Goal: Information Seeking & Learning: Learn about a topic

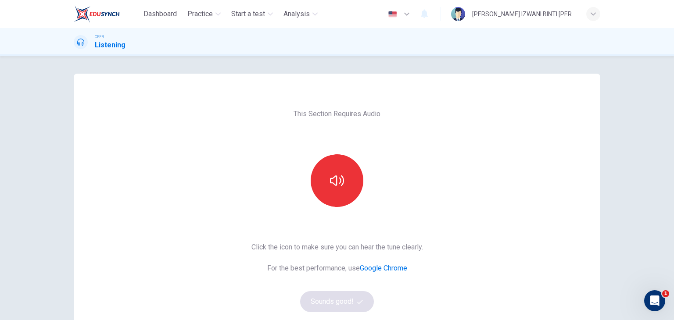
click at [414, 197] on div "This Section Requires Audio Click the icon to make sure you can hear the tune c…" at bounding box center [337, 226] width 186 height 305
click at [332, 179] on icon "button" at bounding box center [337, 181] width 14 height 14
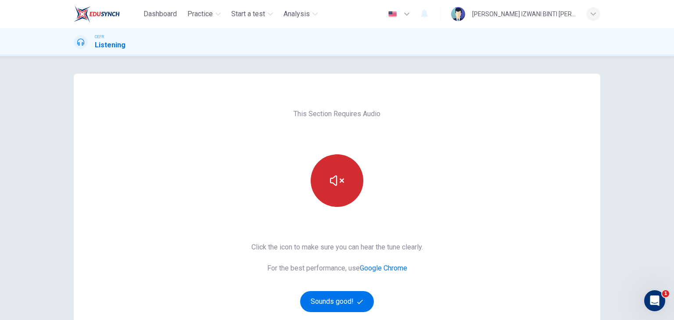
click at [340, 197] on button "button" at bounding box center [337, 180] width 53 height 53
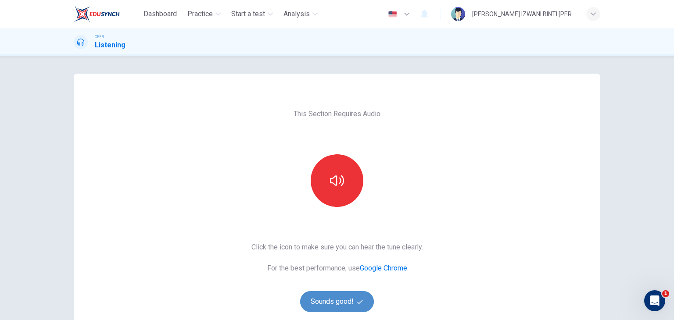
click at [360, 304] on icon "button" at bounding box center [360, 302] width 6 height 6
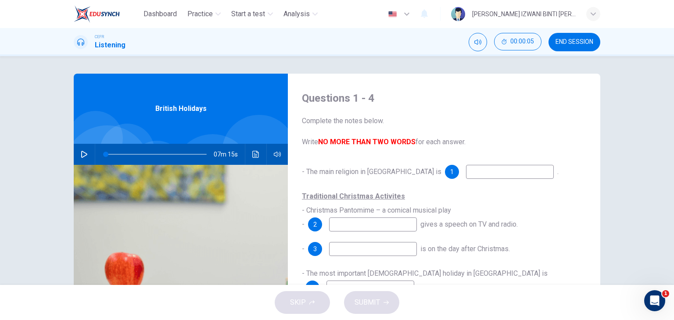
click at [570, 36] on button "END SESSION" at bounding box center [574, 42] width 52 height 18
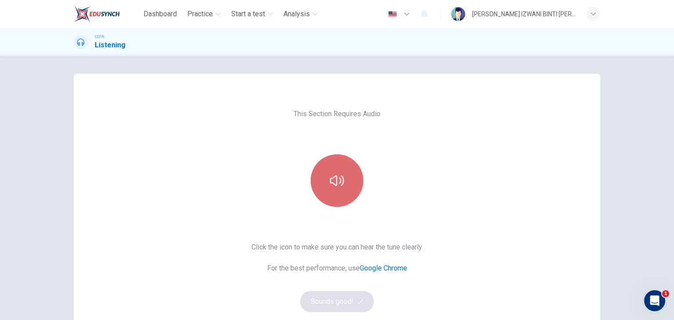
click at [332, 155] on button "button" at bounding box center [337, 180] width 53 height 53
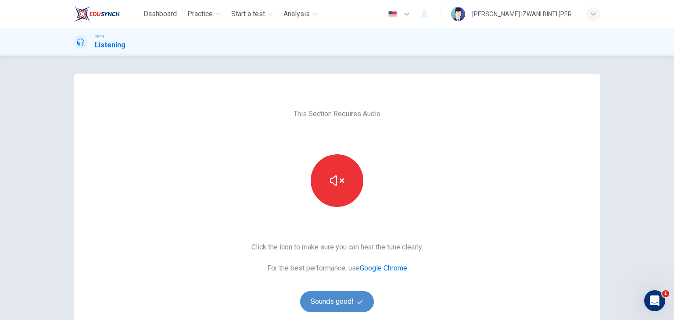
click at [330, 299] on button "Sounds good!" at bounding box center [337, 301] width 74 height 21
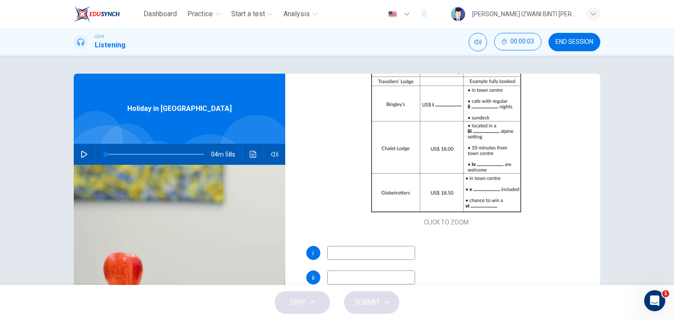
scroll to position [125, 0]
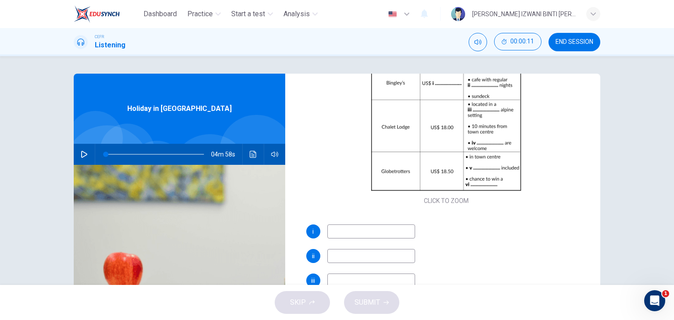
click at [82, 152] on icon "button" at bounding box center [84, 154] width 6 height 7
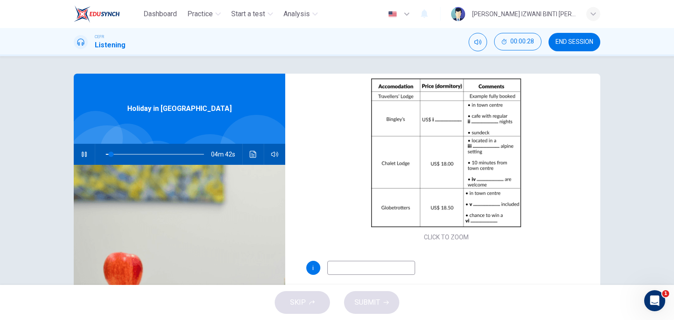
scroll to position [88, 0]
click at [402, 272] on input at bounding box center [371, 268] width 88 height 14
click at [373, 267] on input at bounding box center [371, 268] width 88 height 14
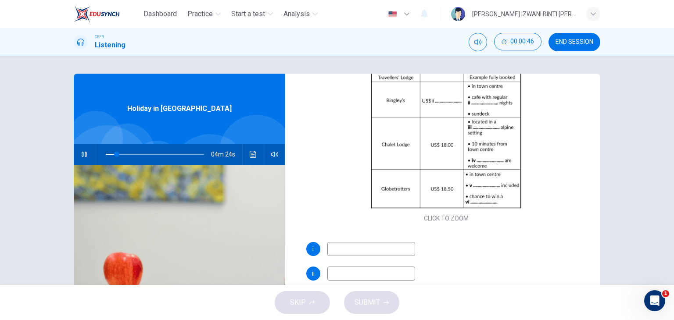
click at [383, 248] on input at bounding box center [371, 249] width 88 height 14
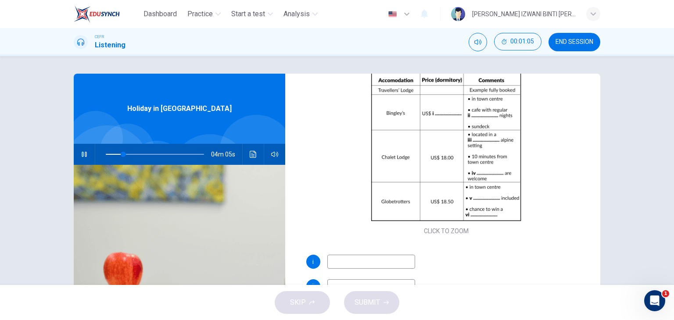
click at [339, 261] on input at bounding box center [371, 262] width 88 height 14
type input "20"
type input "1"
type input "20"
type input "19"
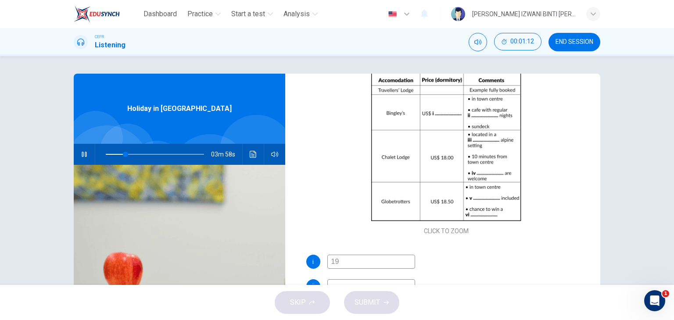
type input "20"
type input "19.7"
type input "21"
type input "19.75"
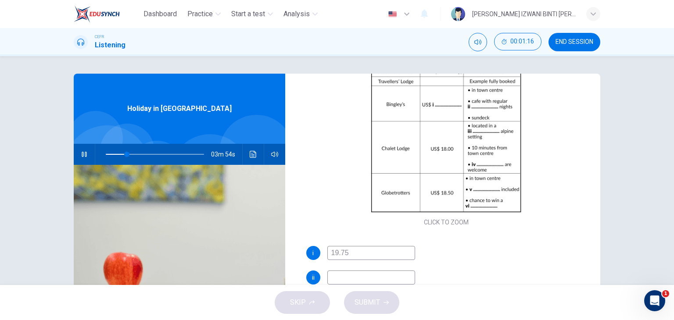
scroll to position [112, 0]
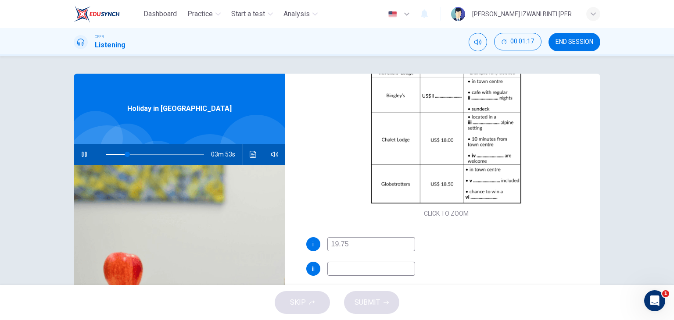
type input "22"
type input "19.75"
click at [354, 273] on input at bounding box center [371, 269] width 88 height 14
click at [348, 267] on input at bounding box center [371, 270] width 88 height 14
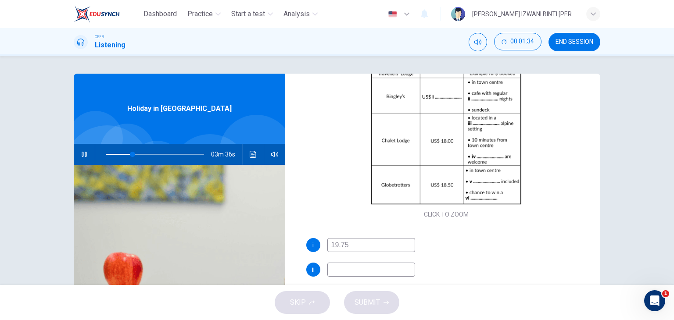
type input "28"
type input "t"
type input "28"
type input "the"
type input "28"
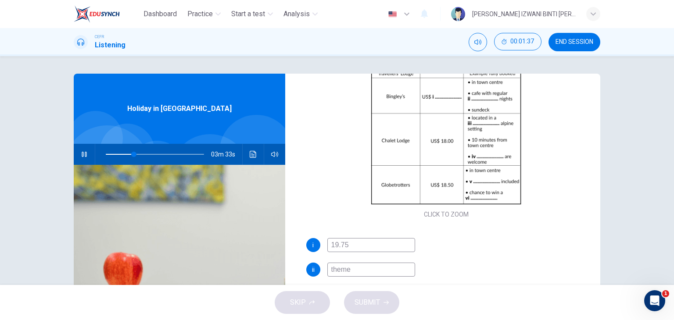
type input "themed"
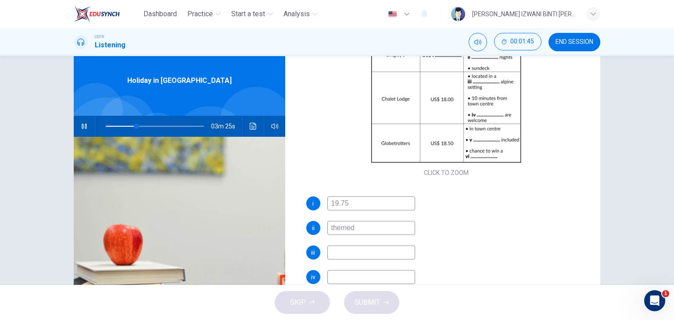
scroll to position [29, 0]
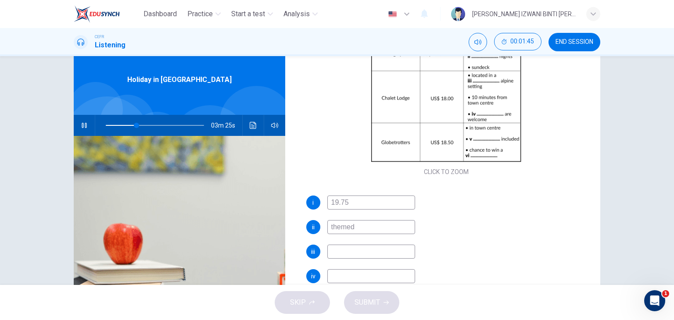
type input "31"
type input "themed"
click at [370, 257] on input at bounding box center [371, 252] width 88 height 14
type input "41"
type input "q"
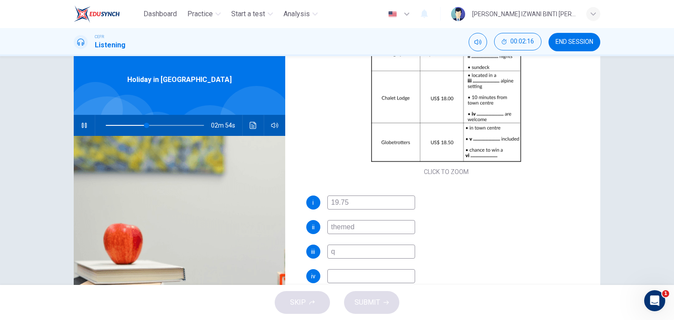
type input "42"
type input "qu"
type input "42"
type input "que"
type input "43"
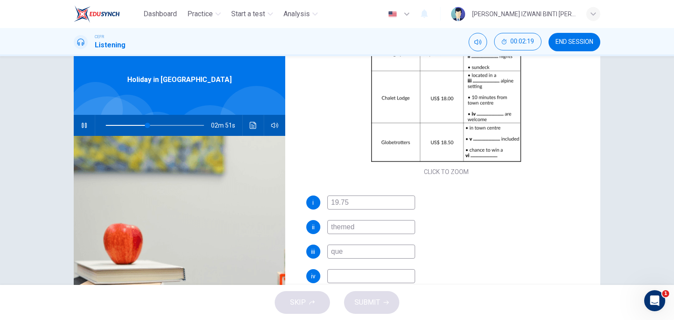
type input "quet"
type input "43"
type input "quei"
type input "44"
type input "quei"
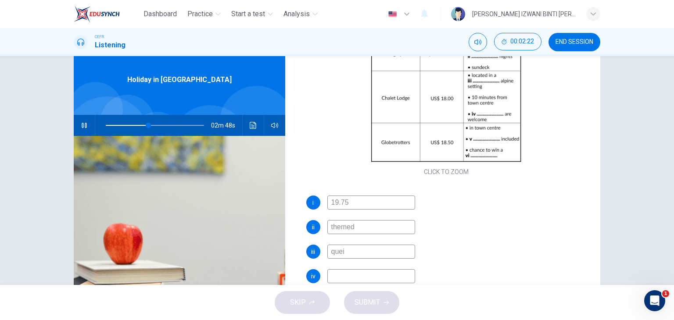
type input "44"
type input "qu"
type input "44"
type input "quir"
type input "45"
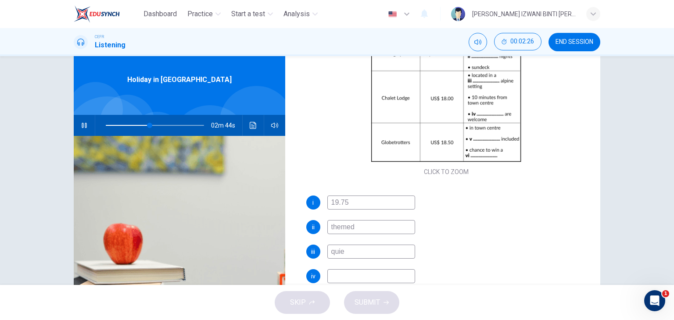
type input "quiet"
type input "46"
type input "quiet"
click at [363, 275] on input at bounding box center [371, 276] width 88 height 14
type input "47"
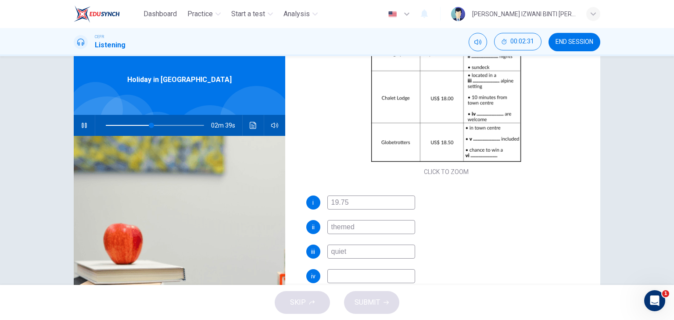
type input "c"
type input "47"
type input "ch"
type input "47"
type input "chl"
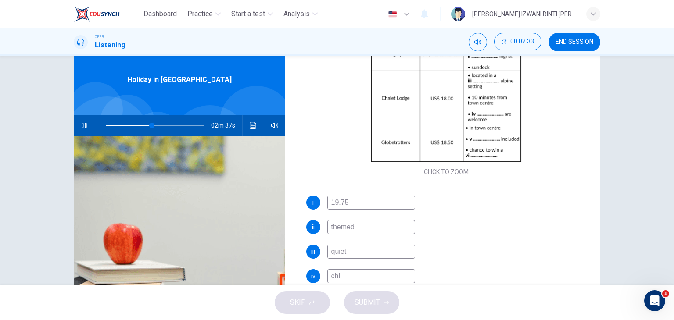
type input "48"
type input "chil"
type input "48"
type input "childre"
type input "48"
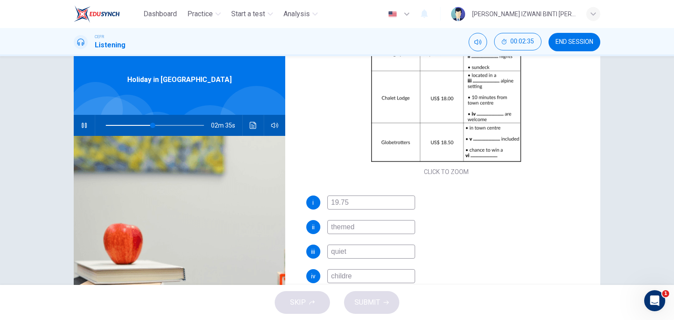
type input "children"
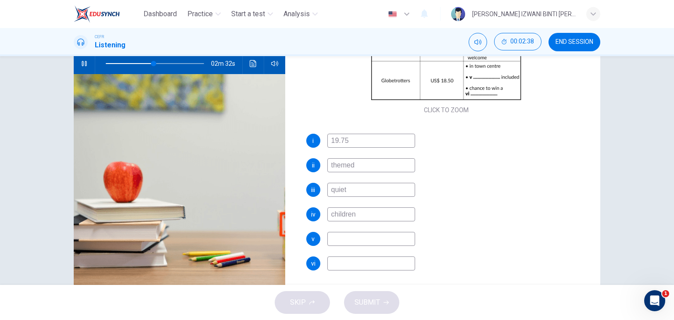
scroll to position [90, 0]
type input "50"
type input "children"
click at [376, 233] on input at bounding box center [371, 240] width 88 height 14
click at [374, 236] on input at bounding box center [371, 240] width 88 height 14
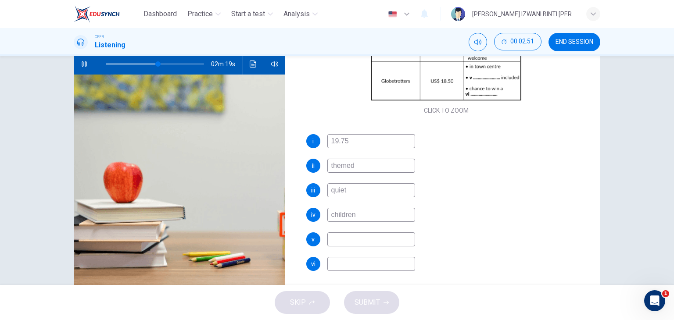
type input "54"
type input "brea"
type input "54"
type input "break"
type input "54"
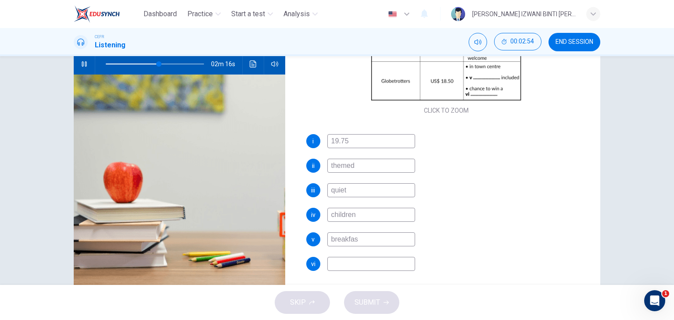
type input "breakfast"
type input "56"
type input "breakfast"
click at [373, 262] on input at bounding box center [371, 264] width 88 height 14
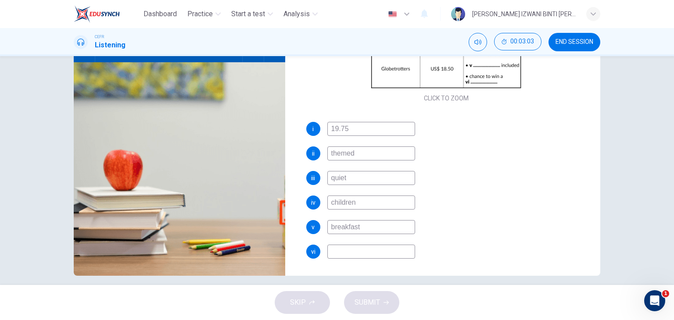
scroll to position [102, 0]
click at [376, 255] on input at bounding box center [371, 252] width 88 height 14
type input "61"
type input "s"
type input "62"
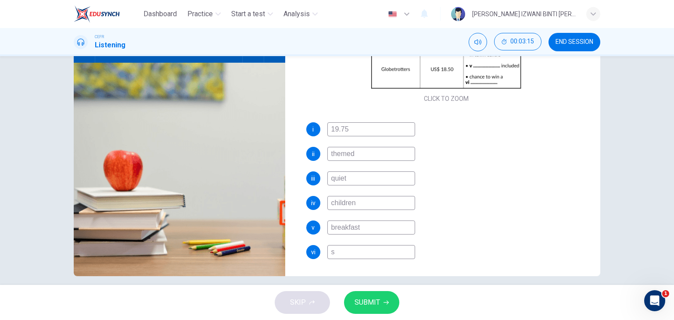
type input "sk"
type input "62"
type input "sky"
type input "62"
type input "skyd"
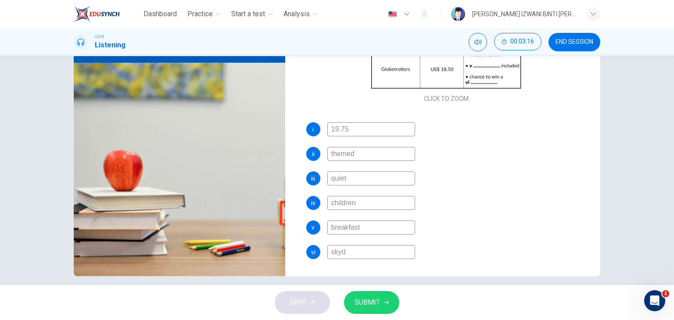
type input "62"
type input "skydi"
type input "62"
type input "skydiv"
type input "62"
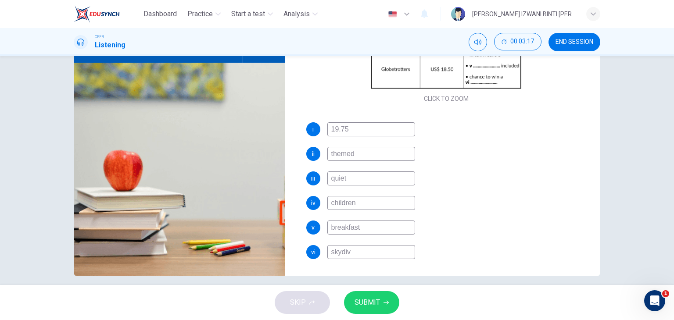
type input "skydive"
type input "63"
type input "skydive"
click at [372, 299] on span "SUBMIT" at bounding box center [366, 303] width 25 height 12
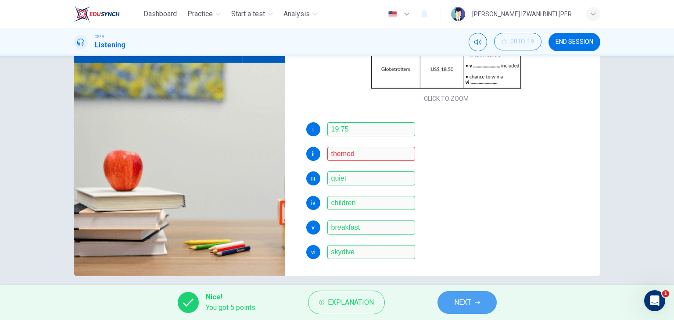
click at [463, 309] on button "NEXT" at bounding box center [466, 302] width 59 height 23
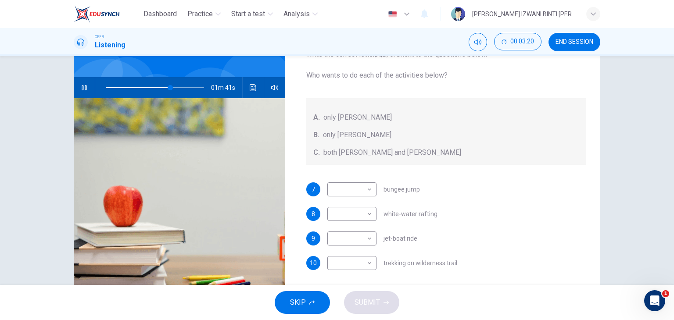
scroll to position [67, 0]
click at [347, 187] on body "Dashboard Practice Start a test Analysis English en ​ NUR ANIS IZWANI BINTI CHE…" at bounding box center [337, 160] width 674 height 320
click at [350, 200] on li "A" at bounding box center [349, 203] width 49 height 14
type input "69"
type input "A"
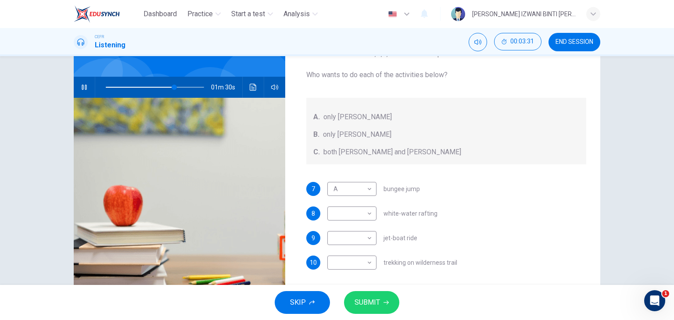
click at [479, 183] on div "7 A A ​ bungee jump" at bounding box center [446, 189] width 280 height 14
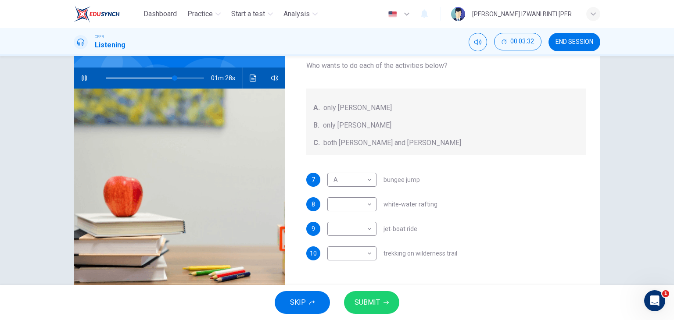
scroll to position [77, 0]
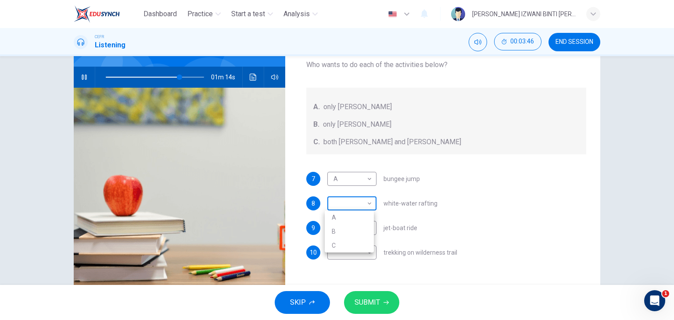
click at [354, 203] on body "Dashboard Practice Start a test Analysis English en ​ NUR ANIS IZWANI BINTI CHE…" at bounding box center [337, 160] width 674 height 320
click at [340, 228] on li "B" at bounding box center [349, 232] width 49 height 14
type input "76"
type input "B"
click at [297, 208] on div "Questions 7 - 10 Write the correct letter, A , B , or C next to the questions b…" at bounding box center [446, 148] width 308 height 305
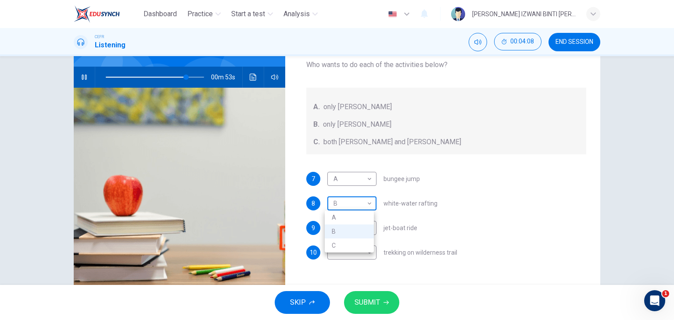
click at [368, 203] on body "Dashboard Practice Start a test Analysis English en ​ NUR ANIS IZWANI BINTI CHE…" at bounding box center [337, 160] width 674 height 320
click at [343, 241] on li "C" at bounding box center [349, 246] width 49 height 14
type input "83"
type input "C"
click at [394, 227] on span "jet-boat ride" at bounding box center [400, 228] width 34 height 6
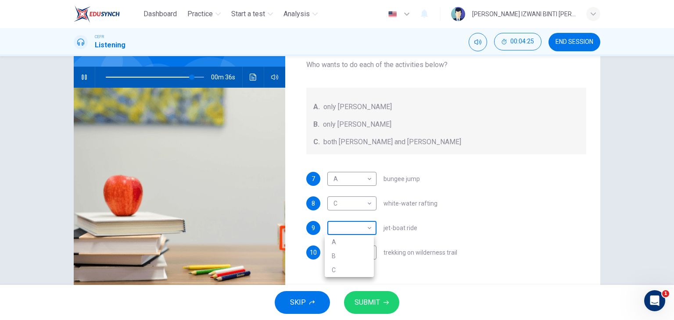
click at [365, 234] on body "Dashboard Practice Start a test Analysis English en ​ NUR ANIS IZWANI BINTI CHE…" at bounding box center [337, 160] width 674 height 320
click at [355, 251] on li "B" at bounding box center [349, 256] width 49 height 14
type input "89"
type input "B"
click at [381, 234] on div "B B ​ jet-boat ride" at bounding box center [372, 228] width 90 height 14
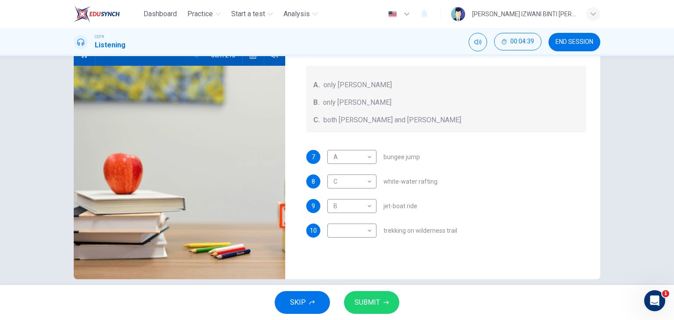
scroll to position [100, 0]
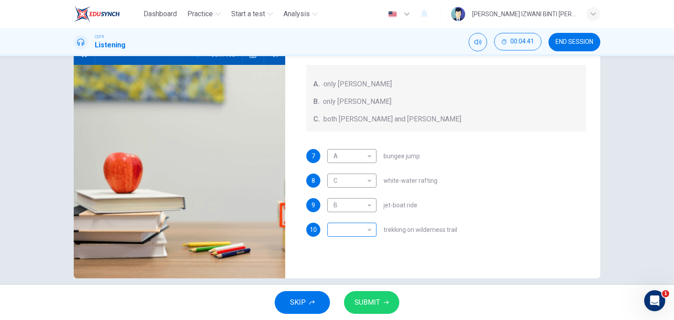
click at [360, 229] on body "Dashboard Practice Start a test Analysis English en ​ NUR ANIS IZWANI BINTI CHE…" at bounding box center [337, 160] width 674 height 320
click at [351, 247] on li "A" at bounding box center [349, 244] width 49 height 14
type input "94"
type input "A"
click at [351, 247] on div "7 A A ​ bungee jump 8 C C ​ white-water rafting 9 B B ​ jet-boat ride 10 A A ​ …" at bounding box center [446, 201] width 280 height 105
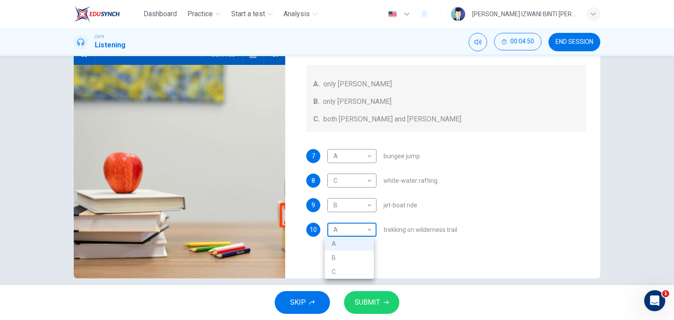
click at [348, 229] on body "Dashboard Practice Start a test Analysis English en ​ NUR ANIS IZWANI BINTI CHE…" at bounding box center [337, 160] width 674 height 320
click at [333, 274] on li "C" at bounding box center [349, 272] width 49 height 14
type input "97"
type input "C"
click at [370, 266] on div "Questions 7 - 10 Write the correct letter, A , B , or C next to the questions b…" at bounding box center [446, 126] width 308 height 305
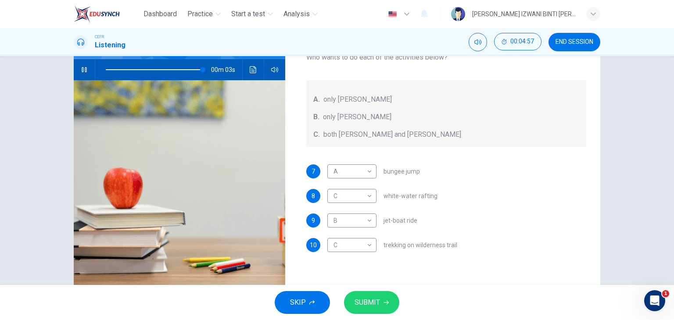
scroll to position [93, 0]
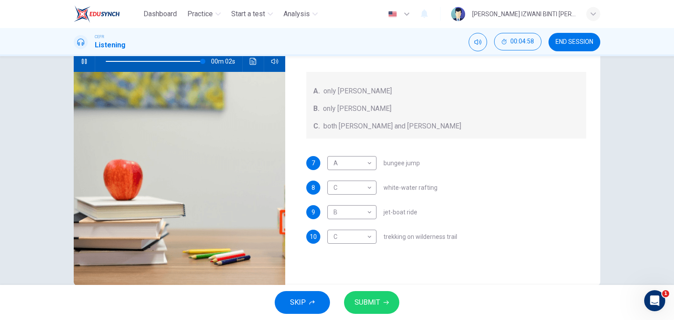
click at [379, 297] on span "SUBMIT" at bounding box center [366, 303] width 25 height 12
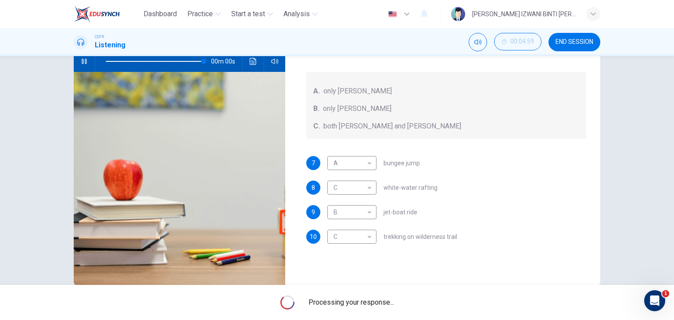
type input "0"
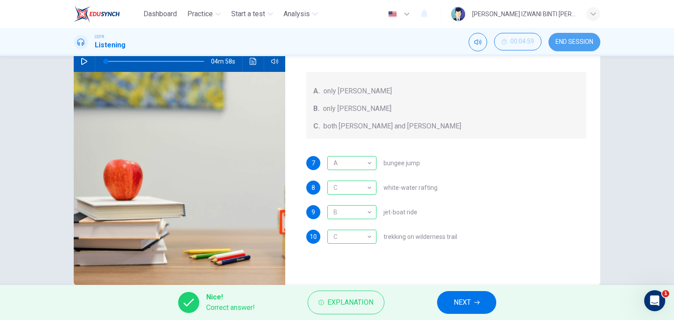
click at [569, 44] on span "END SESSION" at bounding box center [574, 42] width 38 height 7
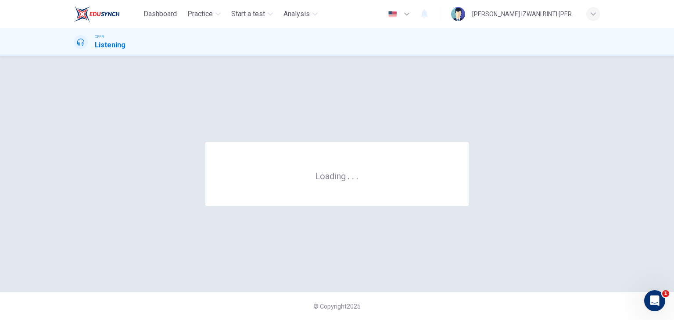
scroll to position [0, 0]
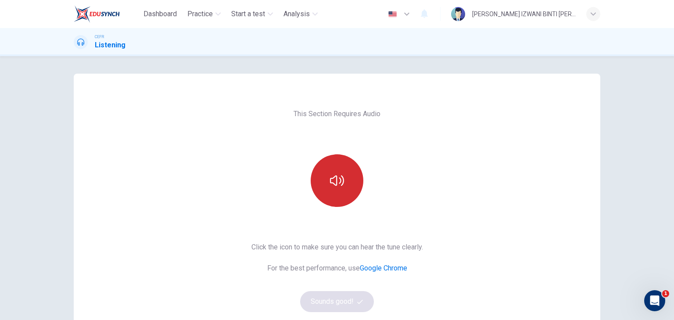
click at [316, 185] on button "button" at bounding box center [337, 180] width 53 height 53
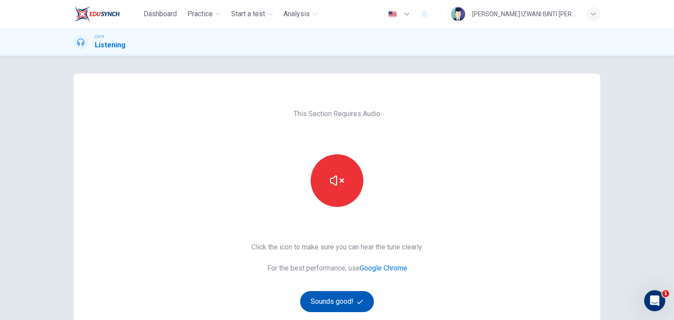
click at [351, 296] on button "Sounds good!" at bounding box center [337, 301] width 74 height 21
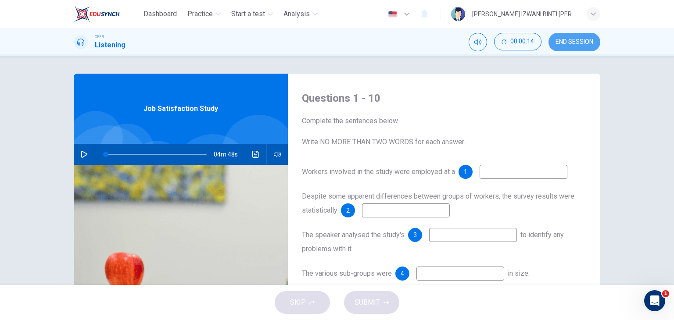
click at [583, 46] on button "END SESSION" at bounding box center [574, 42] width 52 height 18
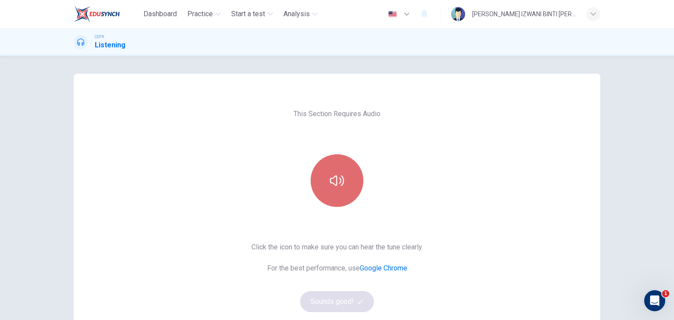
click at [340, 195] on button "button" at bounding box center [337, 180] width 53 height 53
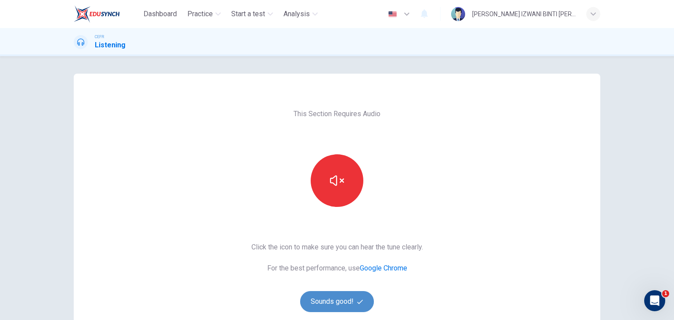
click at [329, 308] on button "Sounds good!" at bounding box center [337, 301] width 74 height 21
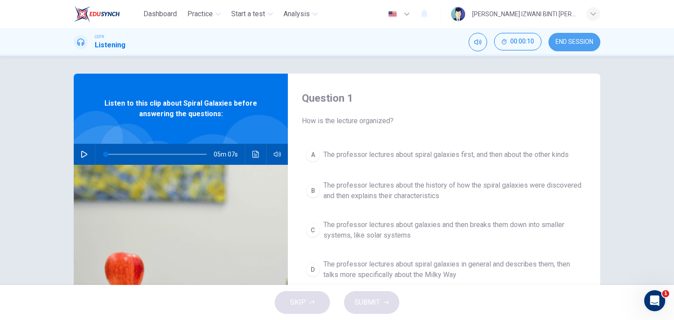
click at [577, 36] on button "END SESSION" at bounding box center [574, 42] width 52 height 18
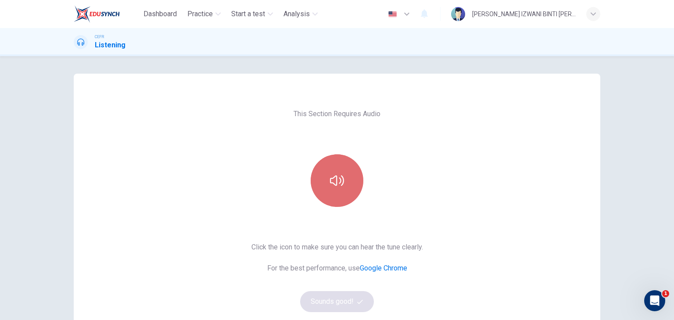
click at [351, 189] on button "button" at bounding box center [337, 180] width 53 height 53
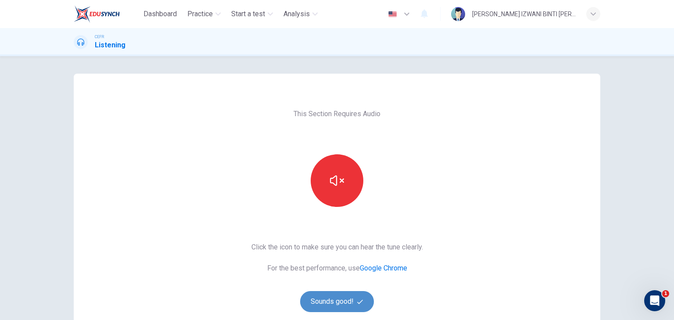
click at [331, 297] on button "Sounds good!" at bounding box center [337, 301] width 74 height 21
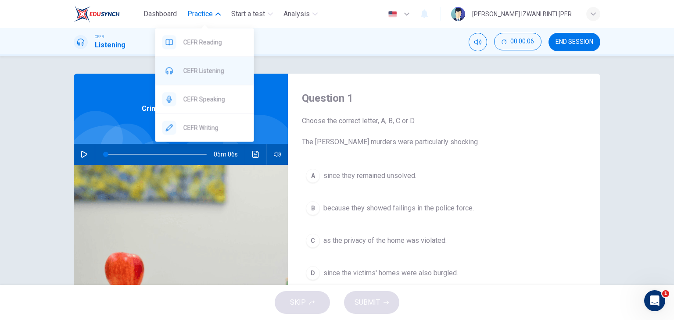
click at [208, 80] on div "CEFR Listening" at bounding box center [204, 71] width 99 height 28
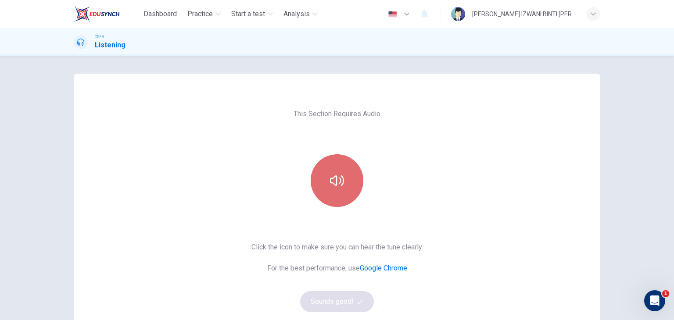
click at [351, 186] on button "button" at bounding box center [337, 180] width 53 height 53
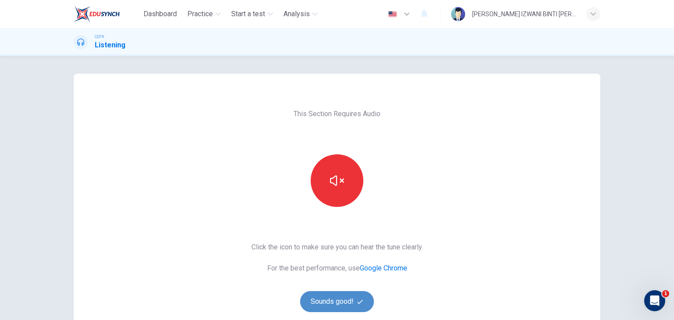
click at [317, 301] on button "Sounds good!" at bounding box center [337, 301] width 74 height 21
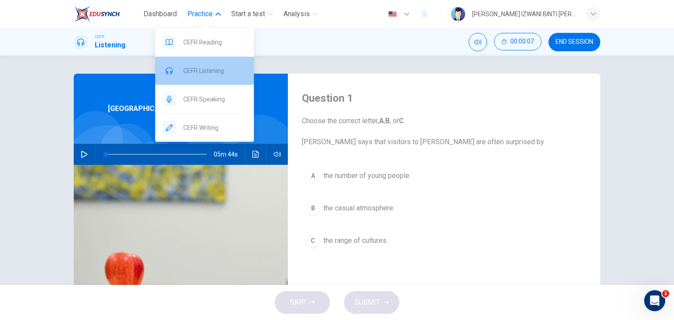
click at [217, 65] on span "CEFR Listening" at bounding box center [215, 70] width 64 height 11
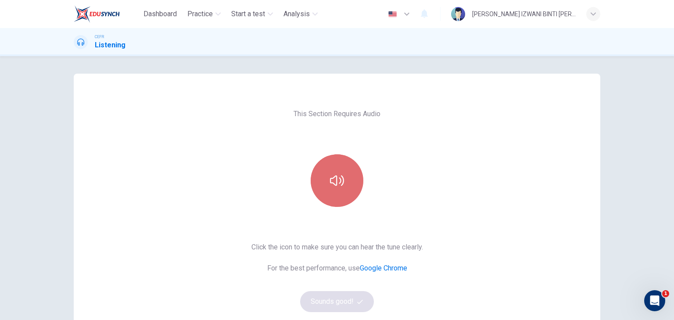
click at [337, 171] on button "button" at bounding box center [337, 180] width 53 height 53
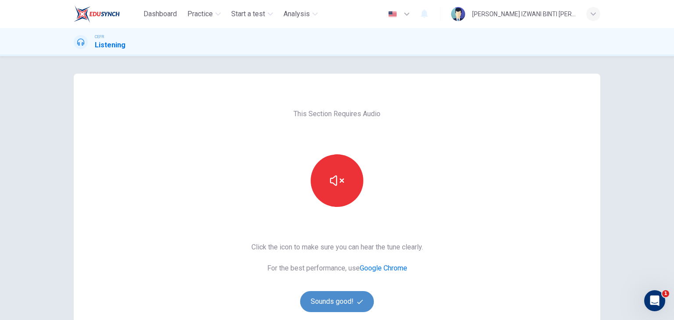
click at [350, 302] on button "Sounds good!" at bounding box center [337, 301] width 74 height 21
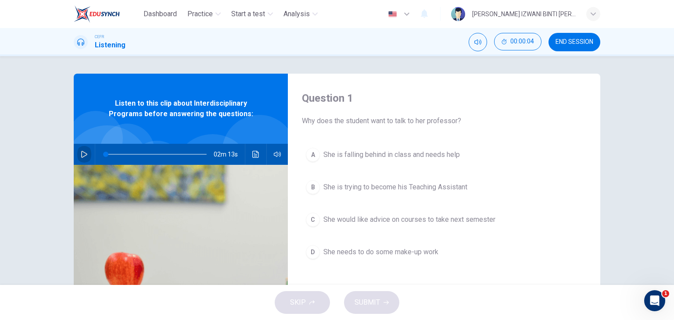
click at [83, 151] on icon "button" at bounding box center [84, 154] width 7 height 7
type input "2"
click at [106, 158] on span at bounding box center [156, 154] width 101 height 12
type input "1"
click at [105, 157] on span at bounding box center [105, 154] width 5 height 5
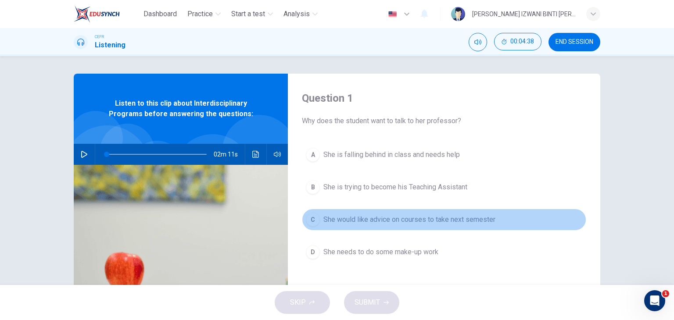
click at [308, 218] on div "C" at bounding box center [313, 220] width 14 height 14
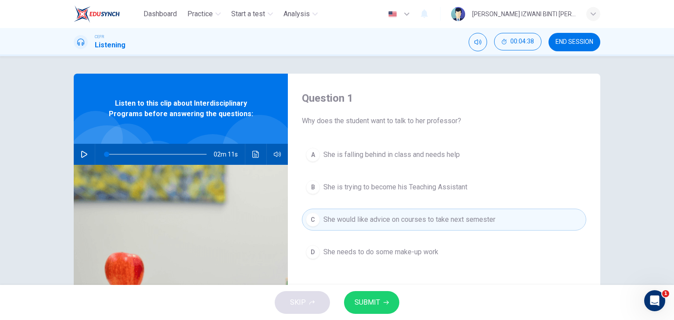
click at [365, 301] on span "SUBMIT" at bounding box center [366, 303] width 25 height 12
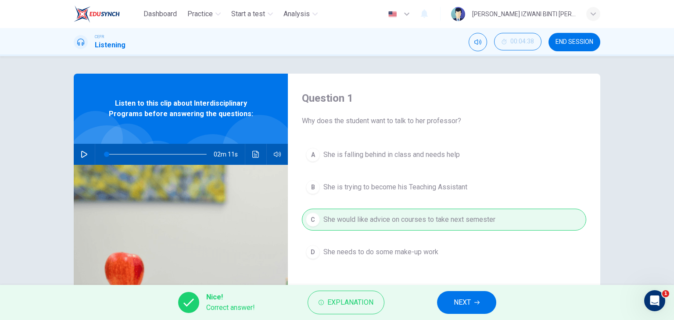
drag, startPoint x: 459, startPoint y: 298, endPoint x: 457, endPoint y: 290, distance: 8.7
click at [458, 298] on span "NEXT" at bounding box center [462, 303] width 17 height 12
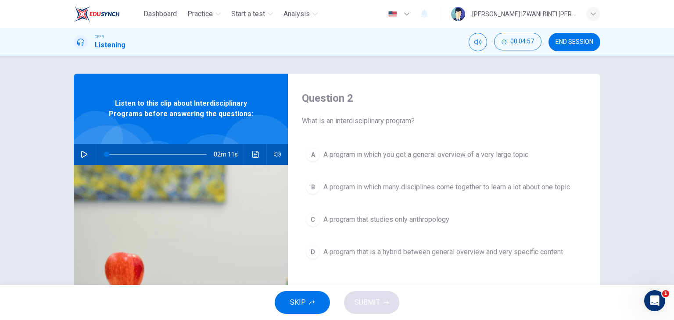
click at [445, 155] on span "A program in which you get a general overview of a very large topic" at bounding box center [425, 155] width 205 height 11
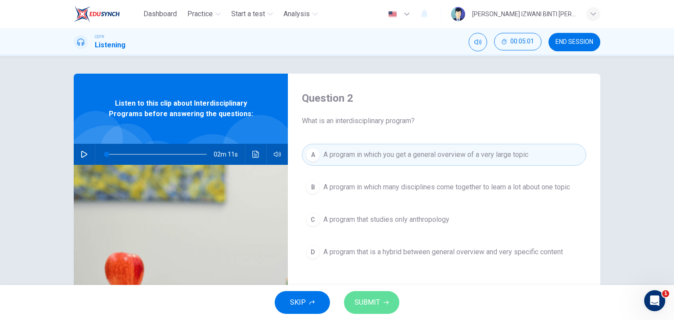
click at [396, 301] on button "SUBMIT" at bounding box center [371, 302] width 55 height 23
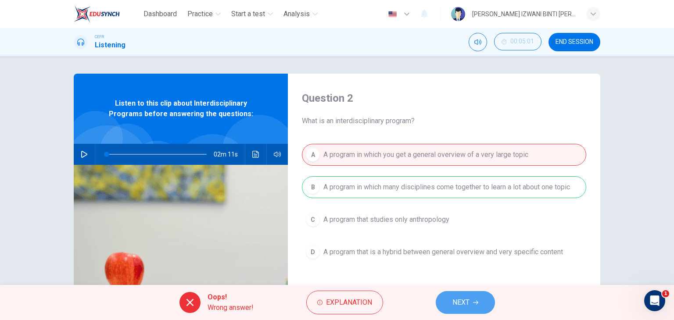
click at [483, 299] on button "NEXT" at bounding box center [465, 302] width 59 height 23
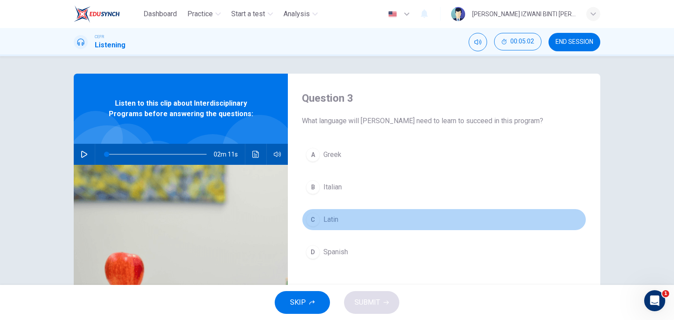
click at [360, 213] on button "C Latin" at bounding box center [444, 220] width 284 height 22
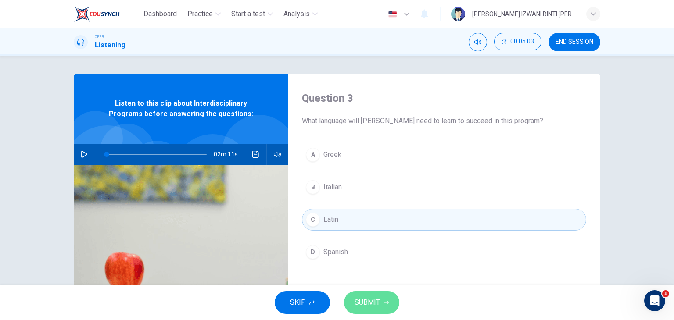
click at [382, 297] on button "SUBMIT" at bounding box center [371, 302] width 55 height 23
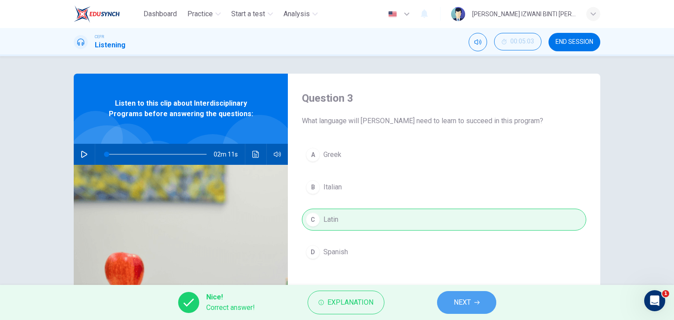
click at [465, 301] on span "NEXT" at bounding box center [462, 303] width 17 height 12
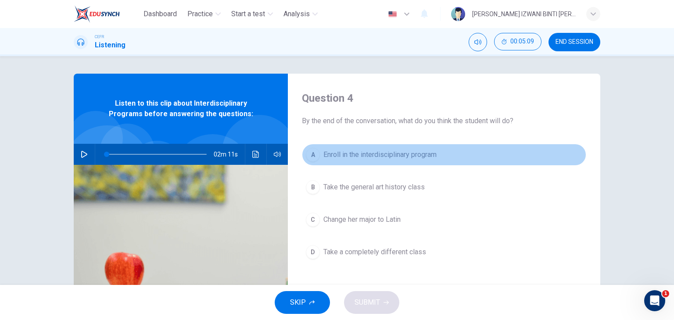
click at [433, 163] on button "A Enroll in the interdisciplinary program" at bounding box center [444, 155] width 284 height 22
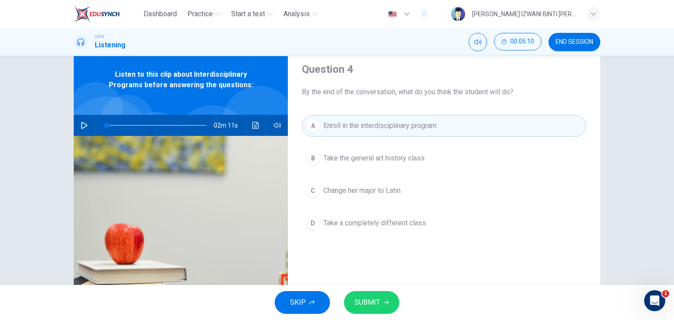
scroll to position [44, 0]
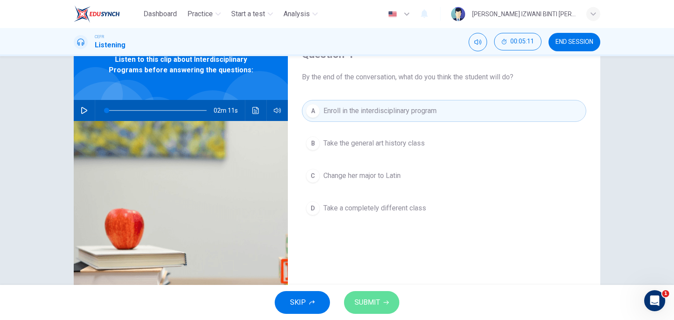
click at [383, 301] on icon "button" at bounding box center [385, 302] width 5 height 5
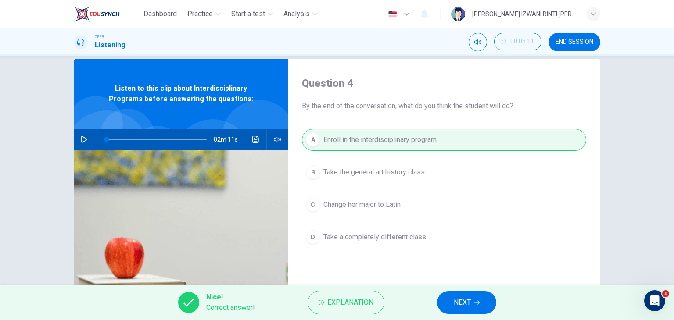
scroll to position [0, 0]
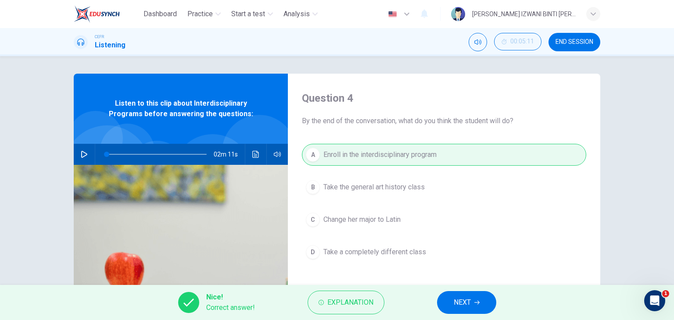
click at [474, 304] on button "NEXT" at bounding box center [466, 302] width 59 height 23
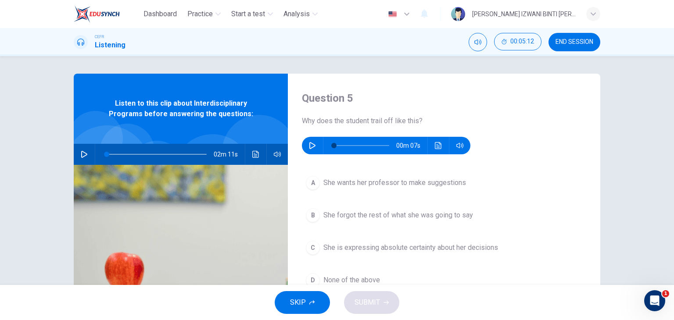
click at [313, 143] on icon "button" at bounding box center [312, 145] width 7 height 7
type input "0"
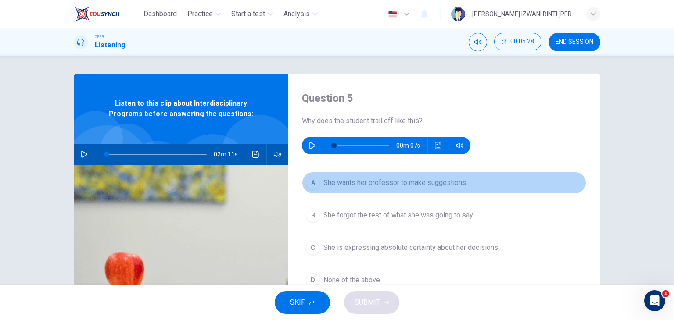
click at [369, 185] on span "She wants her professor to make suggestions" at bounding box center [394, 183] width 143 height 11
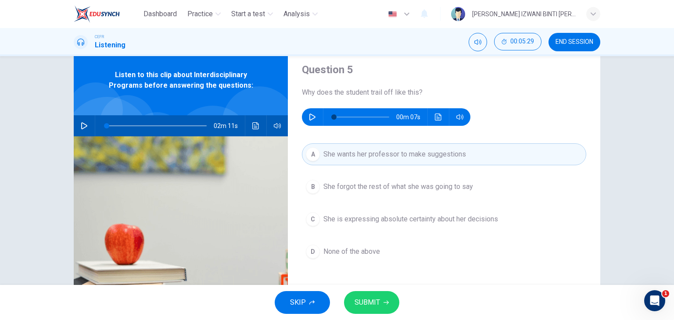
scroll to position [88, 0]
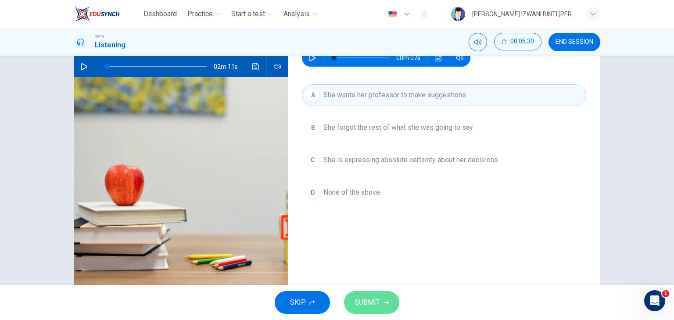
click at [376, 301] on span "SUBMIT" at bounding box center [366, 303] width 25 height 12
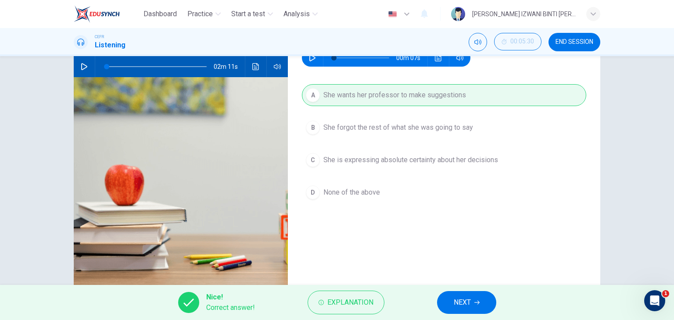
click at [480, 300] on button "NEXT" at bounding box center [466, 302] width 59 height 23
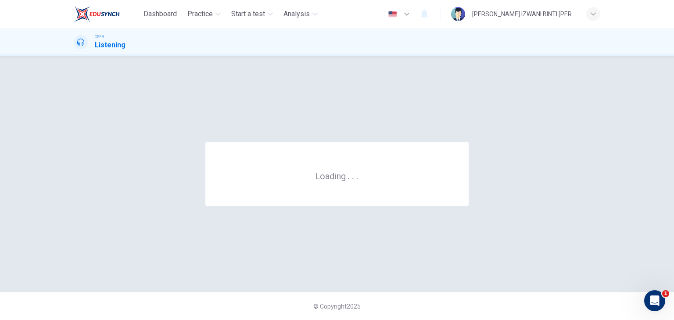
scroll to position [0, 0]
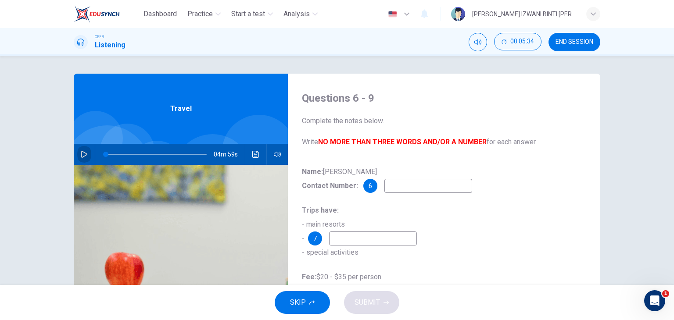
click at [81, 155] on icon "button" at bounding box center [84, 154] width 6 height 7
click at [411, 186] on input at bounding box center [428, 186] width 88 height 14
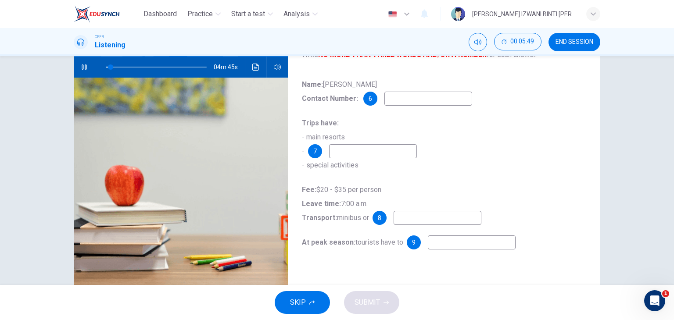
scroll to position [88, 0]
click at [430, 102] on input at bounding box center [428, 98] width 88 height 14
type input "16"
type input "46"
type input "16"
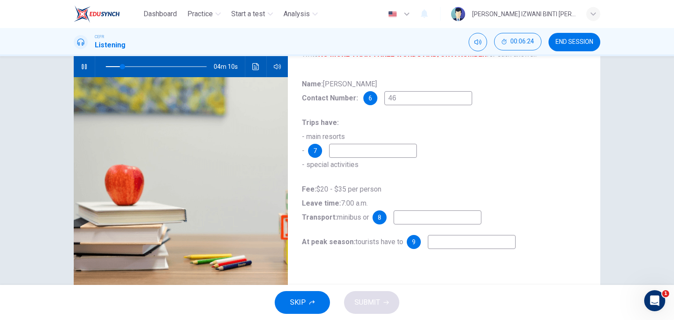
type input "462"
type input "17"
type input "4628"
type input "17"
type input "46283"
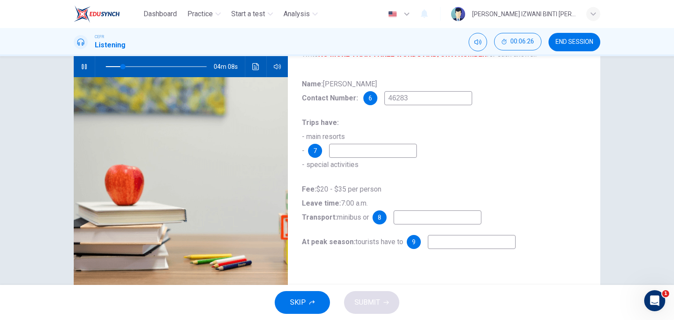
type input "17"
type input "462830"
type input "18"
type input "4628309"
type input "18"
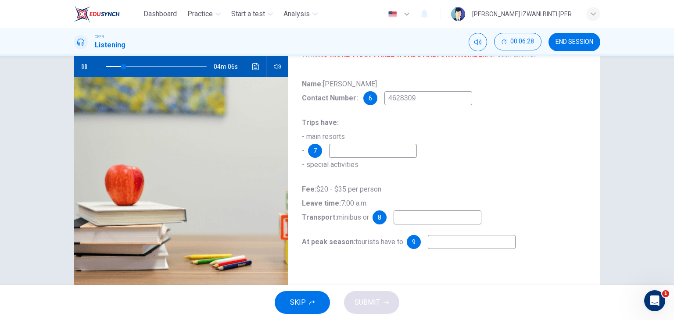
type input "46283095"
type input "19"
type input "46283095"
click at [428, 135] on div "Trips have: - main resorts - 7 - special activities" at bounding box center [444, 144] width 284 height 56
click at [383, 153] on input at bounding box center [373, 151] width 88 height 14
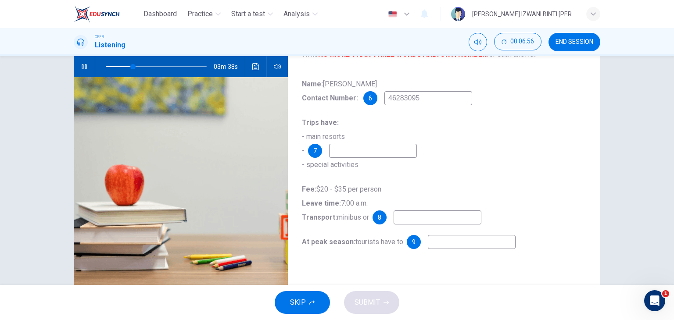
type input "27"
type input "lo"
type input "28"
type input "local"
type input "28"
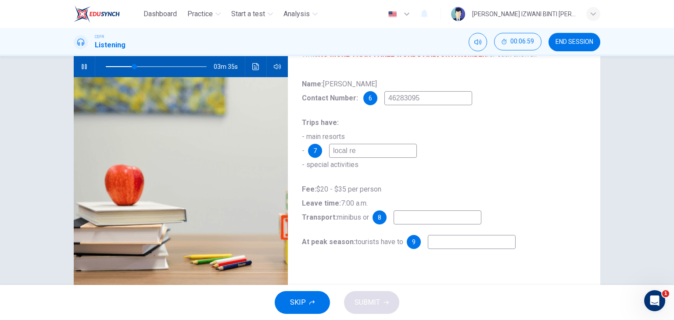
type input "local ref"
type input "28"
type input "local refre"
type input "29"
type input "local refreshmen"
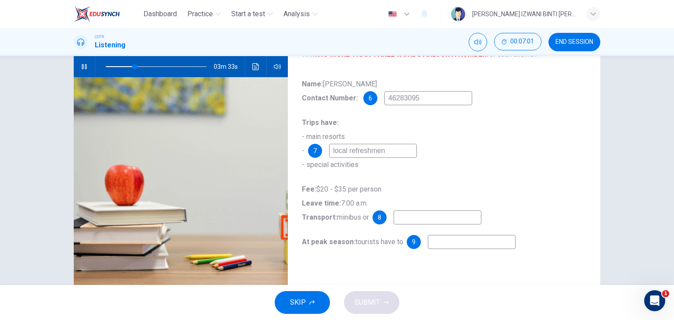
type input "29"
type input "local refreshments"
type input "30"
type input "local refreshments"
click at [435, 218] on input at bounding box center [438, 218] width 88 height 14
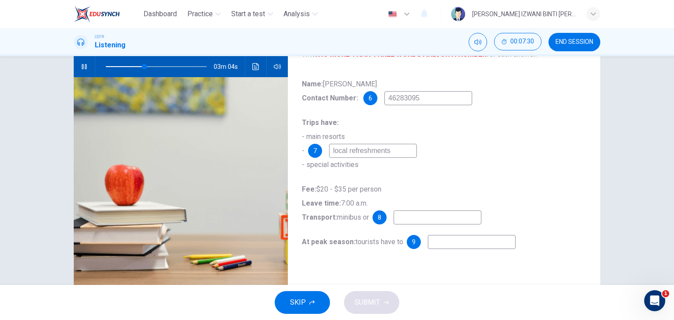
type input "39"
type input "coa"
type input "39"
type input "coach"
type input "40"
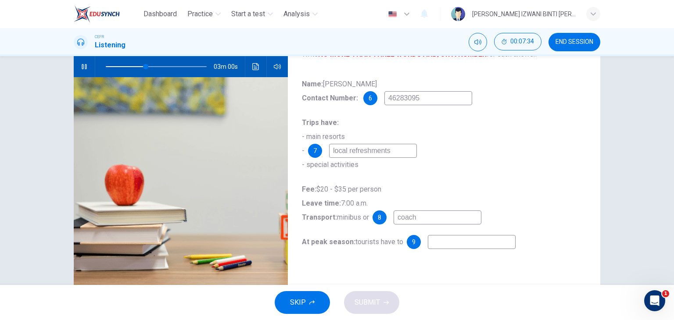
type input "coach"
click at [462, 243] on input at bounding box center [472, 242] width 88 height 14
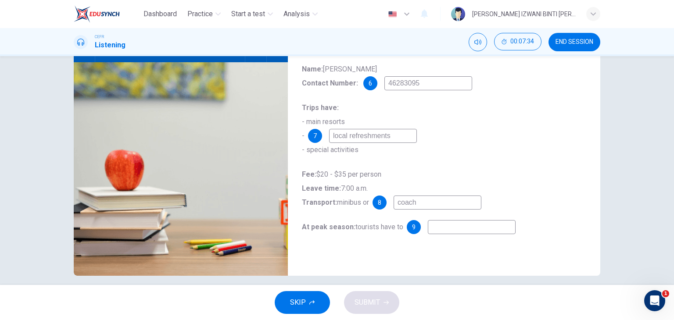
scroll to position [111, 0]
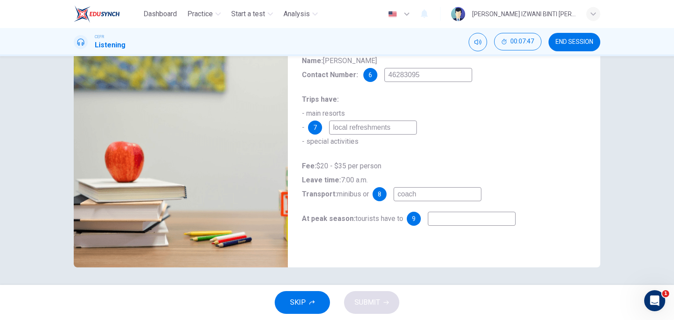
click at [464, 216] on input at bounding box center [472, 219] width 88 height 14
type input "45"
type input "r"
type input "45"
type input "re"
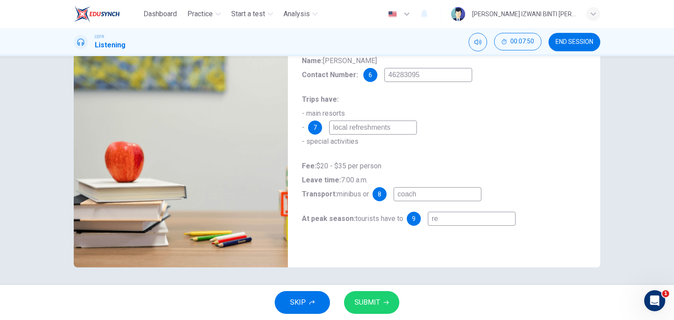
type input "45"
type input "res"
type input "45"
type input "rese"
type input "46"
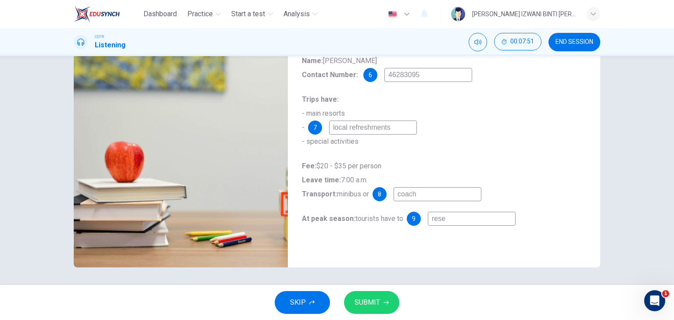
type input "reser"
type input "46"
type input "resers"
type input "46"
type input "reserse"
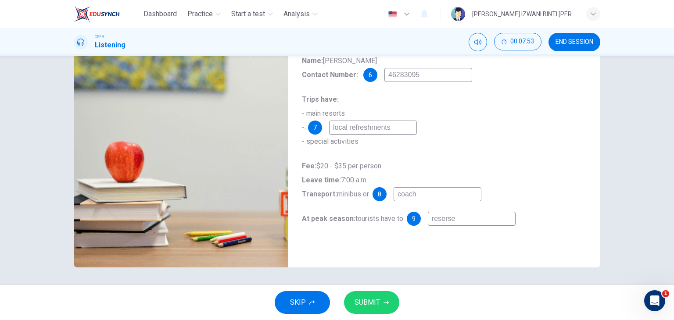
type input "46"
type input "resers"
type input "47"
type input "reser"
type input "47"
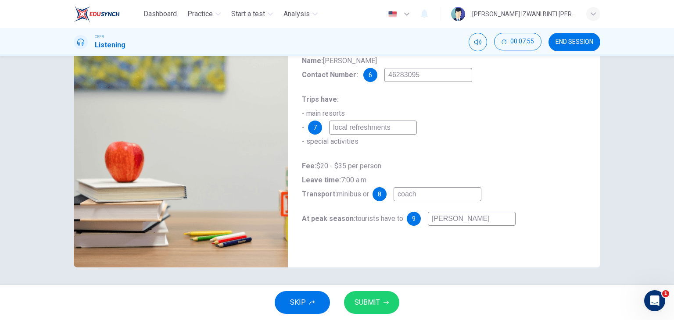
type input "reserv"
type input "47"
type input "reserve"
type input "47"
type input "reserve"
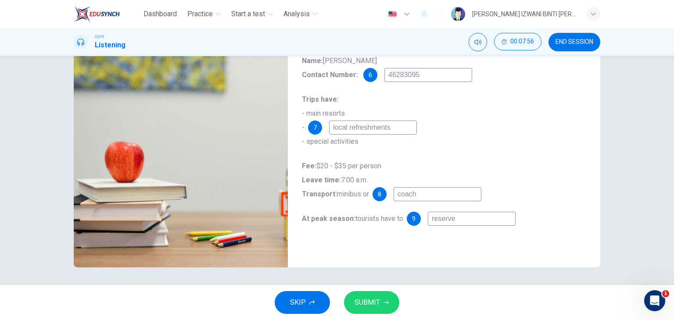
type input "47"
type input "reserve a"
type input "47"
type input "reserve a"
type input "47"
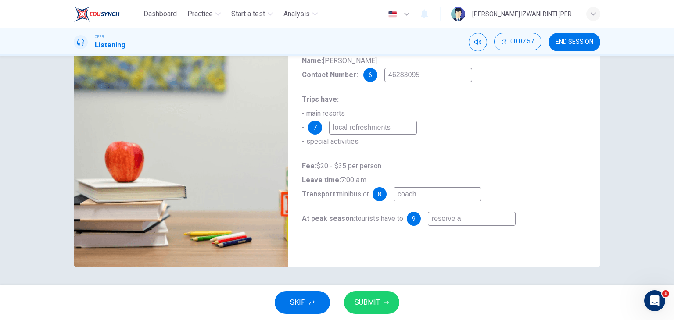
type input "reserve a s"
type input "47"
type input "reserve a se"
type input "48"
type input "reserve a sea"
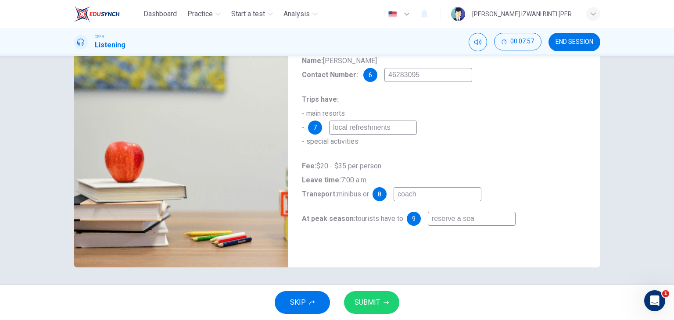
type input "48"
type input "reserve a seat"
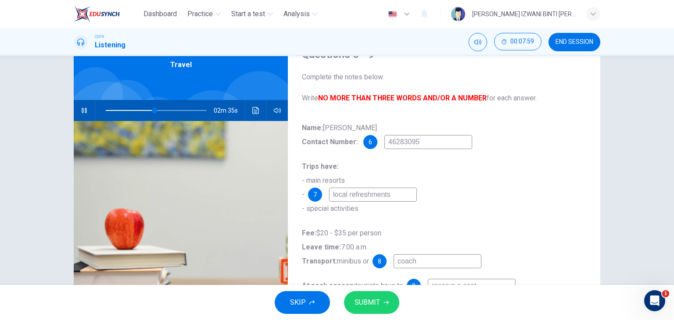
scroll to position [0, 0]
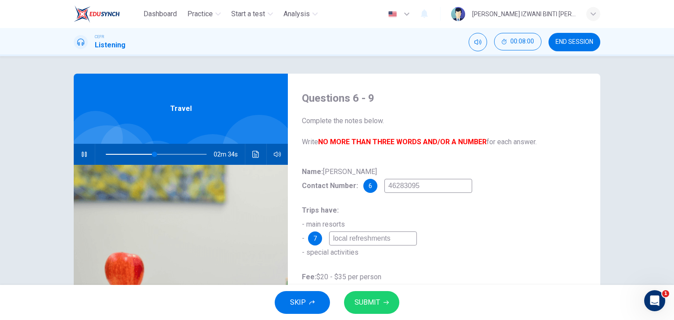
type input "49"
type input "reserve a seat"
click at [82, 153] on icon "button" at bounding box center [84, 154] width 7 height 7
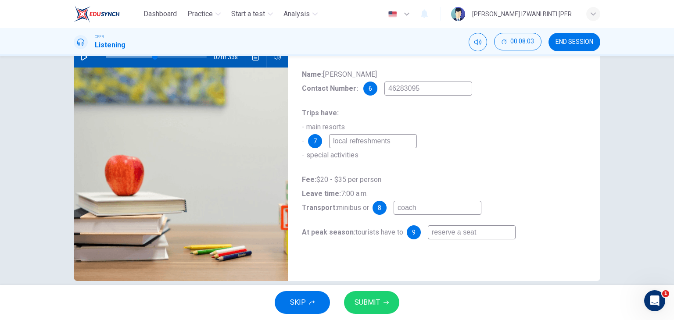
scroll to position [111, 0]
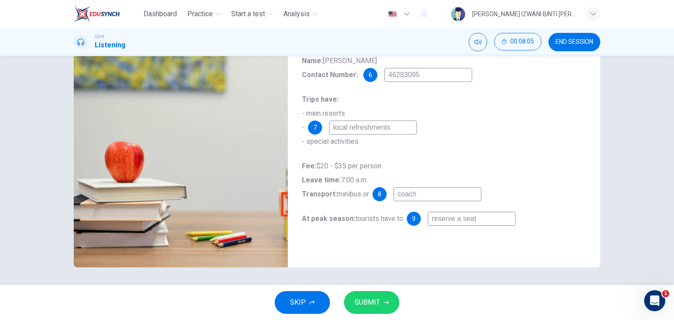
click at [382, 297] on button "SUBMIT" at bounding box center [371, 302] width 55 height 23
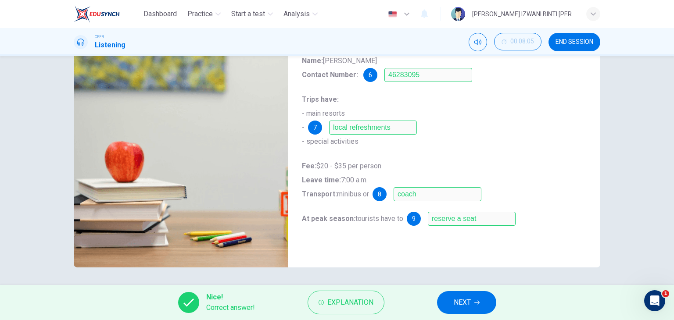
click at [483, 299] on button "NEXT" at bounding box center [466, 302] width 59 height 23
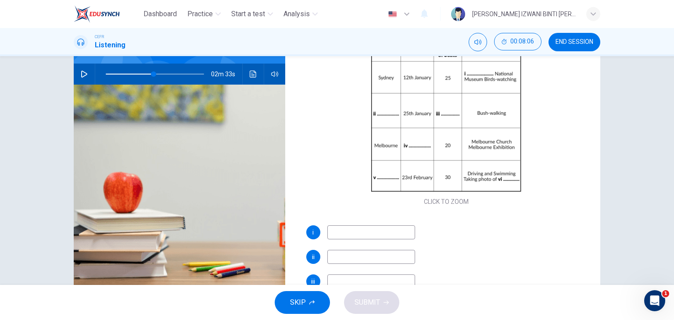
scroll to position [67, 0]
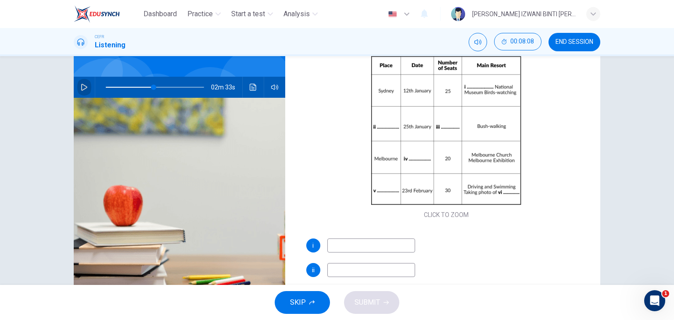
click at [79, 82] on button "button" at bounding box center [84, 87] width 14 height 21
click at [342, 245] on input at bounding box center [371, 246] width 88 height 14
type input "62"
type input "A"
type input "63"
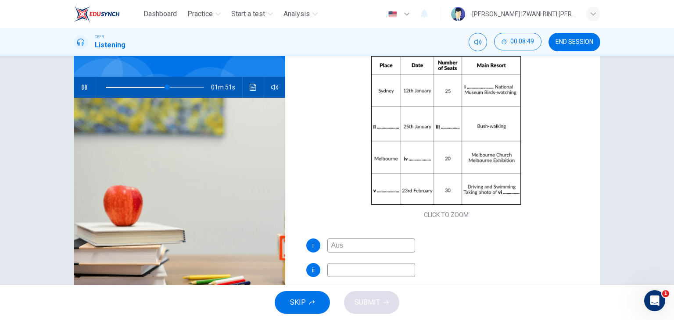
type input "Aust"
type input "63"
type input "Austr"
type input "63"
type input "Australia"
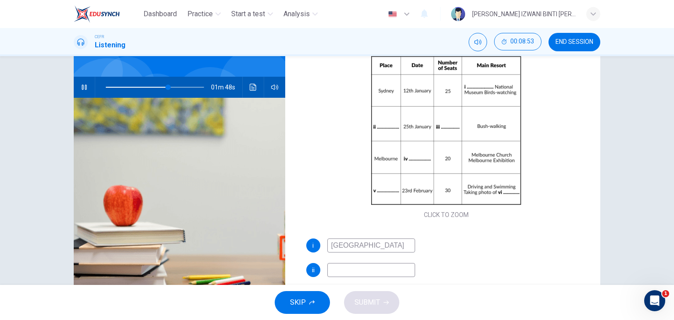
type input "64"
type input "Australia"
click at [361, 268] on input at bounding box center [371, 270] width 88 height 14
type input "65"
type input "B"
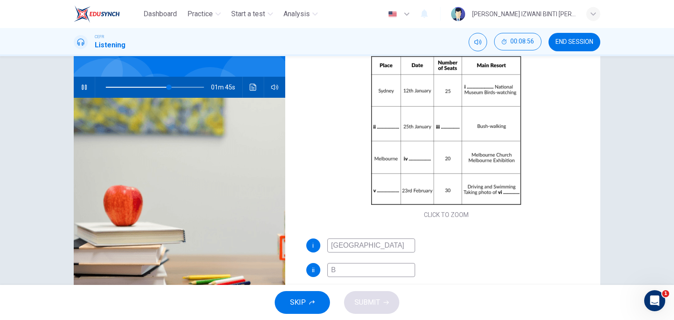
type input "65"
type input "Blue"
type input "65"
type input "Blue Mou"
type input "66"
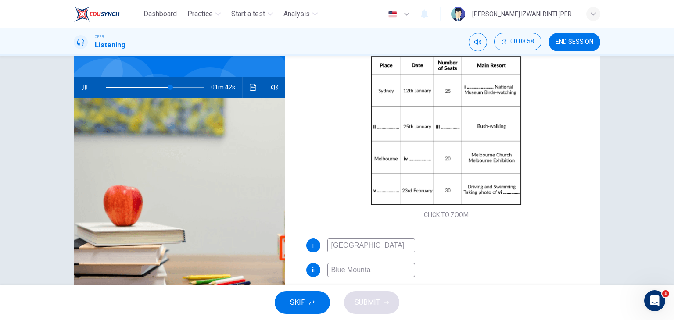
type input "Blue Mountai"
type input "66"
type input "Blue Mountains"
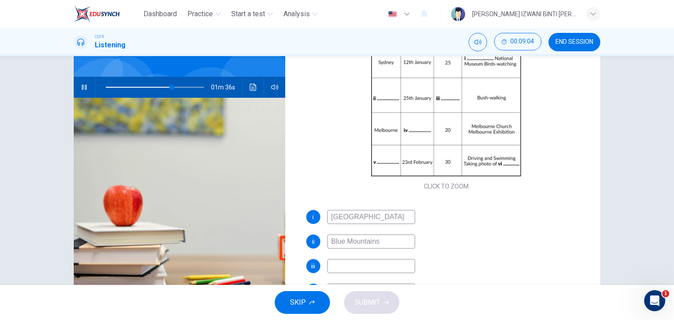
scroll to position [88, 0]
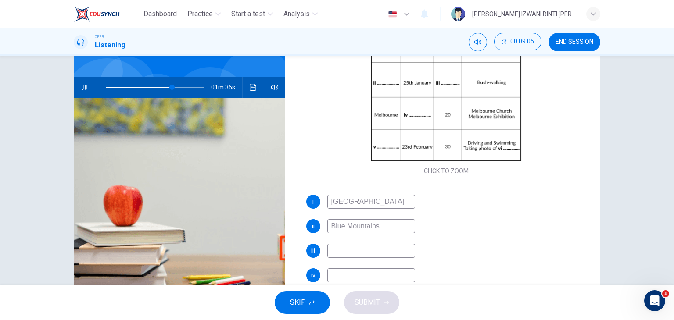
type input "68"
type input "Blue Mountains"
click at [388, 251] on input at bounding box center [371, 251] width 88 height 14
click at [395, 250] on input at bounding box center [371, 251] width 88 height 14
type input "76"
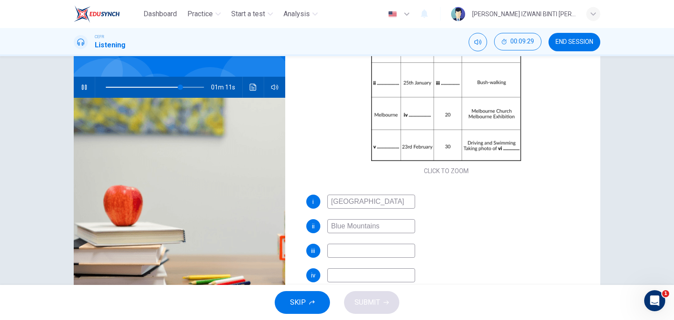
type input "3"
type input "76"
type input "30"
type input "77"
type input "30"
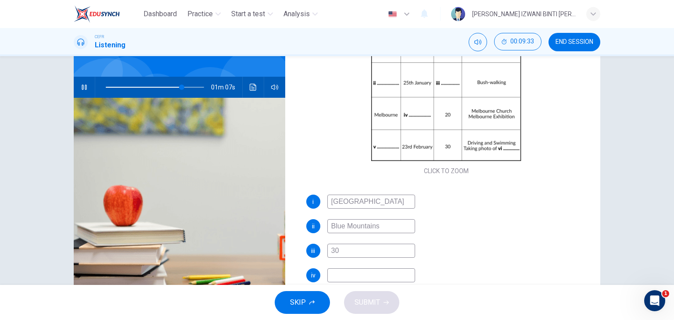
click at [376, 268] on input at bounding box center [371, 275] width 88 height 14
type input "78"
type input "1"
type input "78"
type input "10th"
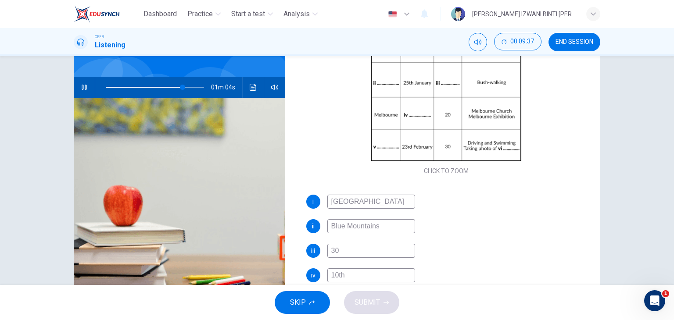
type input "79"
type input "10th"
type input "79"
type input "10th F"
type input "79"
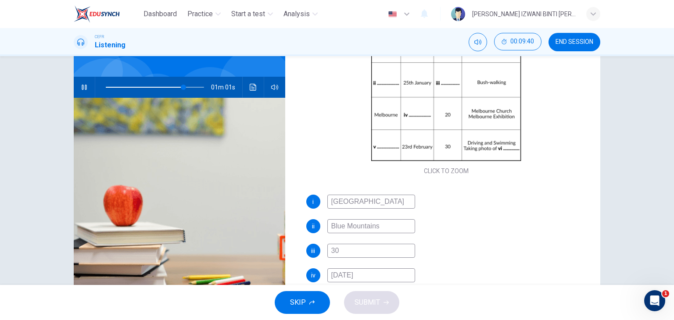
type input "10th Febr"
type input "80"
type input "10th Februsa"
type input "80"
type input "10th Februa"
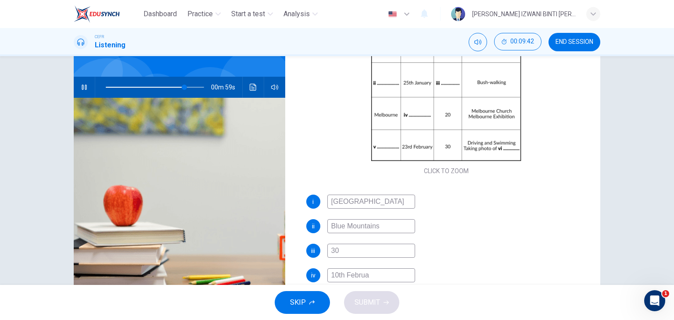
type input "80"
type input "10th February"
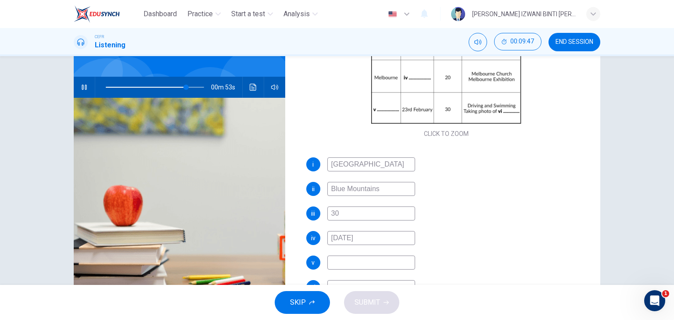
scroll to position [111, 0]
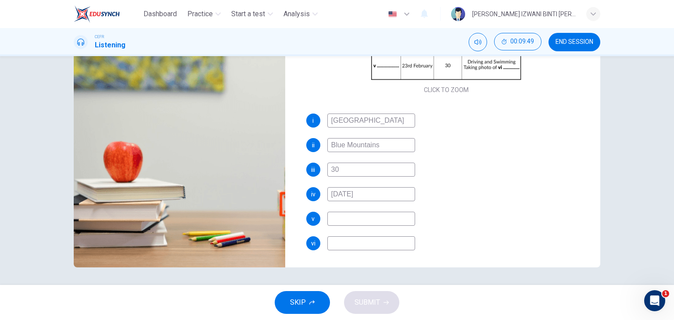
type input "83"
type input "10th February"
click at [376, 222] on input at bounding box center [371, 219] width 88 height 14
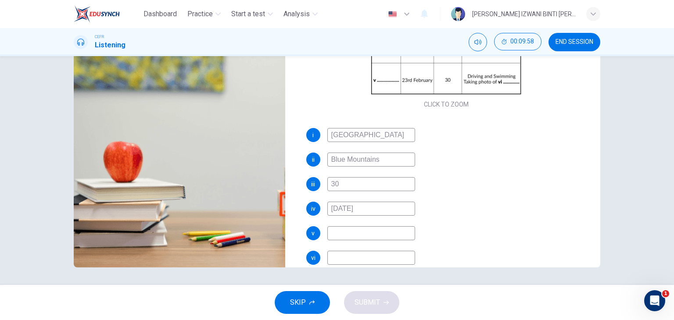
scroll to position [125, 0]
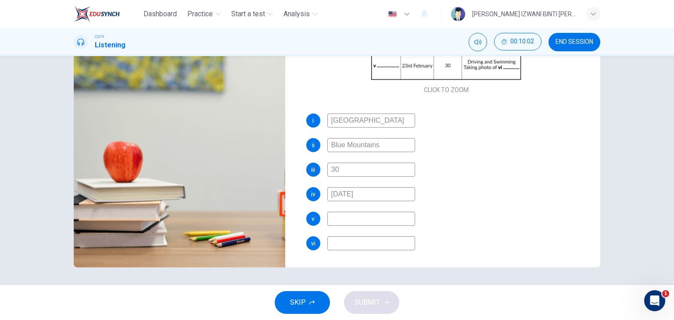
type input "87"
type input "G"
type input "87"
type input "Great"
type input "88"
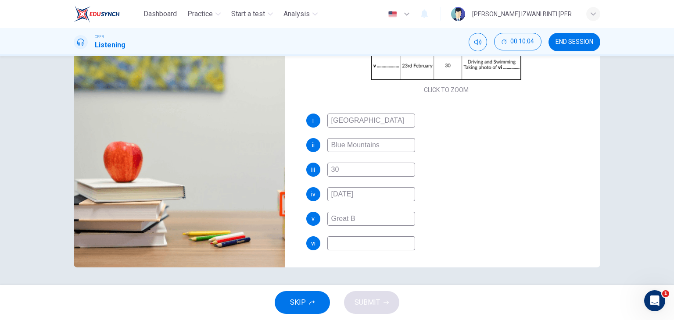
type input "Great Ba"
type input "88"
type input "Great Barr"
type input "89"
type input "Great Barrie"
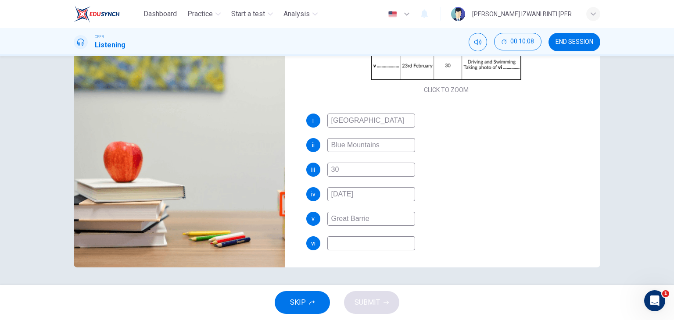
type input "89"
type input "Great Barrier"
type input "89"
type input "Great Barrier R"
type input "90"
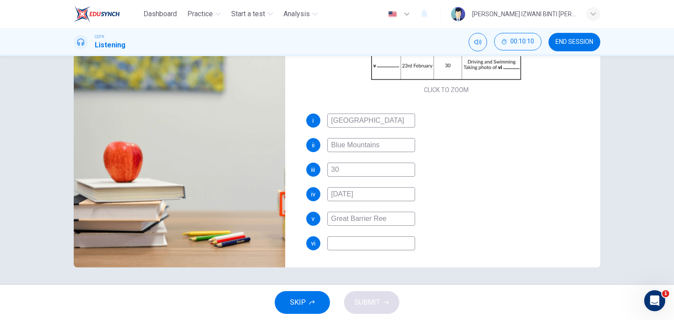
type input "Great Barrier Reef"
type input "92"
type input "Great Barrier Reef"
click at [372, 240] on input at bounding box center [371, 243] width 88 height 14
type input "92"
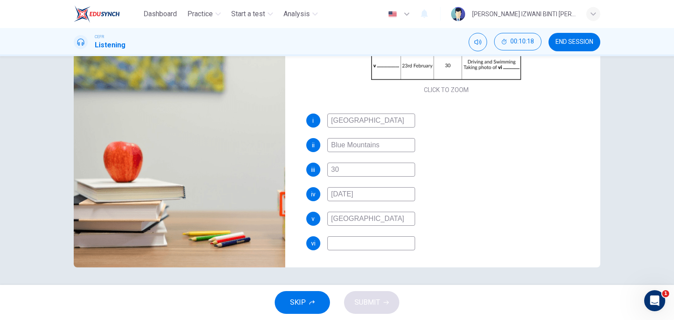
type input "C"
type input "92"
type input "Ca"
type input "93"
type input "Car"
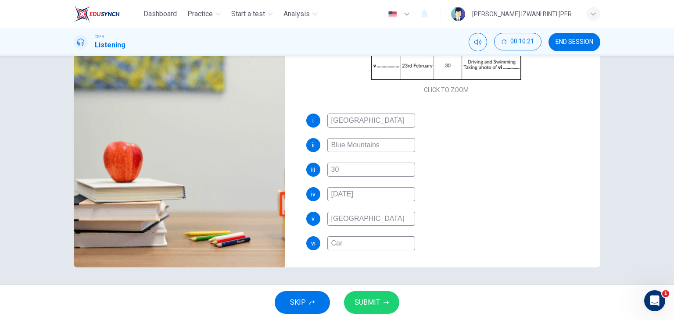
type input "93"
type input "Ca"
type input "93"
type input "C"
type input "94"
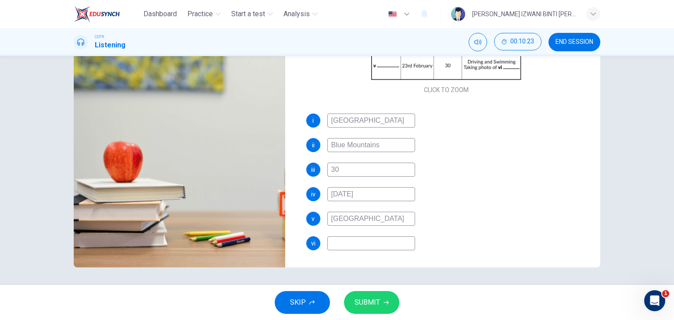
type input "94"
type input "c"
type input "94"
type input "ca"
type input "94"
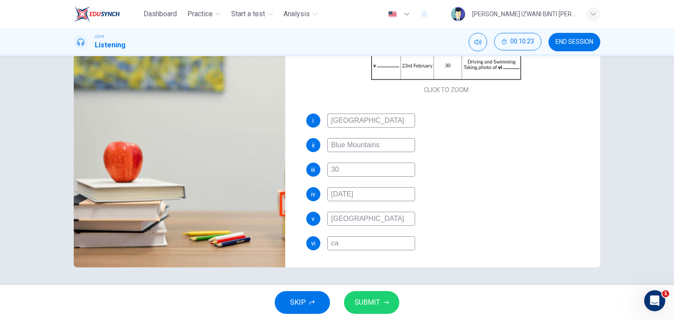
type input "car"
type input "94"
type input "carol"
type input "95"
type input "carol"
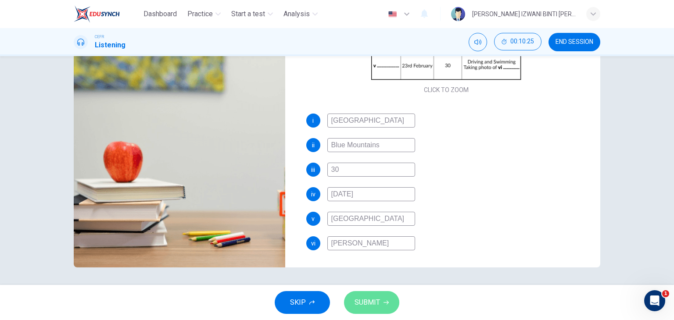
click at [354, 306] on span "SUBMIT" at bounding box center [366, 303] width 25 height 12
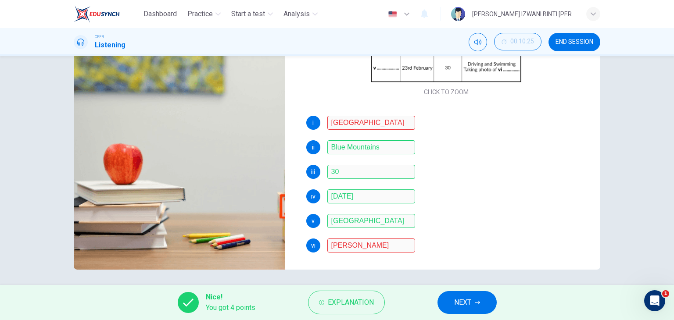
scroll to position [111, 0]
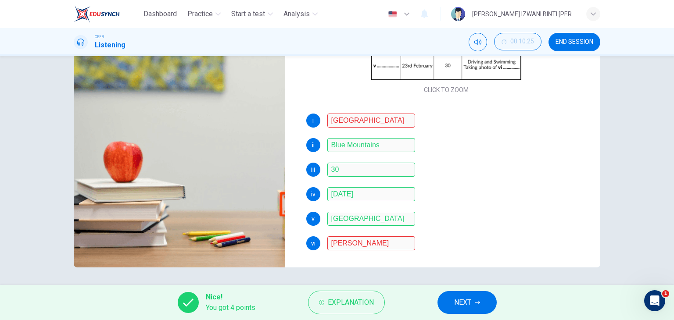
type input "99"
click at [467, 294] on button "NEXT" at bounding box center [466, 302] width 59 height 23
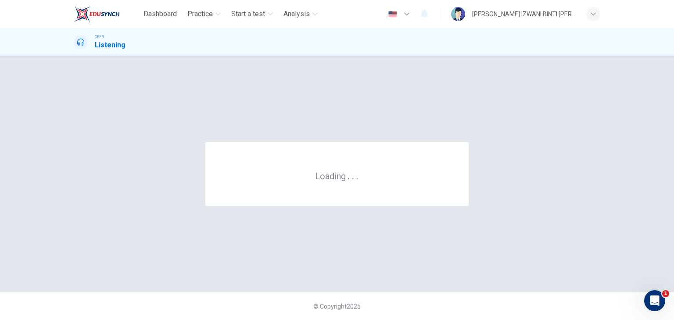
scroll to position [0, 0]
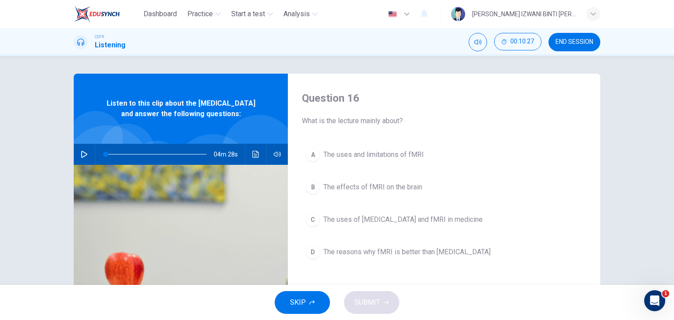
click at [586, 49] on button "END SESSION" at bounding box center [574, 42] width 52 height 18
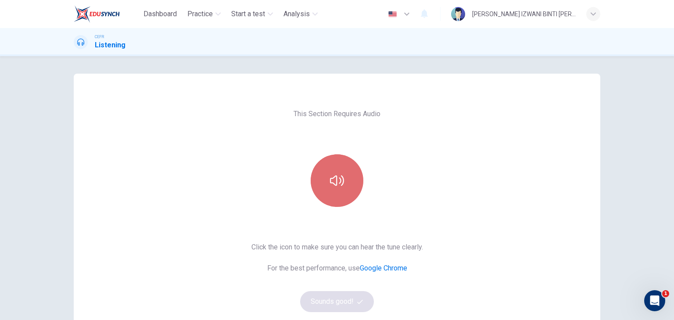
click at [330, 187] on icon "button" at bounding box center [337, 181] width 14 height 14
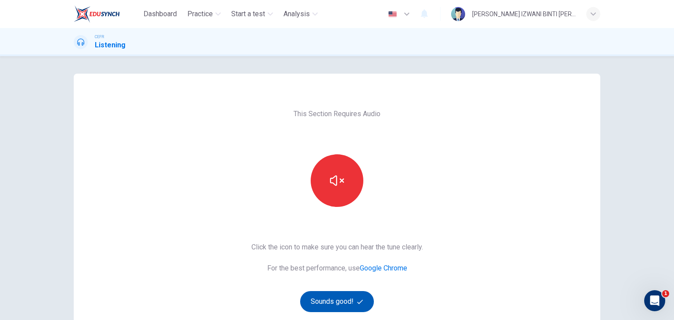
click at [347, 300] on button "Sounds good!" at bounding box center [337, 301] width 74 height 21
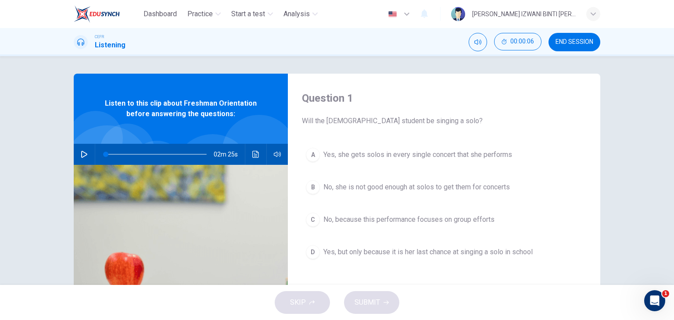
click at [75, 159] on div "02m 25s" at bounding box center [181, 154] width 214 height 21
click at [81, 155] on icon "button" at bounding box center [84, 154] width 7 height 7
type input "0"
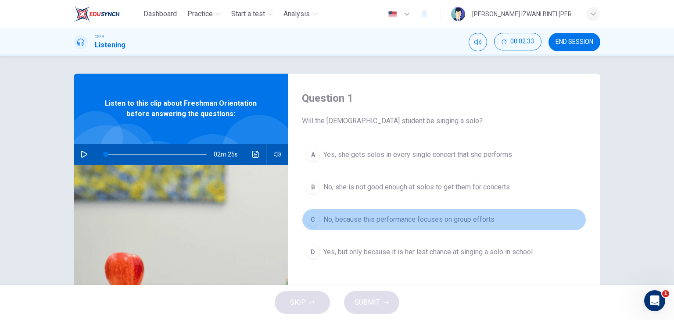
click at [434, 223] on span "No, because this performance focuses on group efforts" at bounding box center [408, 220] width 171 height 11
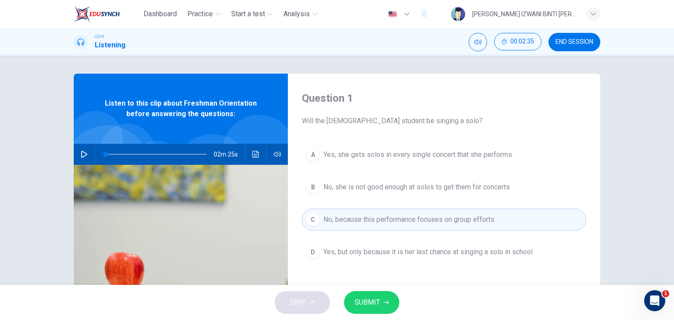
click at [379, 288] on div "SKIP SUBMIT" at bounding box center [337, 302] width 674 height 35
click at [378, 292] on button "SUBMIT" at bounding box center [371, 302] width 55 height 23
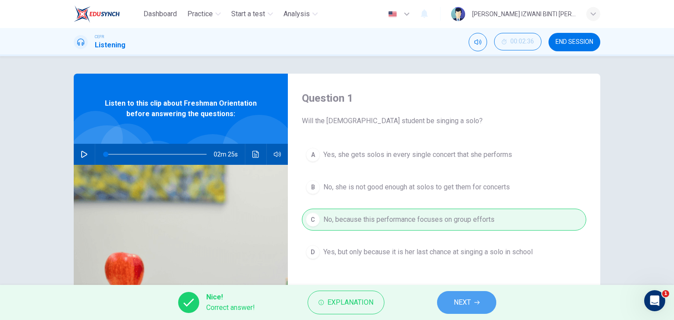
click at [465, 302] on span "NEXT" at bounding box center [462, 303] width 17 height 12
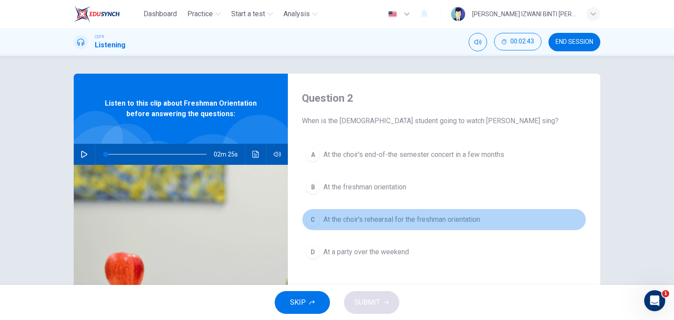
click at [404, 215] on span "At the choir's rehearsal for the freshman orientation" at bounding box center [401, 220] width 157 height 11
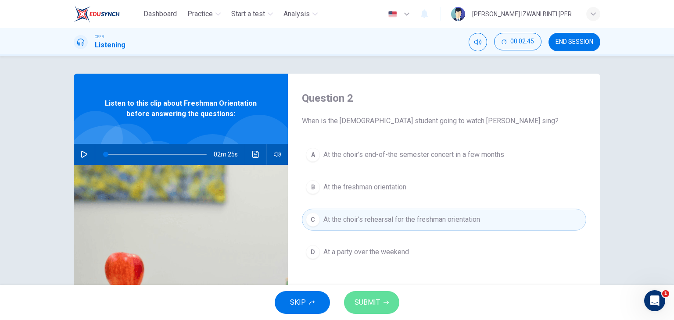
click at [384, 300] on icon "button" at bounding box center [385, 302] width 5 height 5
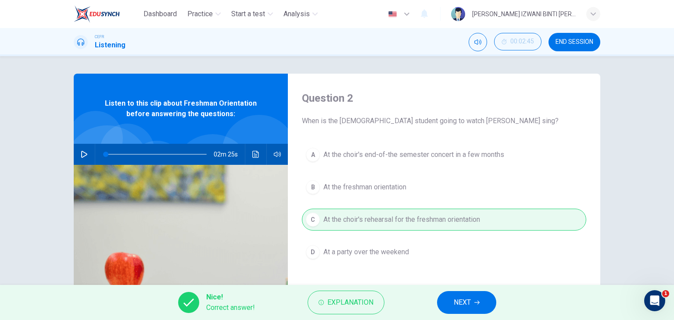
click at [454, 306] on span "NEXT" at bounding box center [462, 303] width 17 height 12
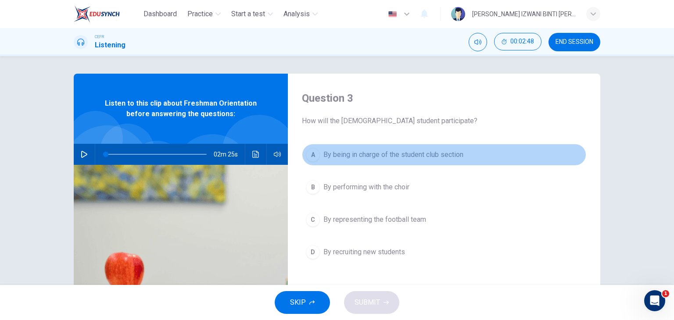
click at [424, 151] on span "By being in charge of the student club section" at bounding box center [393, 155] width 140 height 11
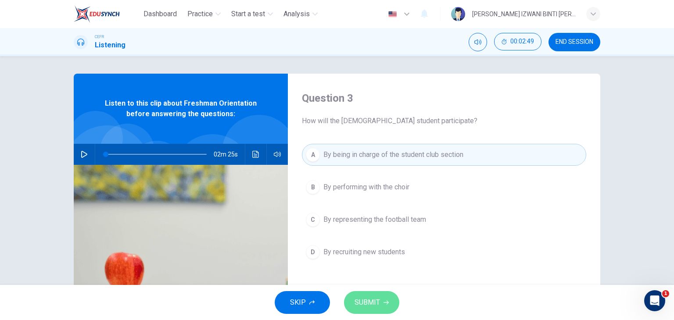
click at [376, 302] on span "SUBMIT" at bounding box center [366, 303] width 25 height 12
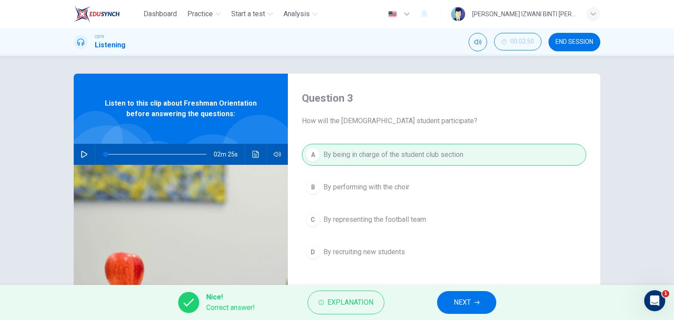
click at [483, 297] on button "NEXT" at bounding box center [466, 302] width 59 height 23
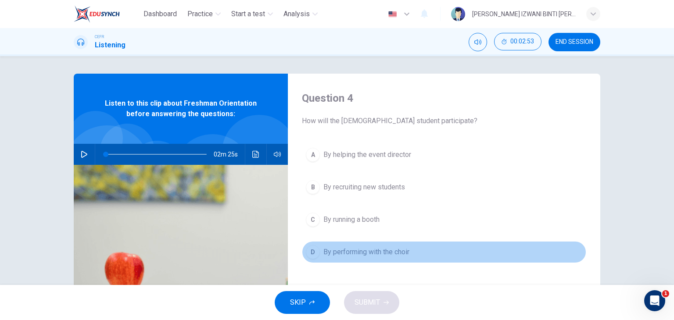
click at [392, 245] on button "D By performing with the choir" at bounding box center [444, 252] width 284 height 22
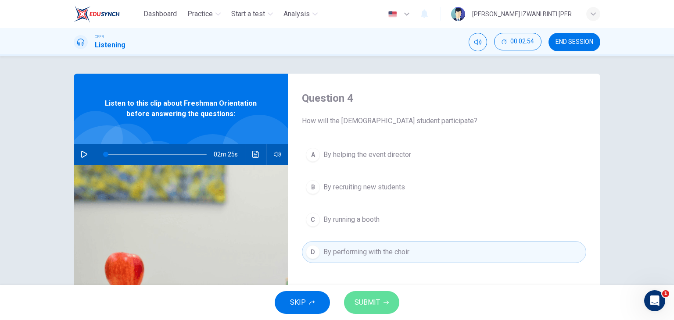
click at [371, 301] on span "SUBMIT" at bounding box center [366, 303] width 25 height 12
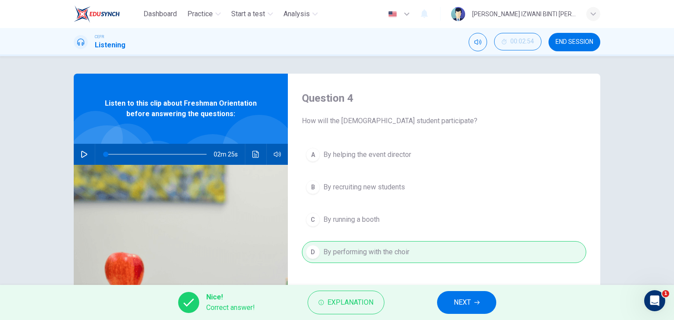
click at [440, 297] on button "NEXT" at bounding box center [466, 302] width 59 height 23
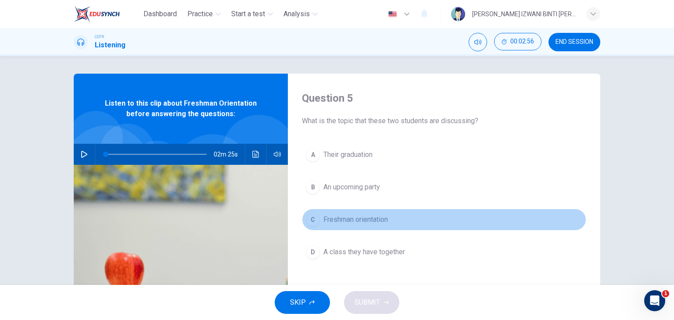
click at [369, 222] on span "Freshman orientation" at bounding box center [355, 220] width 64 height 11
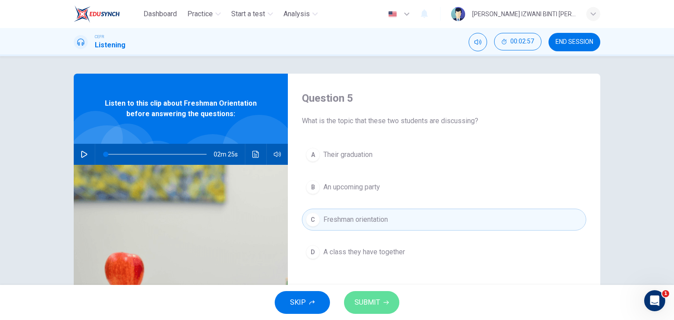
click at [380, 294] on button "SUBMIT" at bounding box center [371, 302] width 55 height 23
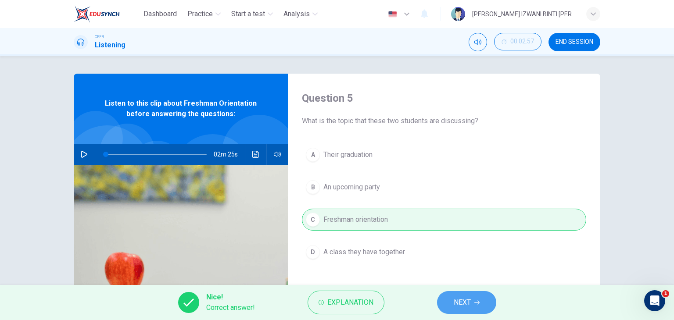
click at [459, 301] on span "NEXT" at bounding box center [462, 303] width 17 height 12
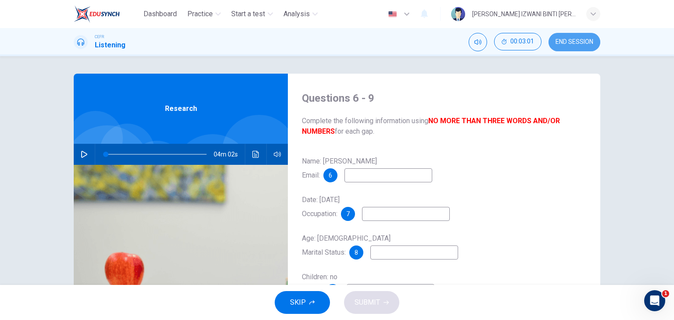
click at [575, 50] on button "END SESSION" at bounding box center [574, 42] width 52 height 18
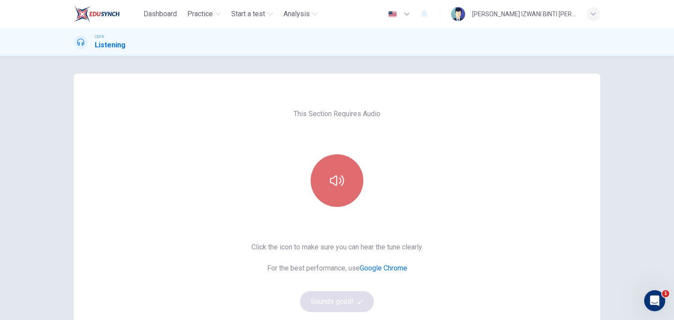
click at [331, 177] on icon "button" at bounding box center [337, 181] width 14 height 14
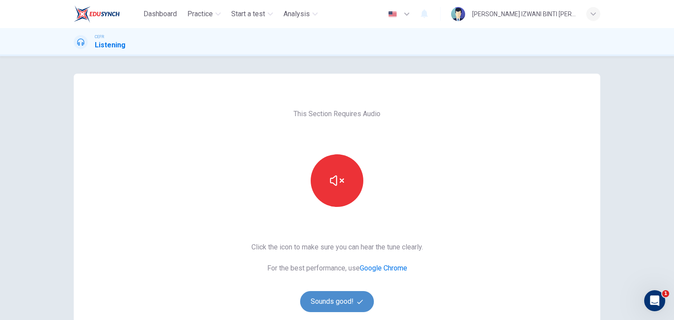
click at [331, 296] on button "Sounds good!" at bounding box center [337, 301] width 74 height 21
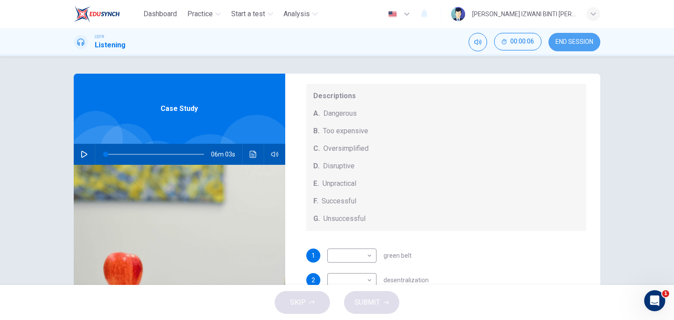
click at [576, 39] on span "END SESSION" at bounding box center [574, 42] width 38 height 7
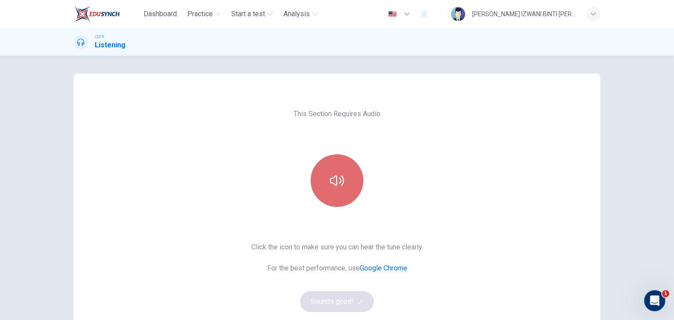
click at [336, 178] on icon "button" at bounding box center [337, 181] width 14 height 14
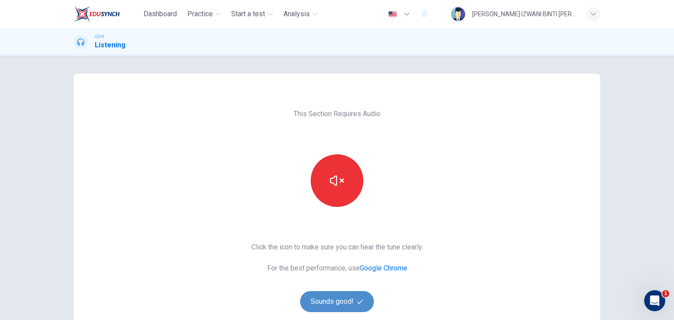
click at [340, 299] on button "Sounds good!" at bounding box center [337, 301] width 74 height 21
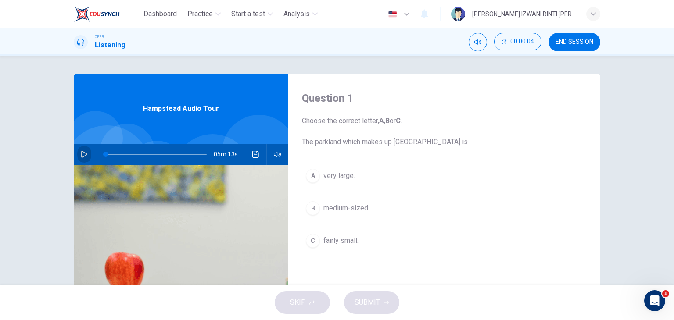
click at [79, 150] on button "button" at bounding box center [84, 154] width 14 height 21
drag, startPoint x: 317, startPoint y: 144, endPoint x: 327, endPoint y: 168, distance: 26.4
click at [327, 168] on div "Question 1 Choose the correct letter, A , B or C . The parkland which makes up …" at bounding box center [444, 226] width 312 height 305
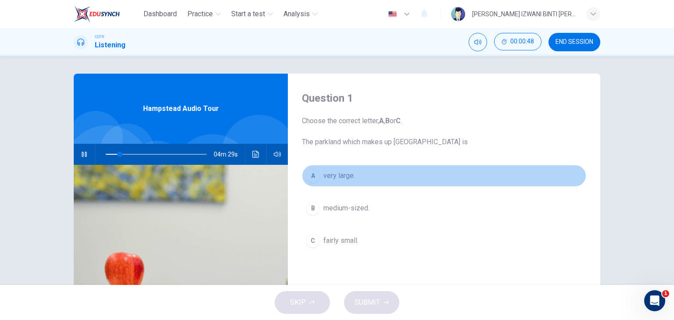
click at [346, 172] on span "very large." at bounding box center [339, 176] width 32 height 11
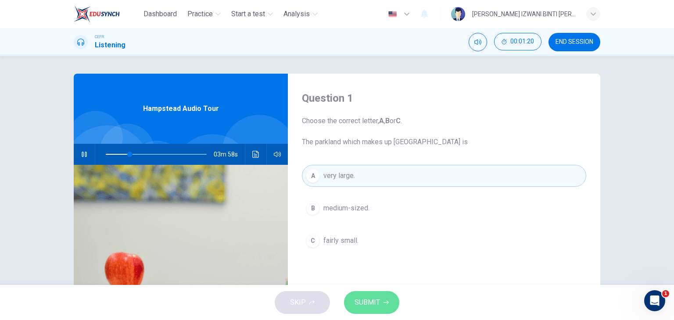
click at [387, 294] on button "SUBMIT" at bounding box center [371, 302] width 55 height 23
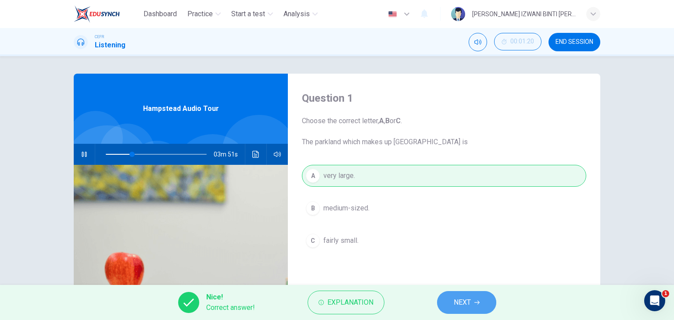
click at [460, 300] on span "NEXT" at bounding box center [462, 303] width 17 height 12
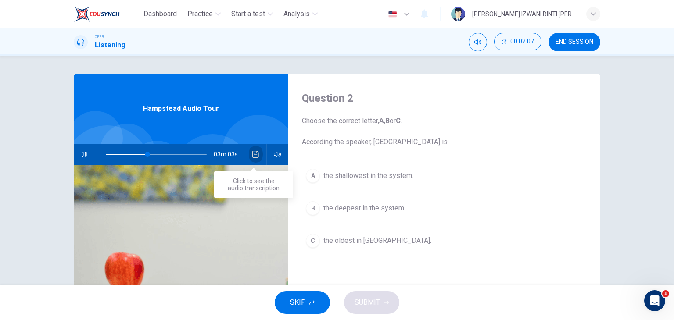
click at [253, 155] on icon "Click to see the audio transcription" at bounding box center [255, 154] width 7 height 7
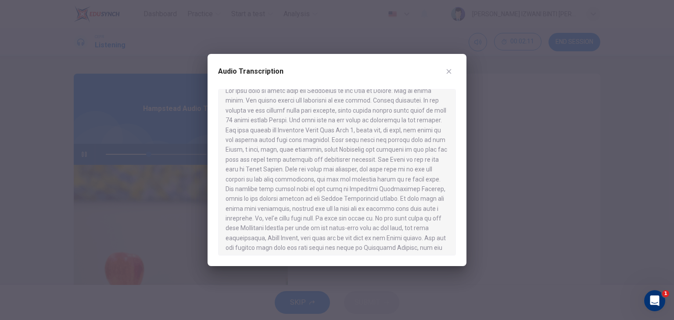
scroll to position [11, 0]
click at [175, 193] on div at bounding box center [337, 160] width 674 height 320
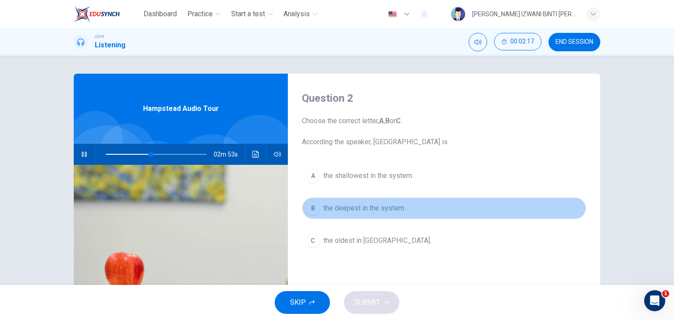
click at [339, 203] on span "the deepest in the system." at bounding box center [364, 208] width 82 height 11
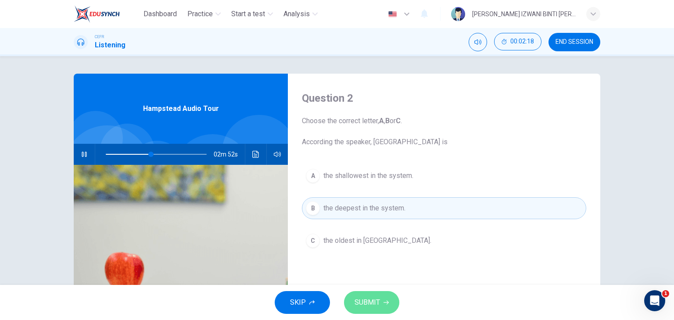
click at [382, 297] on button "SUBMIT" at bounding box center [371, 302] width 55 height 23
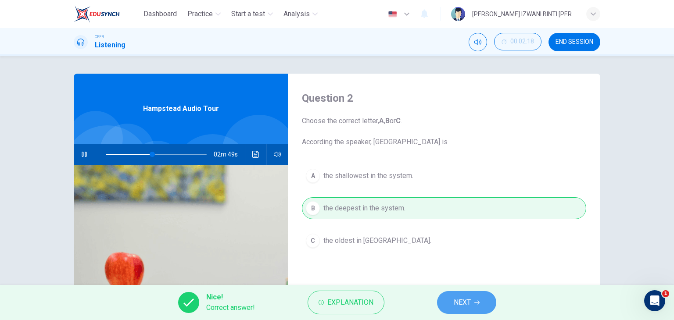
click at [491, 304] on button "NEXT" at bounding box center [466, 302] width 59 height 23
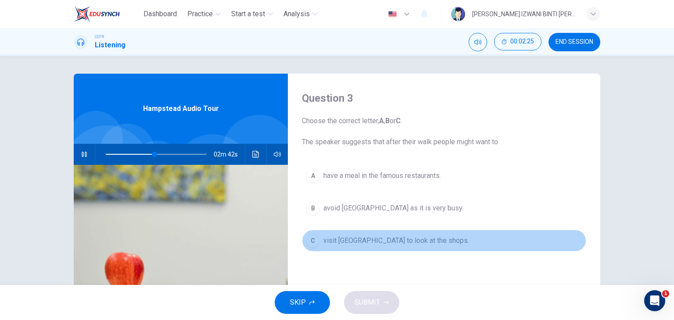
click at [372, 240] on span "visit Hampstead village to look at the shops." at bounding box center [396, 241] width 146 height 11
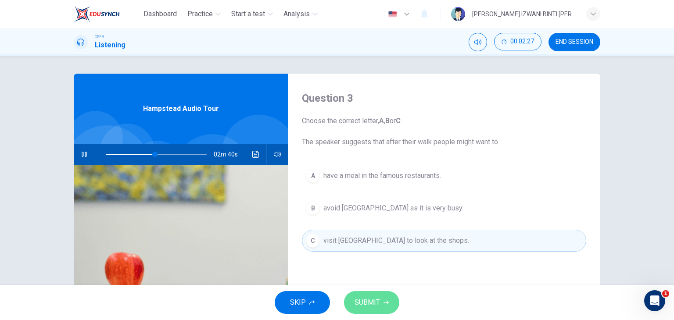
click at [381, 291] on button "SUBMIT" at bounding box center [371, 302] width 55 height 23
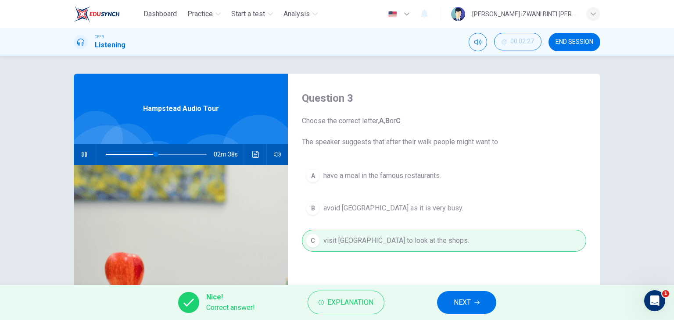
click at [447, 295] on button "NEXT" at bounding box center [466, 302] width 59 height 23
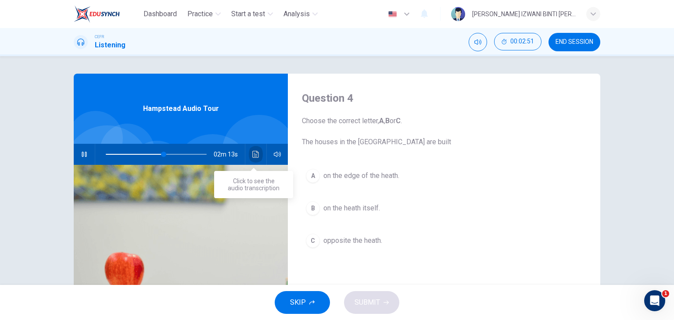
click at [252, 156] on icon "Click to see the audio transcription" at bounding box center [255, 154] width 7 height 7
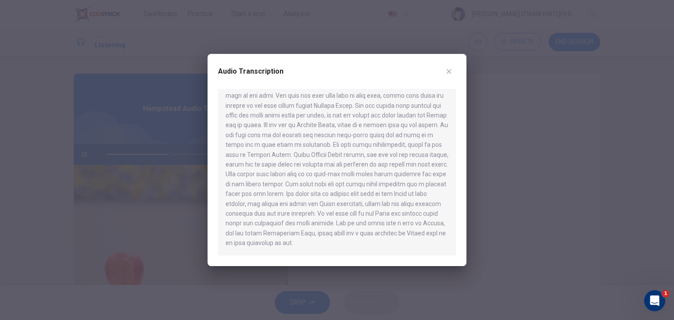
scroll to position [349, 0]
click at [453, 70] on button "button" at bounding box center [449, 71] width 14 height 14
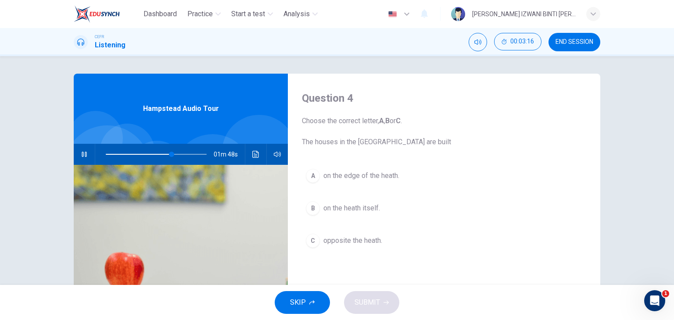
type input "66"
click at [563, 36] on button "END SESSION" at bounding box center [574, 42] width 52 height 18
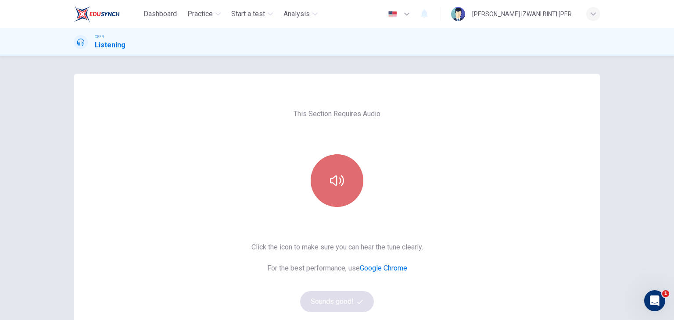
click at [333, 186] on icon "button" at bounding box center [337, 181] width 14 height 14
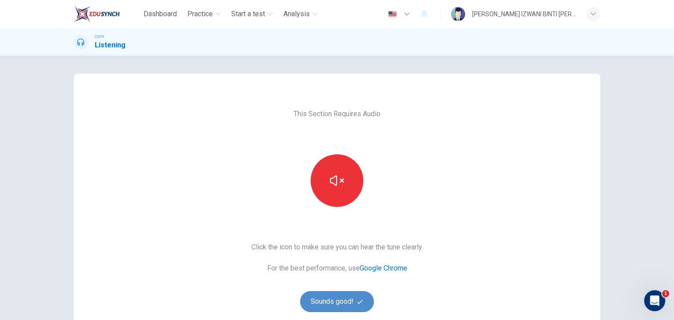
click at [334, 299] on button "Sounds good!" at bounding box center [337, 301] width 74 height 21
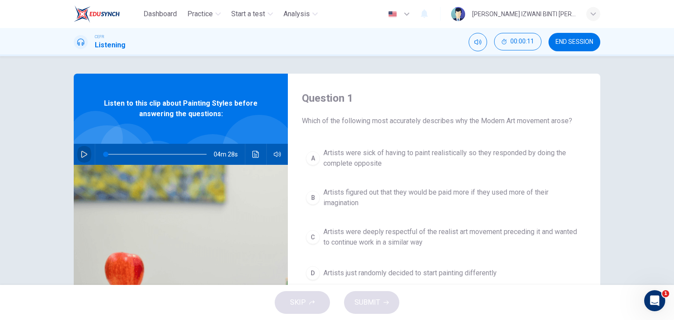
click at [77, 150] on button "button" at bounding box center [84, 154] width 14 height 21
click at [237, 50] on div "CEFR Listening 00:00:17 END SESSION" at bounding box center [337, 42] width 555 height 18
type input "33"
click at [582, 45] on span "END SESSION" at bounding box center [574, 42] width 38 height 7
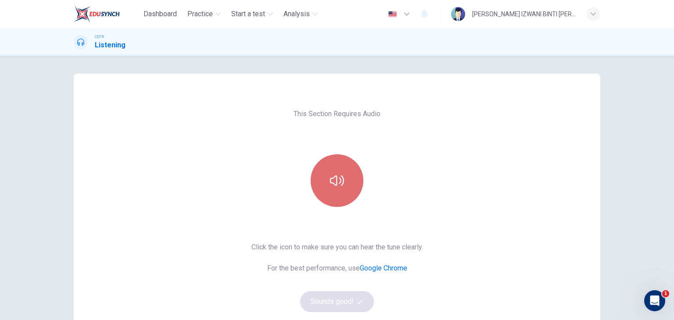
click at [338, 196] on button "button" at bounding box center [337, 180] width 53 height 53
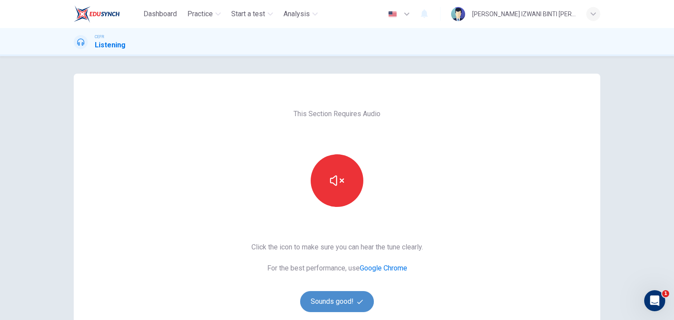
click at [352, 308] on button "Sounds good!" at bounding box center [337, 301] width 74 height 21
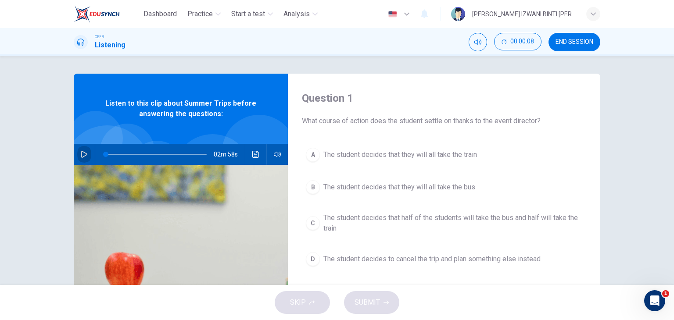
click at [82, 152] on icon "button" at bounding box center [84, 154] width 7 height 7
type input "3"
type input "0"
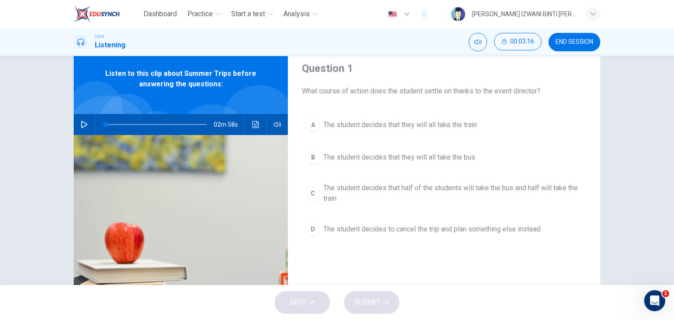
scroll to position [40, 0]
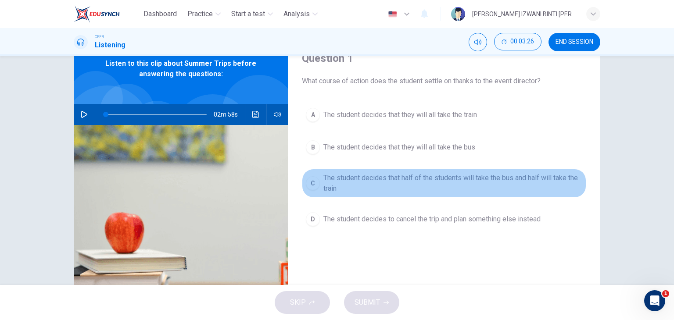
click at [430, 178] on span "The student decides that half of the students will take the bus and half will t…" at bounding box center [452, 183] width 259 height 21
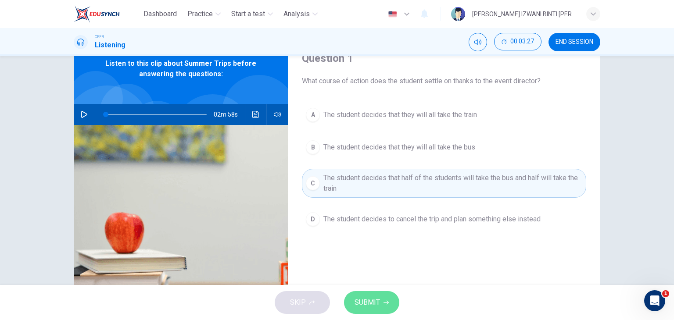
click at [375, 309] on button "SUBMIT" at bounding box center [371, 302] width 55 height 23
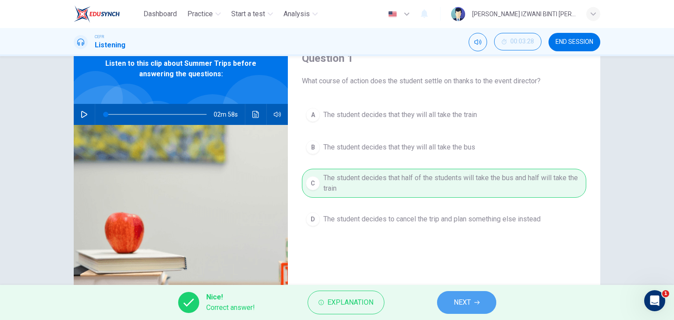
click at [464, 301] on span "NEXT" at bounding box center [462, 303] width 17 height 12
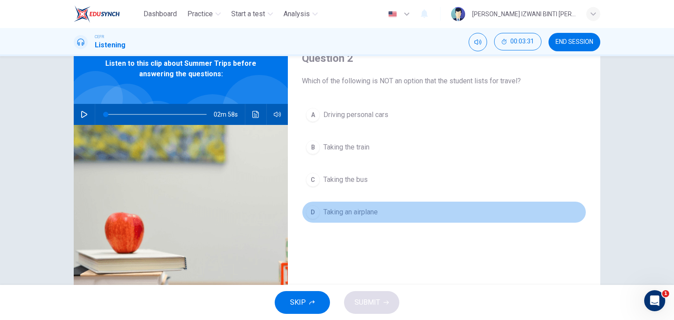
click at [442, 212] on button "D Taking an airplane" at bounding box center [444, 212] width 284 height 22
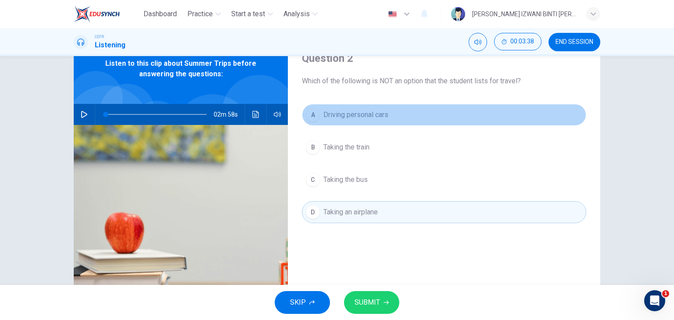
click at [355, 123] on button "A Driving personal cars" at bounding box center [444, 115] width 284 height 22
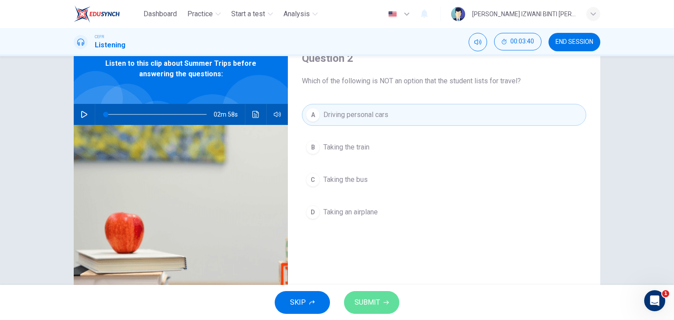
click at [381, 300] on button "SUBMIT" at bounding box center [371, 302] width 55 height 23
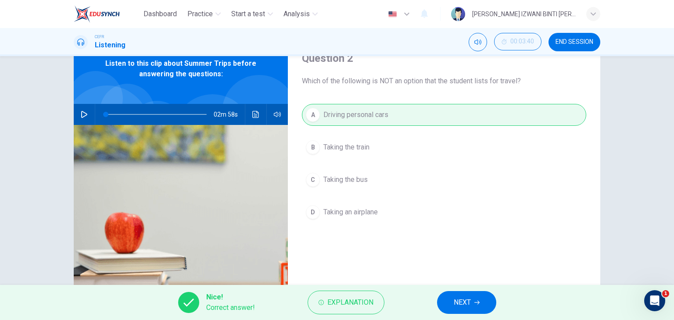
click at [455, 291] on button "NEXT" at bounding box center [466, 302] width 59 height 23
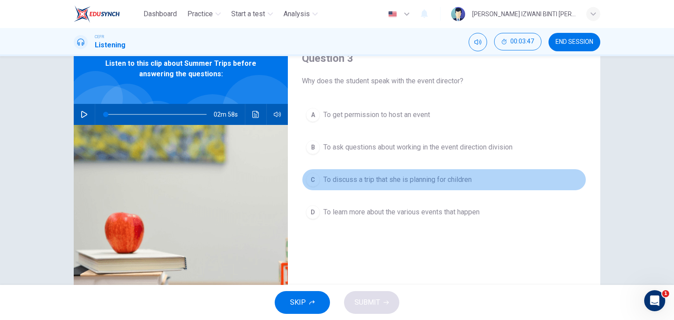
click at [369, 189] on button "C To discuss a trip that she is planning for children" at bounding box center [444, 180] width 284 height 22
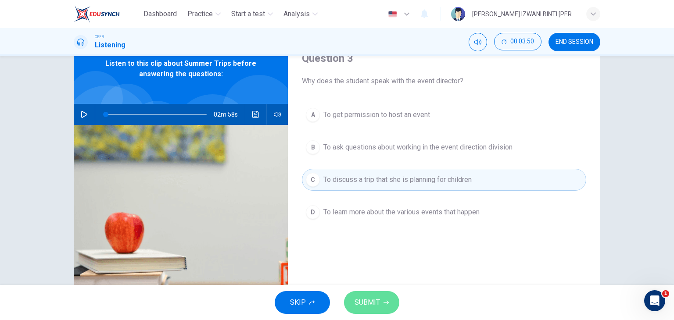
click at [377, 297] on span "SUBMIT" at bounding box center [366, 303] width 25 height 12
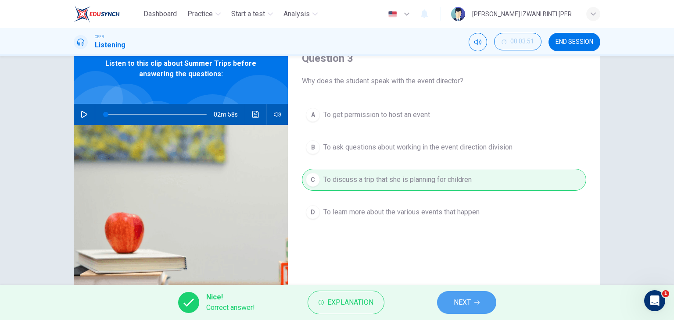
click at [465, 311] on button "NEXT" at bounding box center [466, 302] width 59 height 23
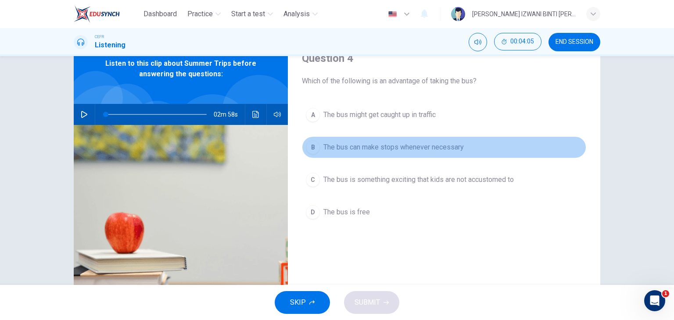
click at [390, 142] on span "The bus can make stops whenever necessary" at bounding box center [393, 147] width 140 height 11
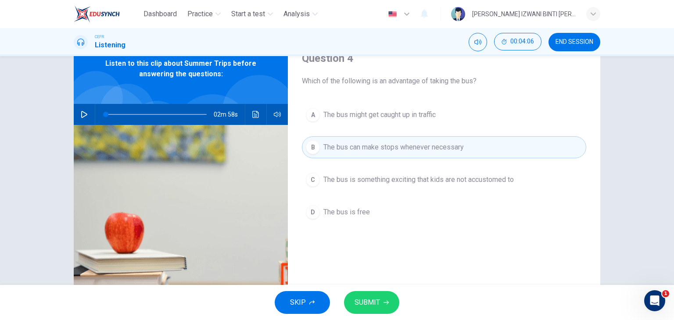
click at [371, 294] on button "SUBMIT" at bounding box center [371, 302] width 55 height 23
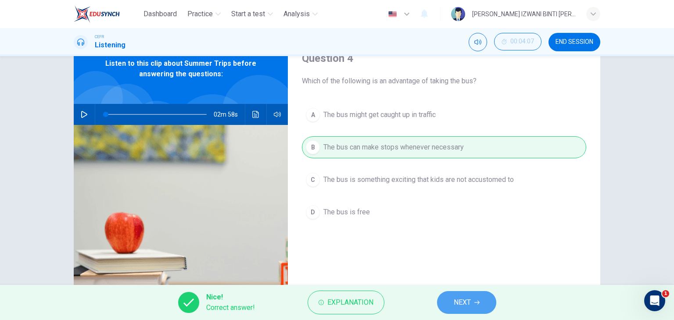
click at [449, 301] on button "NEXT" at bounding box center [466, 302] width 59 height 23
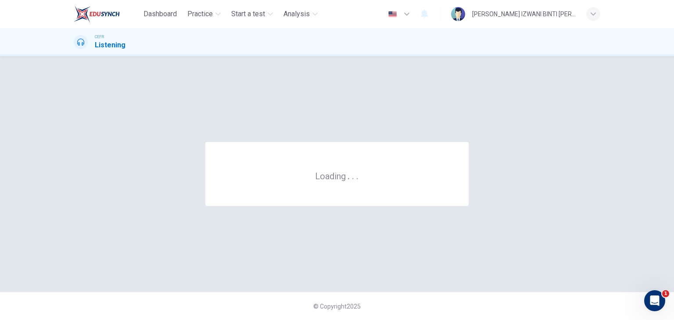
scroll to position [0, 0]
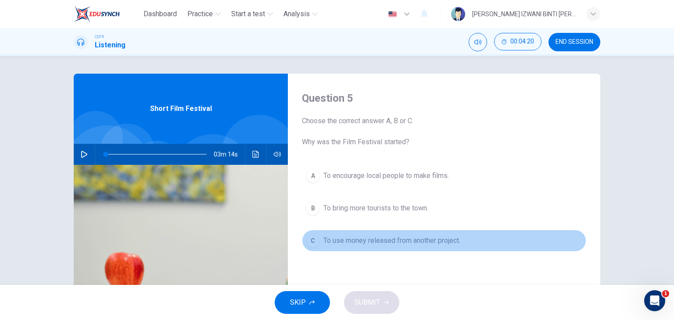
click at [403, 250] on button "C To use money released from another project." at bounding box center [444, 241] width 284 height 22
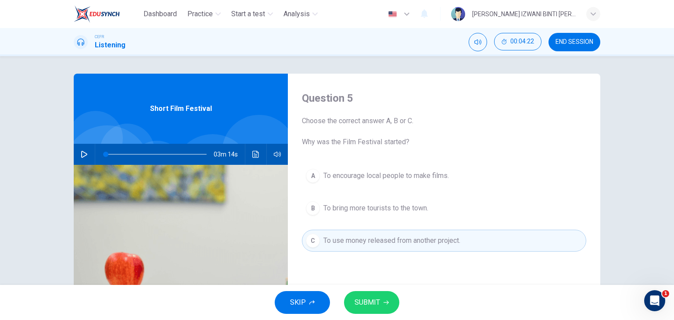
click at [374, 297] on span "SUBMIT" at bounding box center [366, 303] width 25 height 12
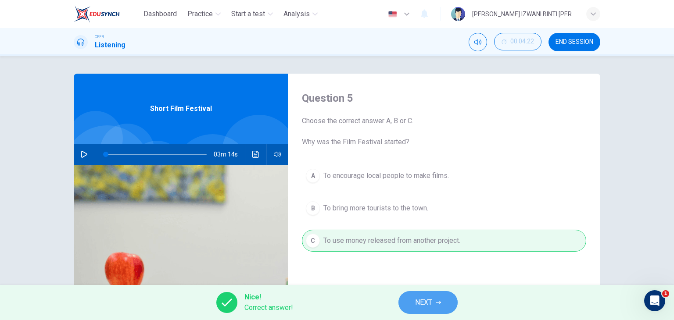
click at [422, 294] on button "NEXT" at bounding box center [427, 302] width 59 height 23
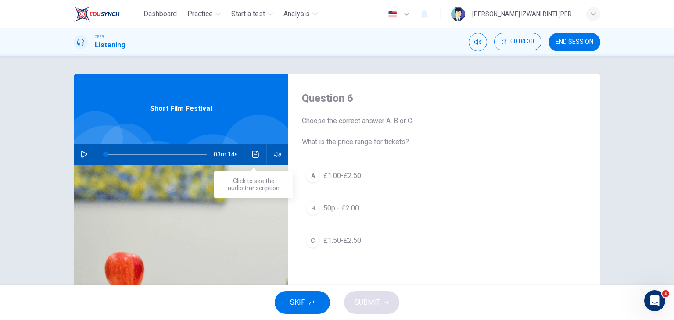
click at [256, 157] on icon "Click to see the audio transcription" at bounding box center [255, 154] width 7 height 7
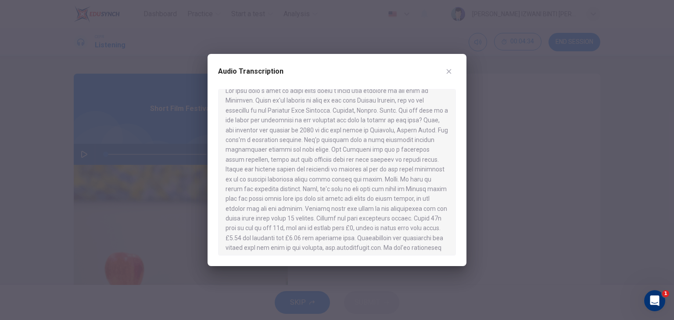
scroll to position [11, 0]
click at [121, 200] on div at bounding box center [337, 160] width 674 height 320
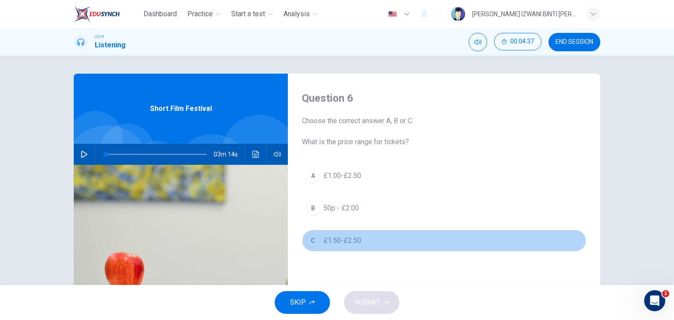
click at [346, 247] on button "C £1.50-£2.50" at bounding box center [444, 241] width 284 height 22
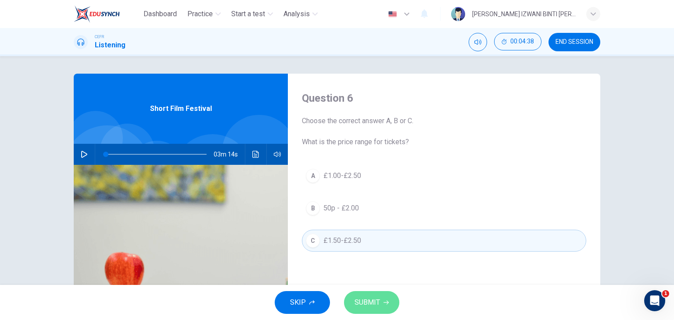
click at [388, 300] on icon "button" at bounding box center [385, 302] width 5 height 5
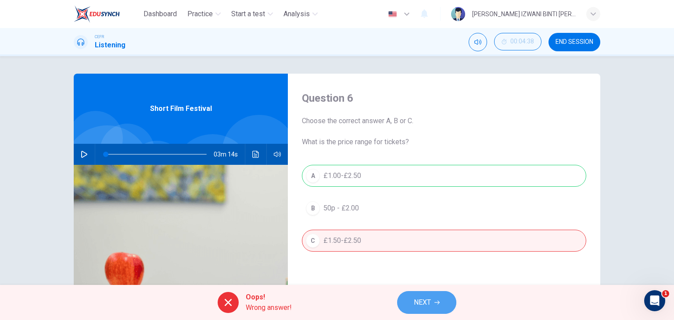
click at [437, 297] on button "NEXT" at bounding box center [426, 302] width 59 height 23
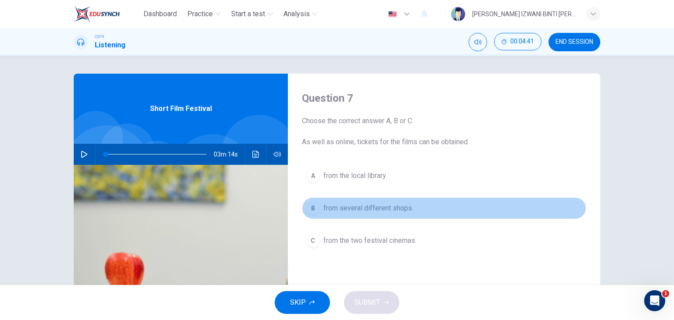
click at [422, 209] on button "B from several different shops." at bounding box center [444, 208] width 284 height 22
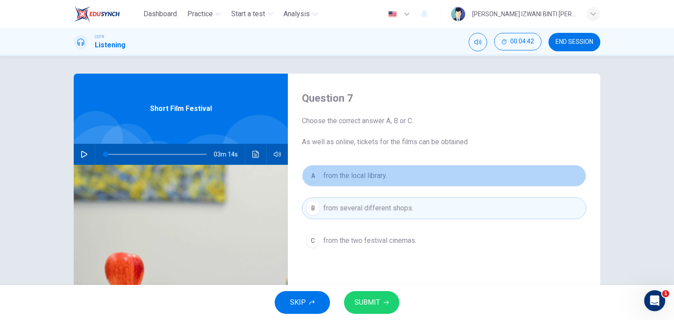
click at [373, 178] on span "from the local library." at bounding box center [355, 176] width 64 height 11
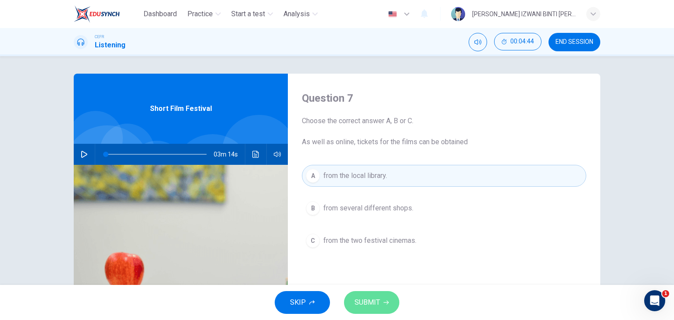
click at [380, 295] on button "SUBMIT" at bounding box center [371, 302] width 55 height 23
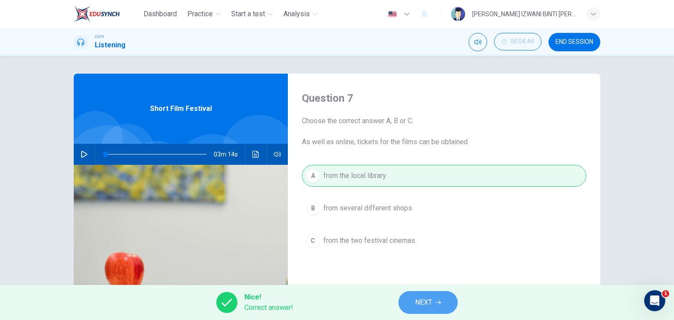
click at [410, 298] on button "NEXT" at bounding box center [427, 302] width 59 height 23
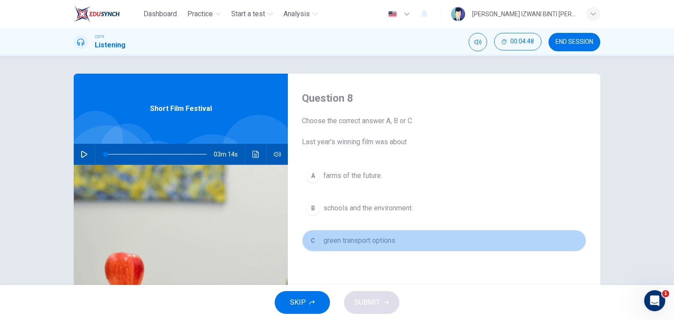
click at [390, 240] on span "green transport options." at bounding box center [359, 241] width 73 height 11
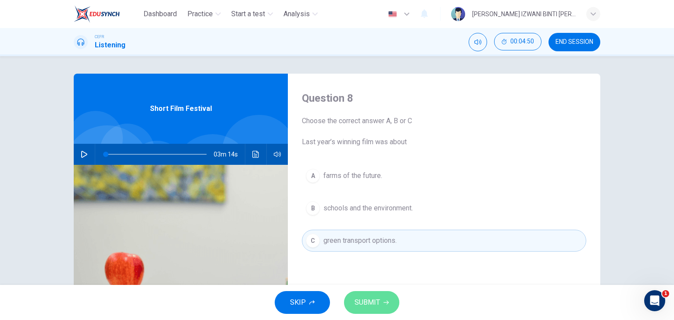
click at [379, 300] on span "SUBMIT" at bounding box center [366, 303] width 25 height 12
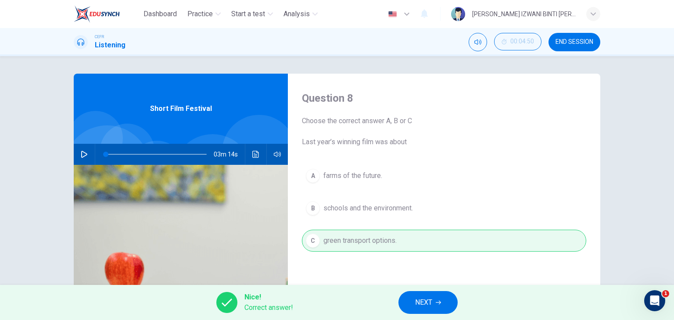
click at [428, 305] on span "NEXT" at bounding box center [423, 303] width 17 height 12
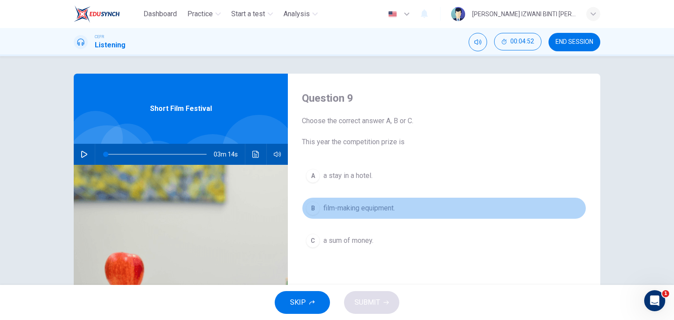
click at [397, 199] on button "B film-making equipment." at bounding box center [444, 208] width 284 height 22
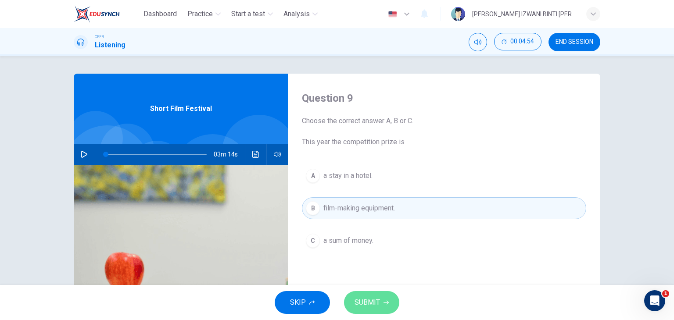
click at [373, 300] on span "SUBMIT" at bounding box center [366, 303] width 25 height 12
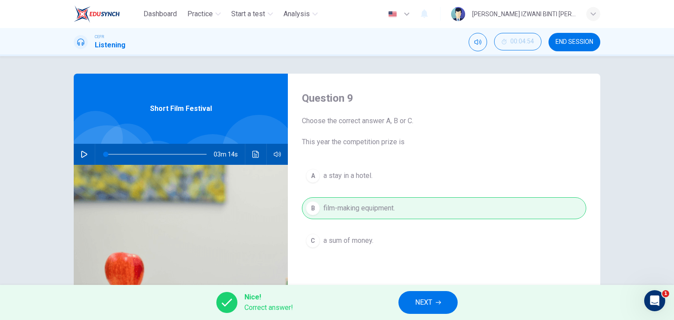
click at [418, 290] on div "Nice! Correct answer! NEXT" at bounding box center [337, 302] width 674 height 35
click at [416, 300] on span "NEXT" at bounding box center [423, 303] width 17 height 12
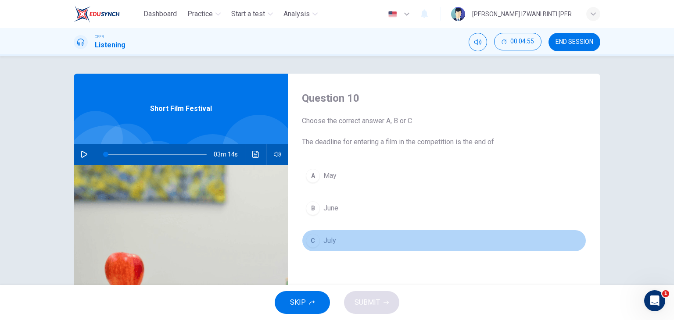
click at [342, 243] on button "C July" at bounding box center [444, 241] width 284 height 22
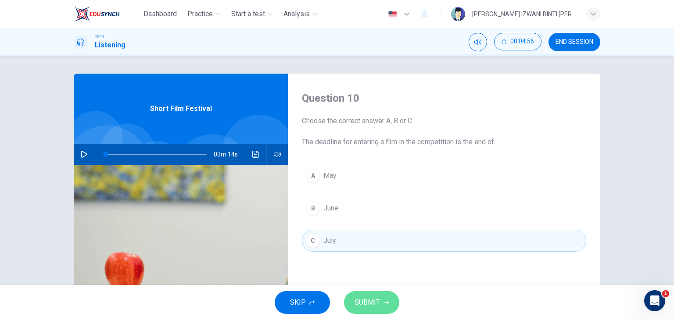
click at [376, 302] on span "SUBMIT" at bounding box center [366, 303] width 25 height 12
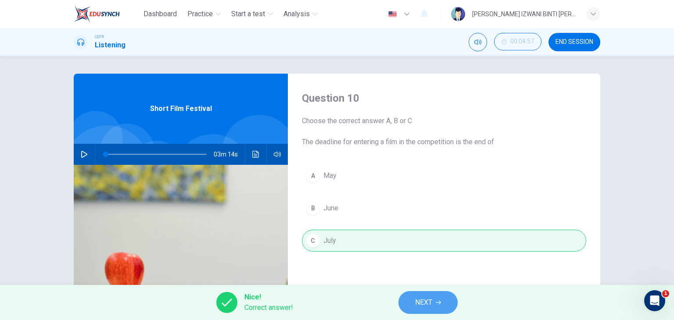
click at [443, 302] on button "NEXT" at bounding box center [427, 302] width 59 height 23
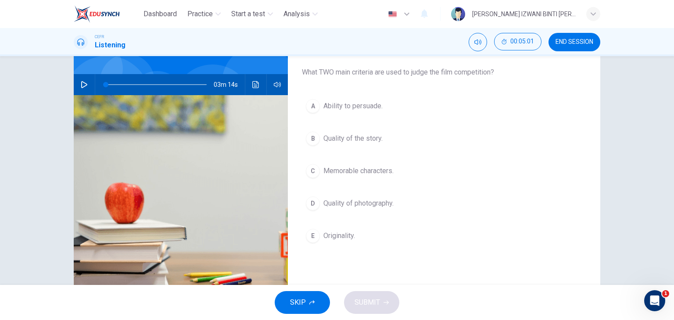
scroll to position [73, 0]
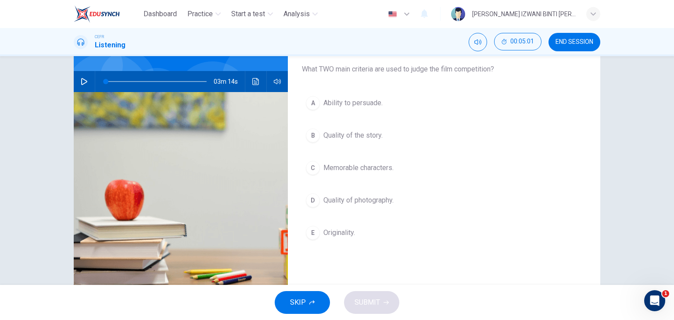
click at [443, 243] on div "A Ability to persuade. B Quality of the story. C Memorable characters. D Qualit…" at bounding box center [444, 176] width 284 height 169
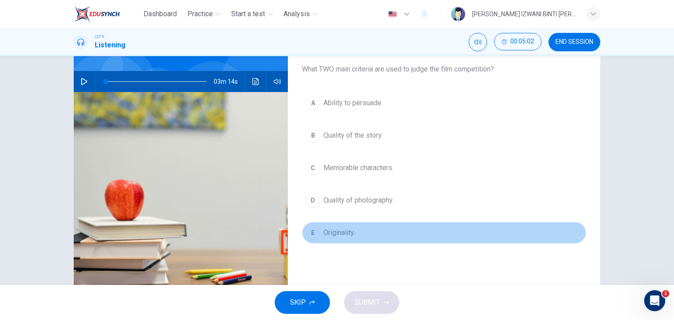
click at [444, 231] on button "E Originality." at bounding box center [444, 233] width 284 height 22
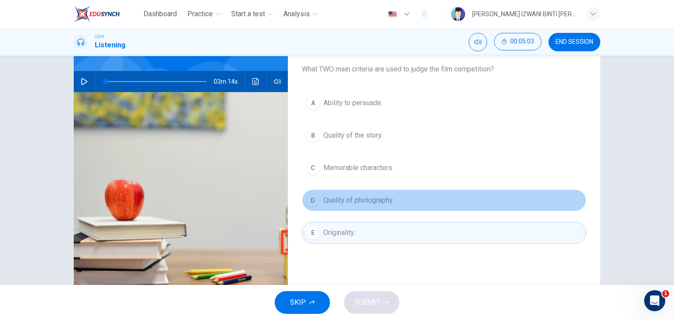
click at [446, 199] on button "D Quality of photography." at bounding box center [444, 201] width 284 height 22
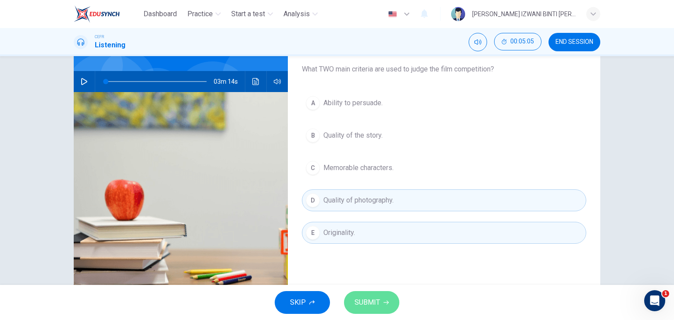
click at [363, 297] on span "SUBMIT" at bounding box center [366, 303] width 25 height 12
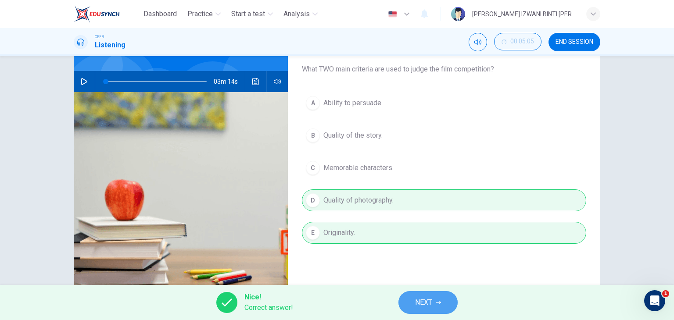
click at [409, 299] on button "NEXT" at bounding box center [427, 302] width 59 height 23
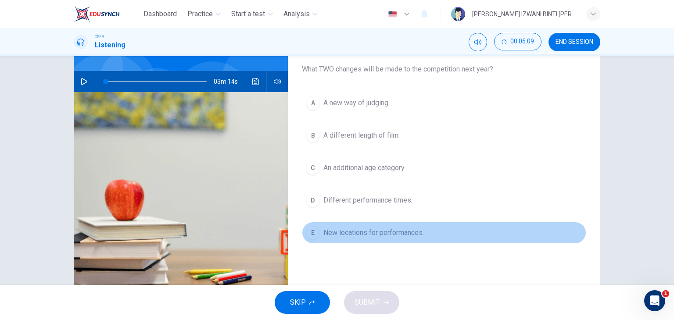
click at [419, 229] on span "New locations for performances." at bounding box center [373, 233] width 100 height 11
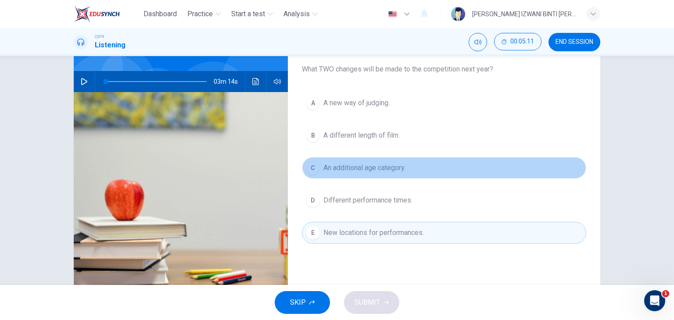
click at [422, 164] on button "C An additional age category." at bounding box center [444, 168] width 284 height 22
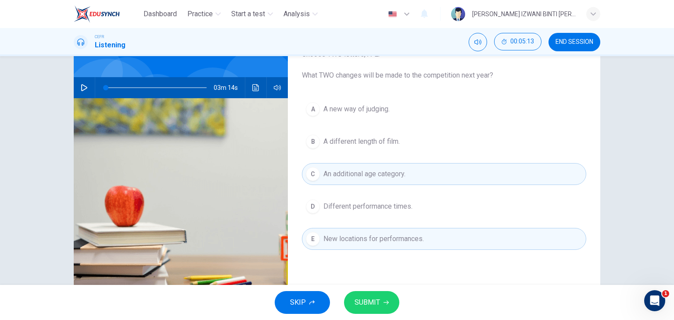
scroll to position [67, 0]
click at [376, 297] on span "SUBMIT" at bounding box center [366, 303] width 25 height 12
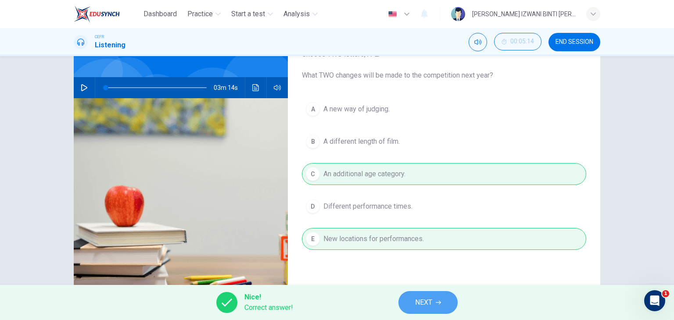
click at [415, 301] on span "NEXT" at bounding box center [423, 303] width 17 height 12
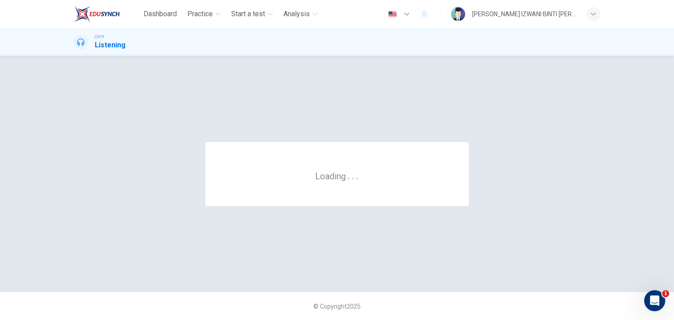
scroll to position [0, 0]
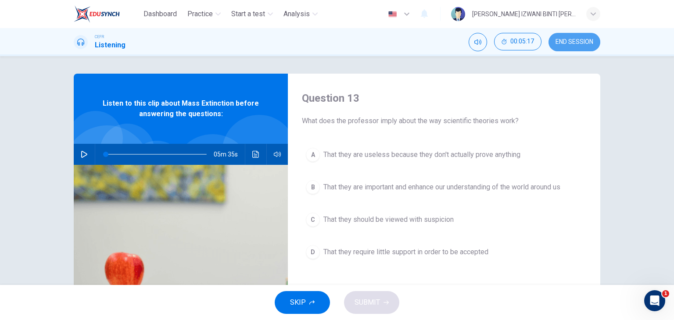
click at [558, 41] on span "END SESSION" at bounding box center [574, 42] width 38 height 7
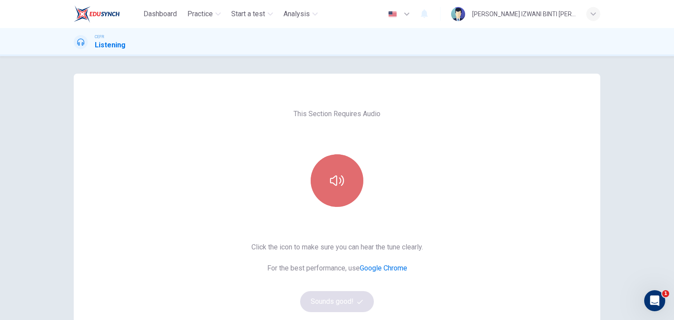
click at [328, 192] on button "button" at bounding box center [337, 180] width 53 height 53
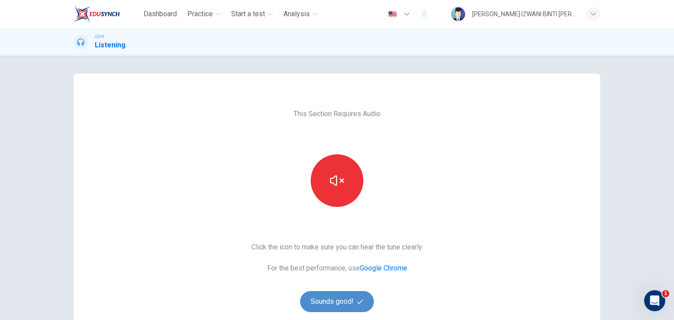
click at [343, 307] on button "Sounds good!" at bounding box center [337, 301] width 74 height 21
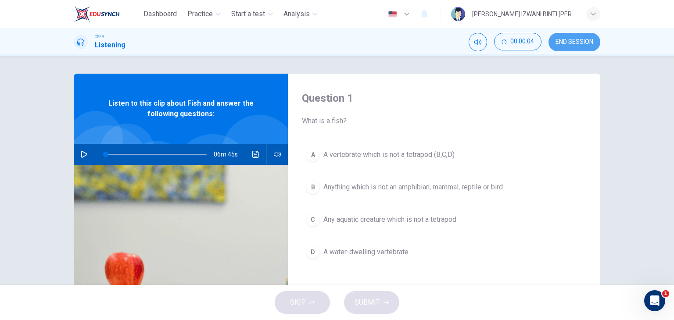
click at [562, 47] on button "END SESSION" at bounding box center [574, 42] width 52 height 18
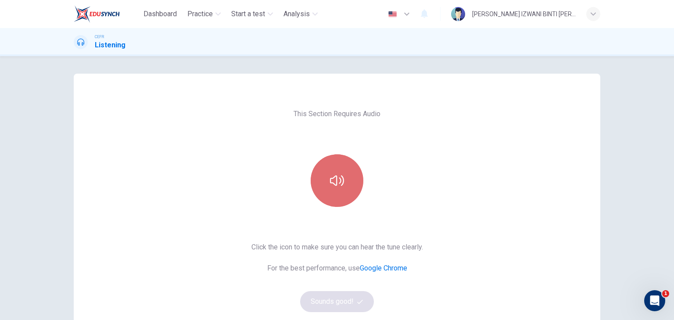
click at [331, 175] on icon "button" at bounding box center [337, 181] width 14 height 14
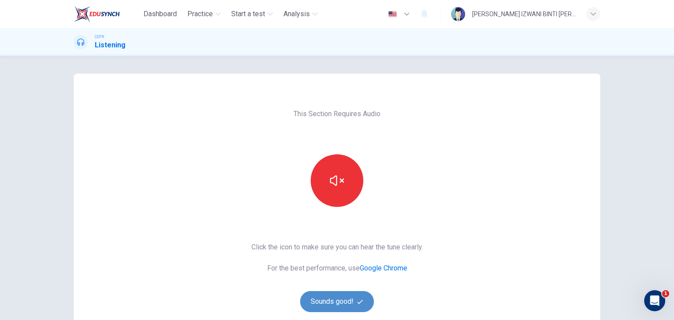
click at [337, 301] on button "Sounds good!" at bounding box center [337, 301] width 74 height 21
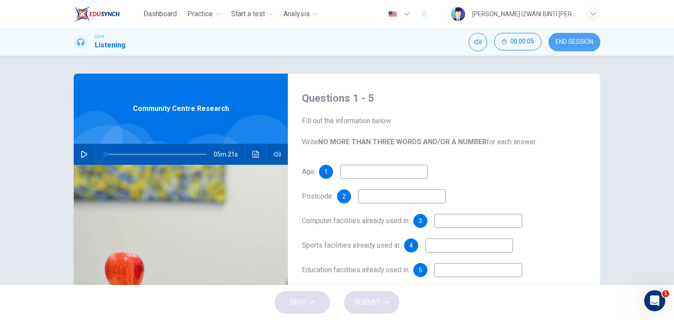
click at [582, 43] on span "END SESSION" at bounding box center [574, 42] width 38 height 7
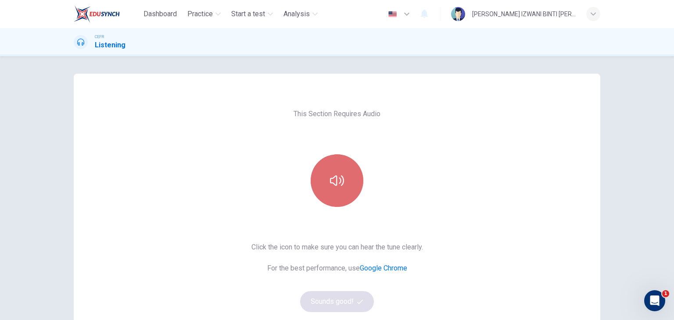
click at [343, 202] on button "button" at bounding box center [337, 180] width 53 height 53
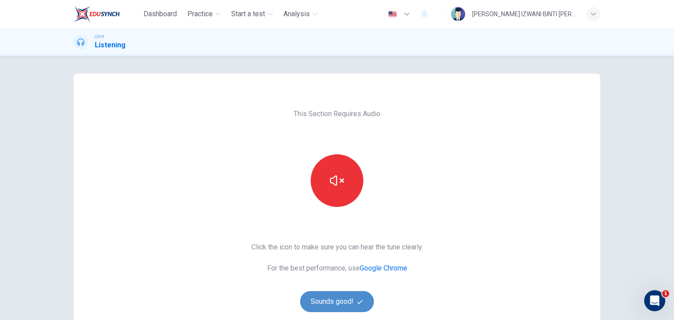
click at [357, 303] on icon "button" at bounding box center [360, 302] width 6 height 6
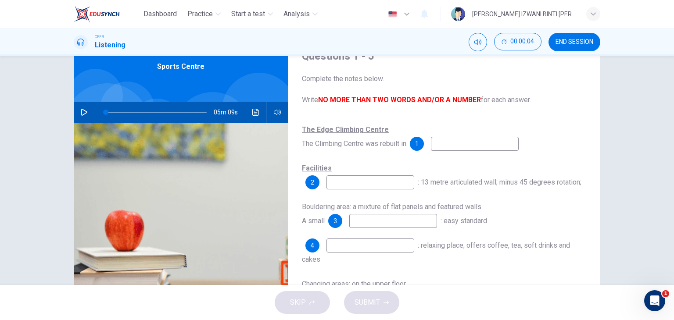
scroll to position [42, 0]
click at [86, 113] on button "button" at bounding box center [84, 112] width 14 height 21
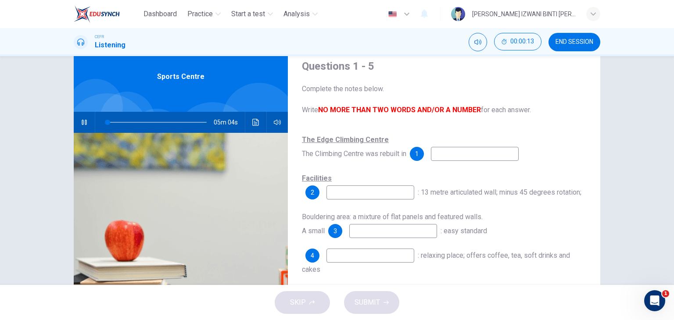
scroll to position [32, 0]
click at [485, 153] on input at bounding box center [475, 154] width 88 height 14
type input "10"
type input "199"
type input "10"
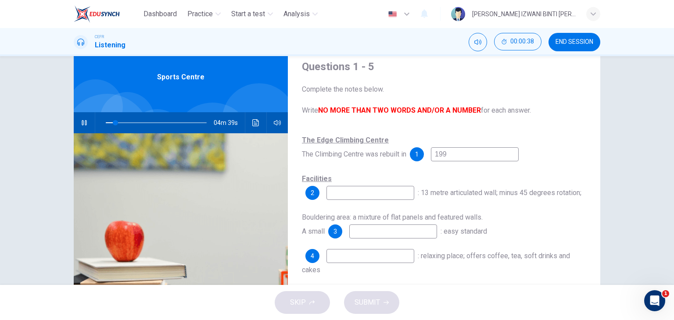
type input "1998"
type input "10"
type input "1998"
click at [343, 194] on input at bounding box center [370, 193] width 88 height 14
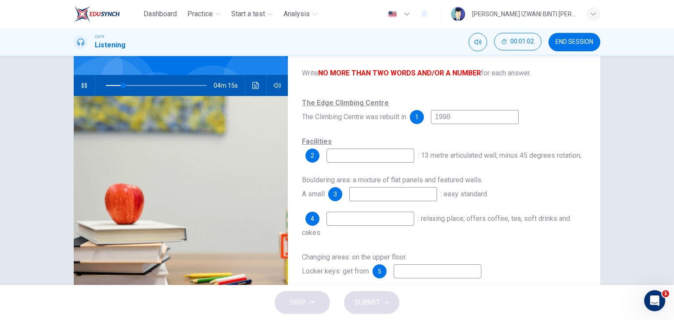
scroll to position [70, 0]
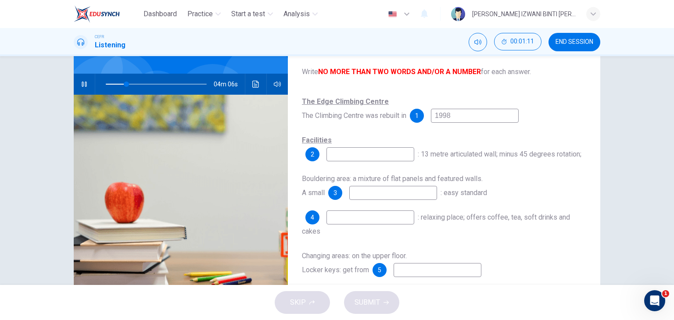
type input "21"
type input "m"
type input "21"
type input "22"
type input "Mai"
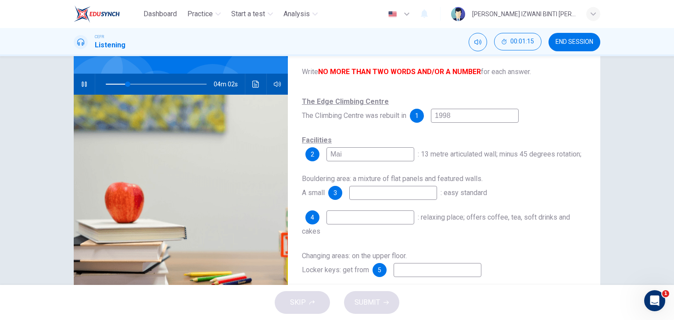
type input "22"
type input "Main ha"
type input "22"
type input "Main hall"
type input "23"
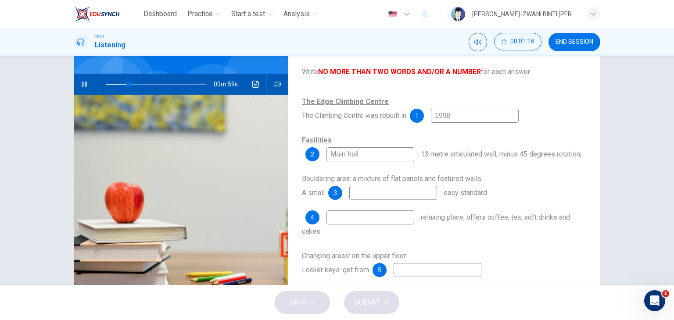
type input "Main hall"
click at [382, 194] on input at bounding box center [393, 193] width 88 height 14
type input "43"
type input "warm"
type input "43"
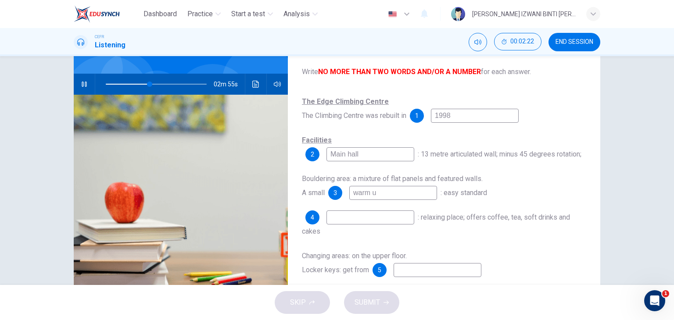
type input "warm up"
type input "48"
type input "warm up"
click at [369, 218] on input at bounding box center [370, 218] width 88 height 14
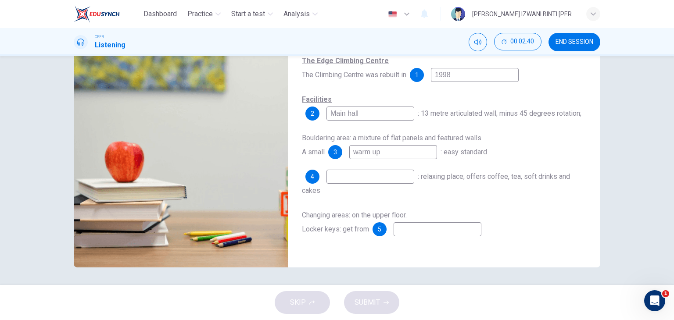
scroll to position [111, 0]
type input "50"
type input "C"
type input "50"
type input "Cafe"
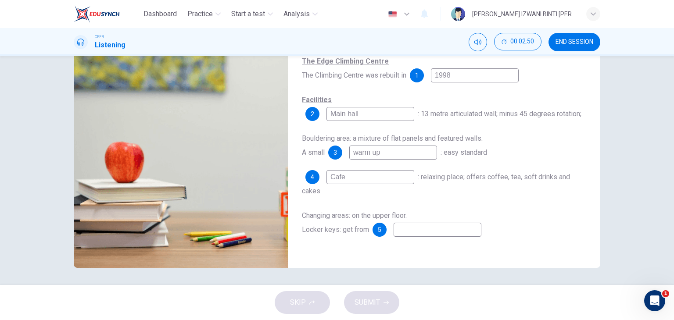
type input "53"
type input "Cafe"
click at [403, 229] on input at bounding box center [438, 230] width 88 height 14
click at [466, 230] on input at bounding box center [438, 230] width 88 height 14
type input "59"
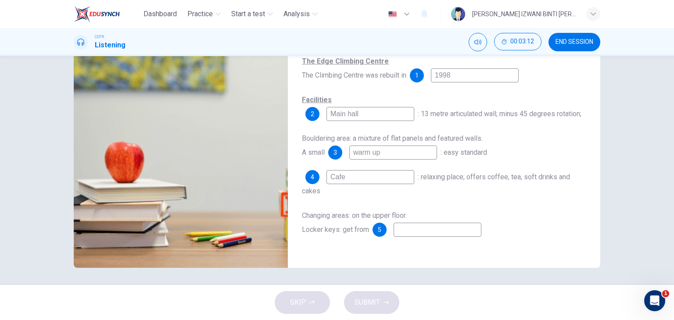
type input "r"
type input "59"
type input "re"
type input "59"
type input "rec"
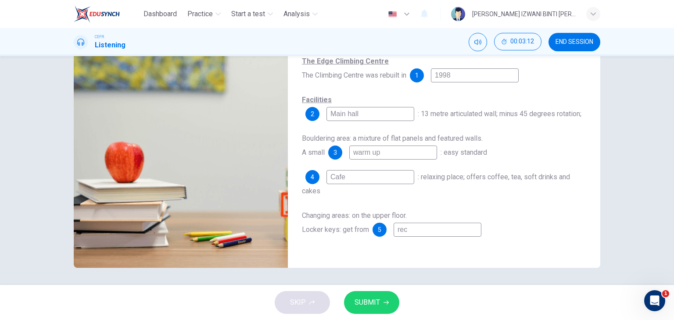
type input "60"
type input "rece"
type input "60"
type input "recep"
type input "60"
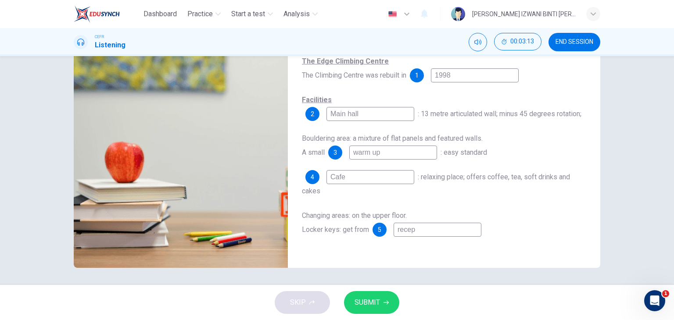
type input "recept"
type input "60"
type input "recepti"
type input "60"
type input "receptio"
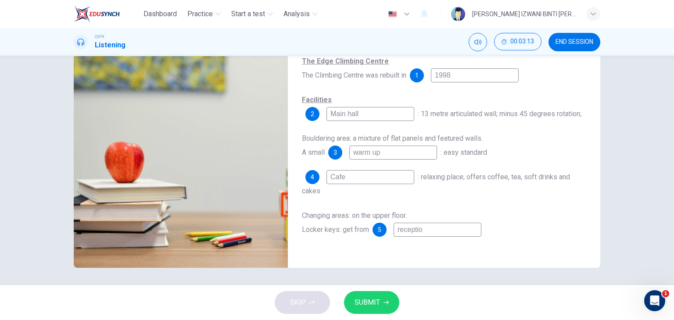
type input "60"
type input "reception"
type input "61"
type input "reception"
click at [368, 295] on button "SUBMIT" at bounding box center [371, 302] width 55 height 23
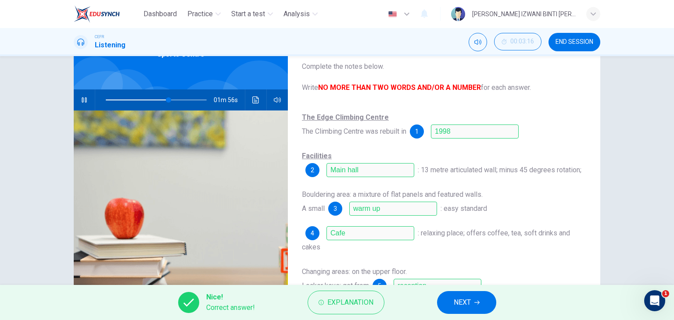
scroll to position [54, 0]
click at [476, 299] on button "NEXT" at bounding box center [466, 302] width 59 height 23
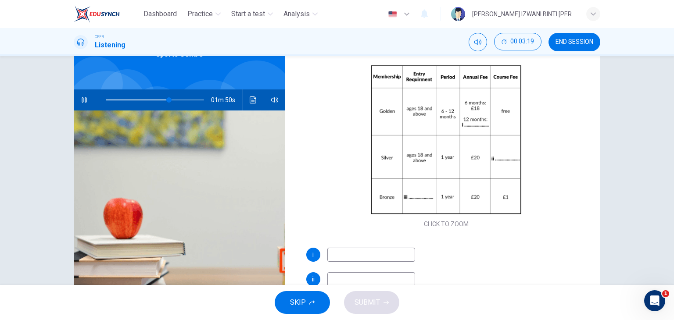
scroll to position [51, 0]
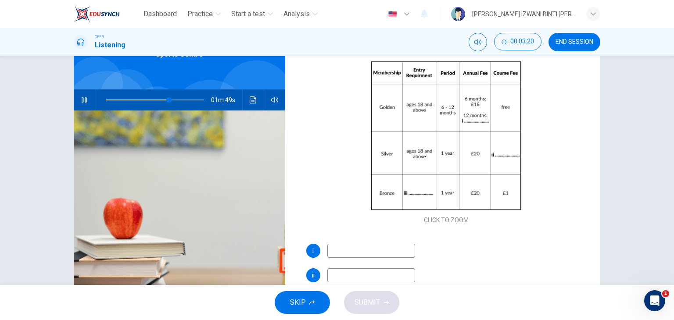
click at [391, 252] on input at bounding box center [371, 251] width 88 height 14
type input "68"
type input "3"
type input "68"
type input "30 p"
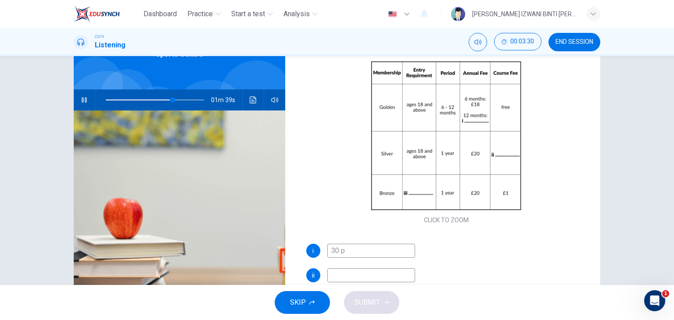
type input "68"
type input "30 poun"
type input "69"
type input "30 pounds"
type input "69"
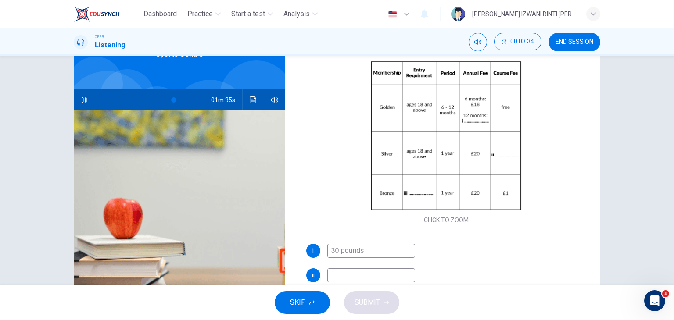
type input "30 pounds"
click at [379, 277] on input at bounding box center [371, 275] width 88 height 14
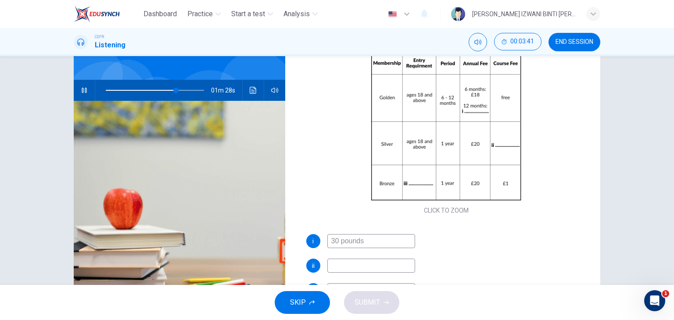
type input "72"
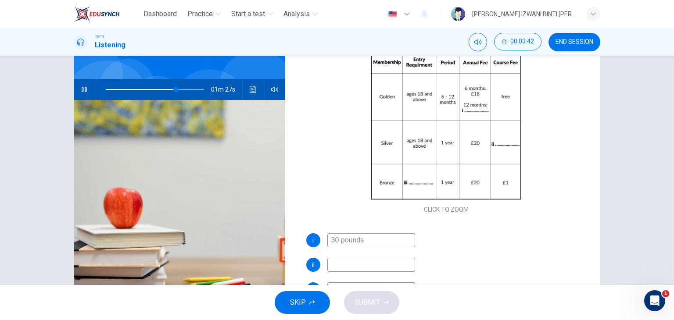
type input "1"
type input "72"
type input "1 po"
type input "72"
type input "1 pound"
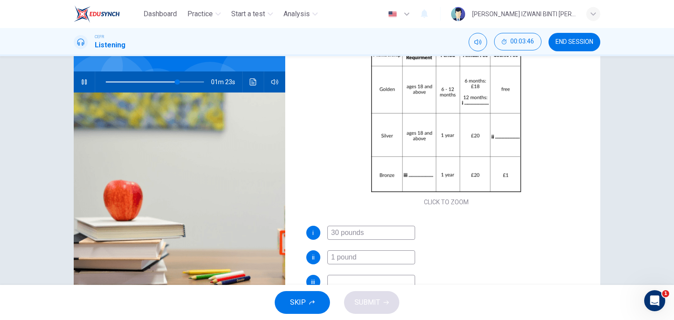
scroll to position [84, 0]
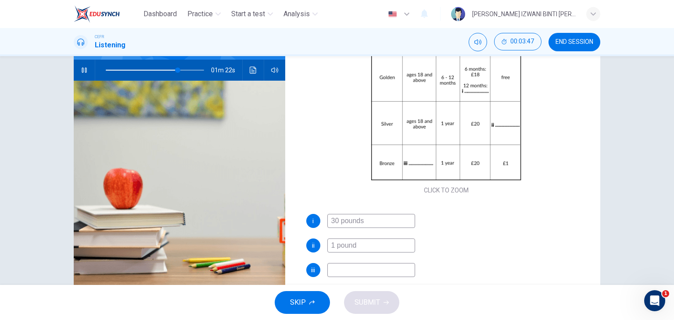
type input "74"
type input "1 pound"
click at [366, 270] on input at bounding box center [371, 270] width 88 height 14
type input "77"
type input "1"
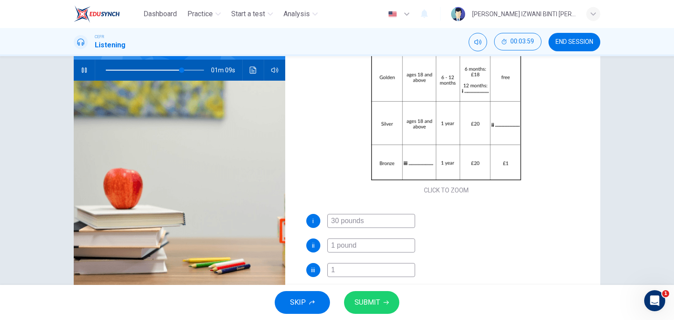
type input "78"
type input "17-"
type input "78"
type input "17-1"
type input "78"
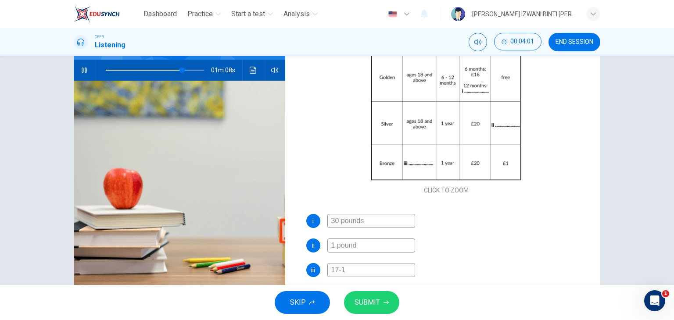
type input "17-17"
type input "79"
type input "17-1"
type input "79"
type input "17"
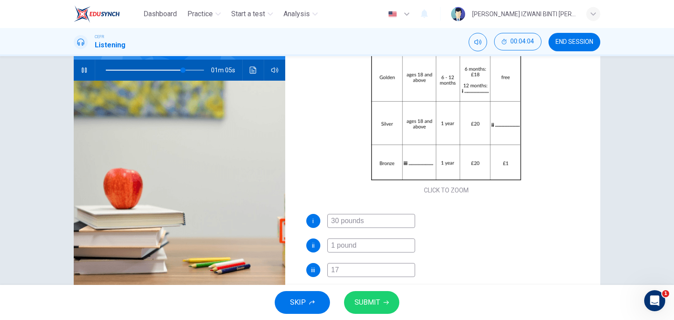
type input "79"
type input "1"
type input "81"
type input "14-"
type input "81"
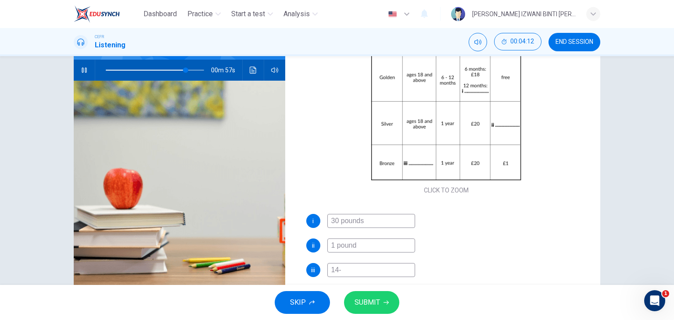
type input "14-1"
type input "82"
type input "14-17"
type input "83"
type input "14-17"
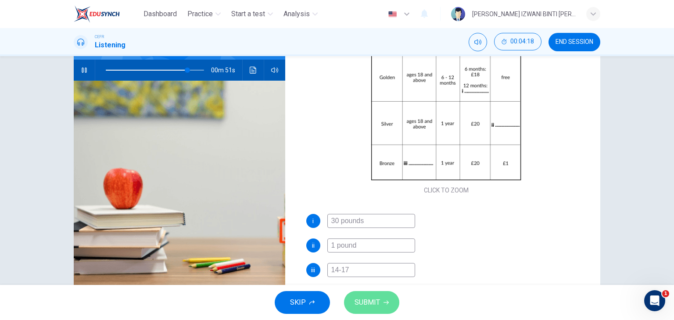
click at [381, 300] on button "SUBMIT" at bounding box center [371, 302] width 55 height 23
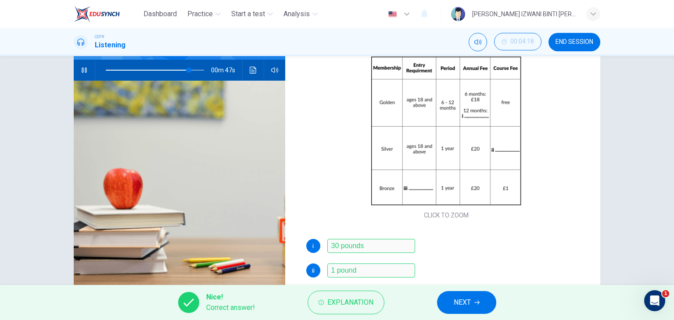
scroll to position [51, 0]
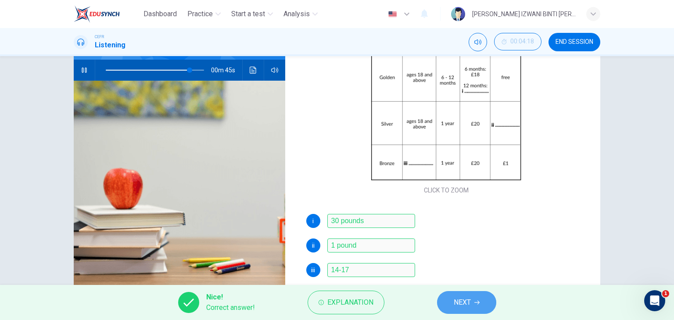
click at [479, 303] on icon "button" at bounding box center [476, 302] width 5 height 5
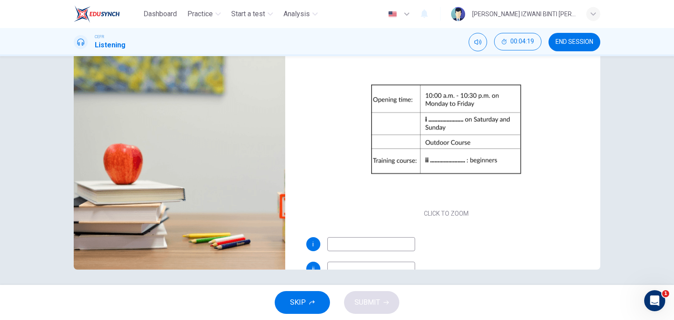
scroll to position [6, 0]
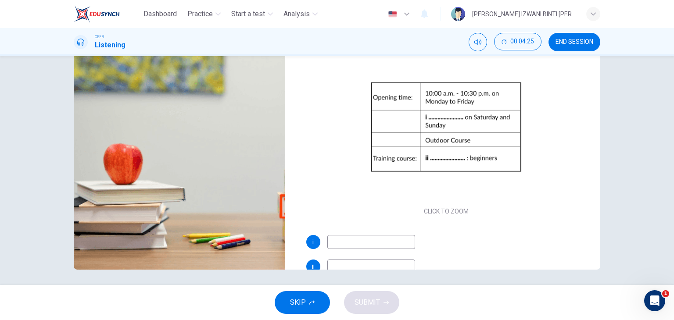
click at [330, 242] on input at bounding box center [371, 242] width 88 height 14
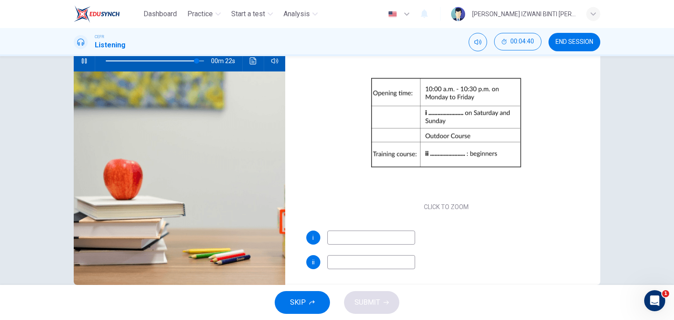
scroll to position [27, 0]
click at [346, 258] on input at bounding box center [371, 261] width 88 height 14
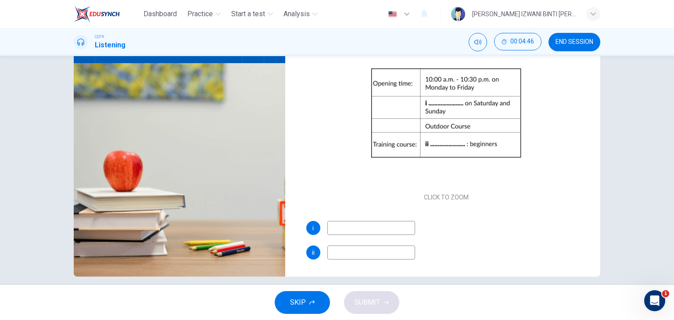
scroll to position [111, 0]
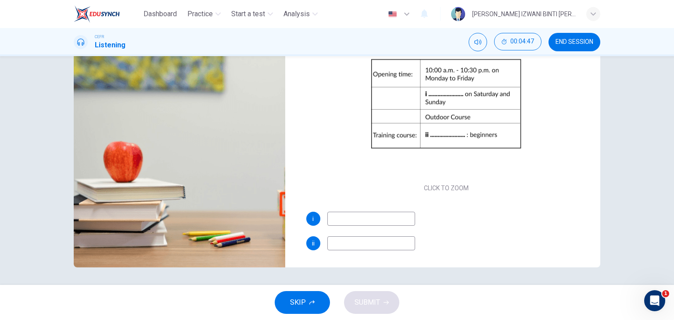
type input "95"
type input "Ind"
type input "96"
type input "Indoor"
type input "96"
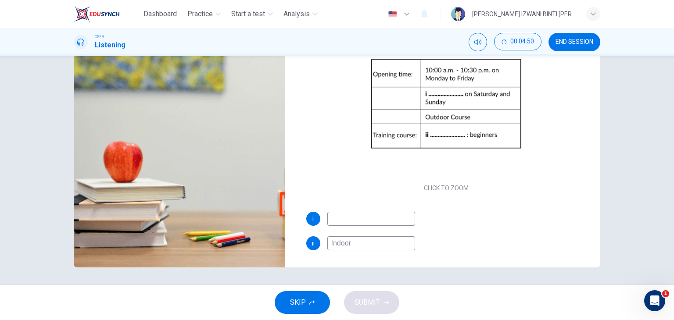
type input "Indoor c"
type input "96"
type input "Indoor"
type input "97"
type input "Indoor C"
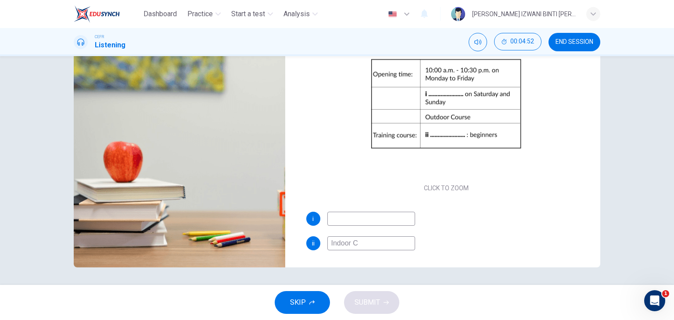
type input "97"
type input "Indoor Cour"
type input "97"
type input "Indoor Course"
type input "98"
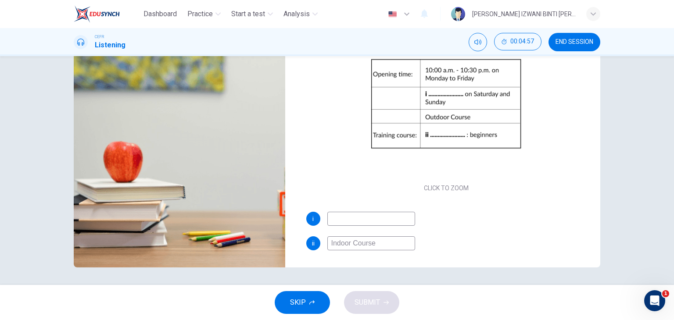
type input "Indoor Course"
click at [372, 223] on input at bounding box center [371, 219] width 88 height 14
type input "99"
type input "M"
type input "99"
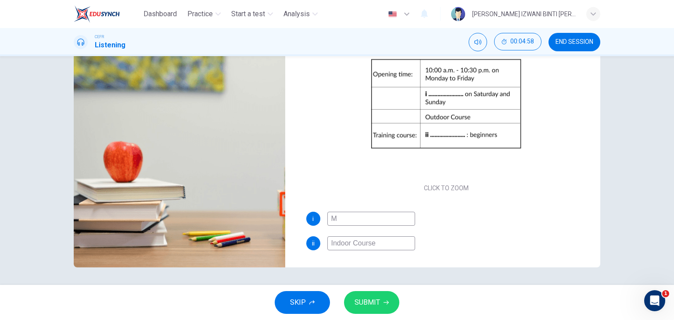
type input "Mo"
type input "99"
type input "Mond"
type input "99"
type input "Monda"
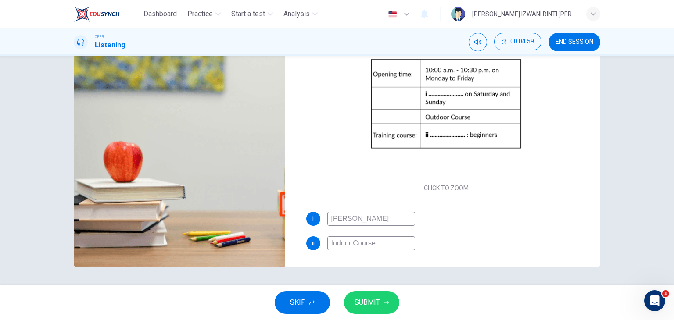
type input "99"
type input "Monday"
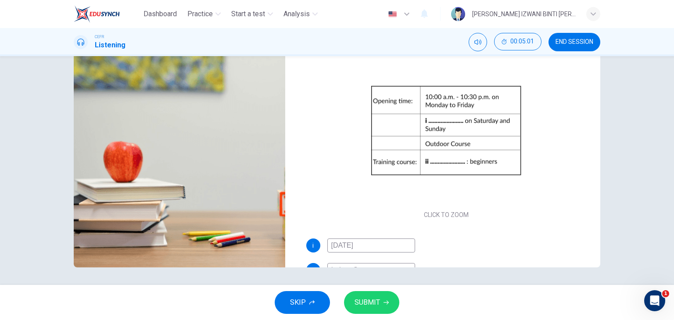
scroll to position [27, 0]
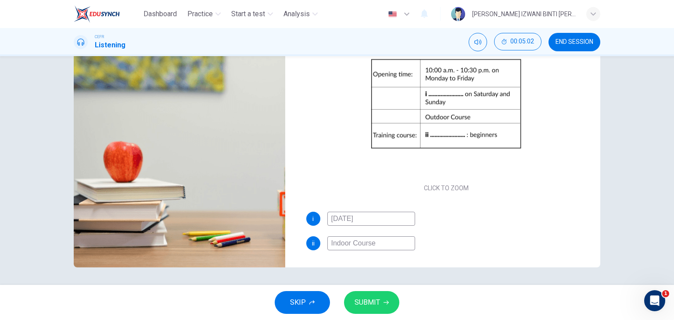
type input "0"
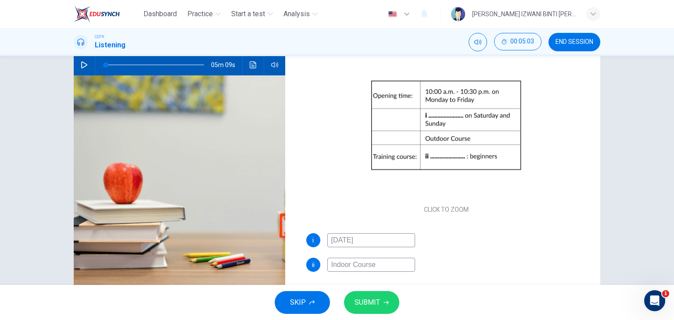
scroll to position [90, 0]
type input "Monday"
click at [382, 301] on button "SUBMIT" at bounding box center [371, 302] width 55 height 23
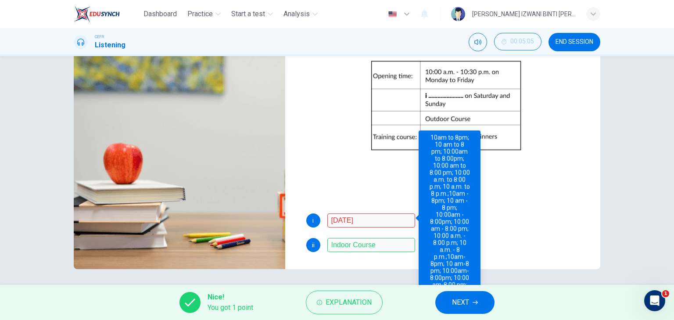
scroll to position [111, 0]
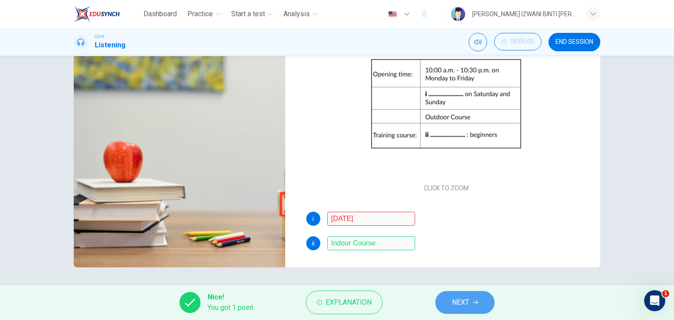
click at [455, 301] on span "NEXT" at bounding box center [460, 303] width 17 height 12
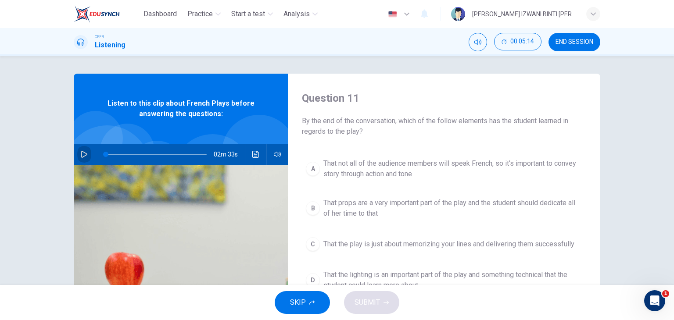
click at [84, 146] on button "button" at bounding box center [84, 154] width 14 height 21
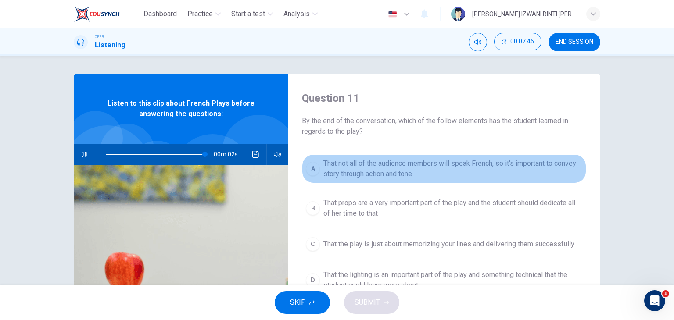
click at [360, 171] on span "That not all of the audience members will speak French, so it's important to co…" at bounding box center [452, 168] width 259 height 21
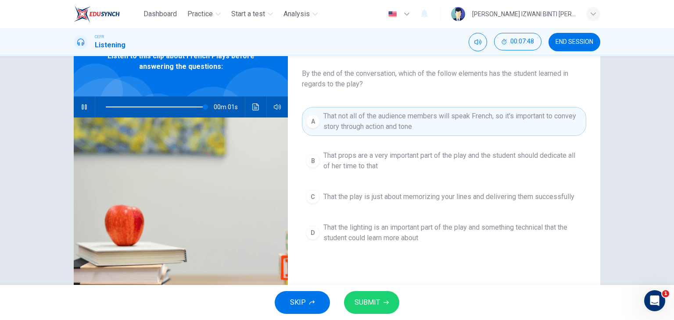
scroll to position [48, 0]
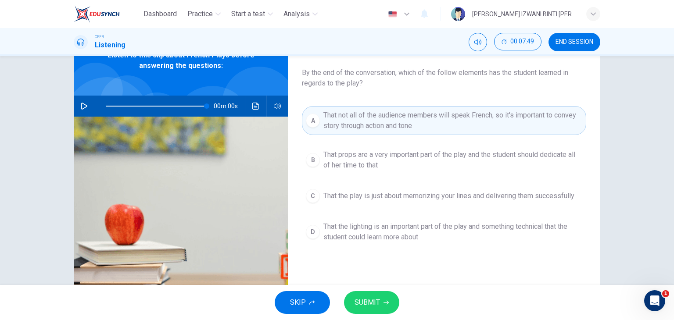
type input "0"
click at [383, 301] on icon "button" at bounding box center [385, 302] width 5 height 5
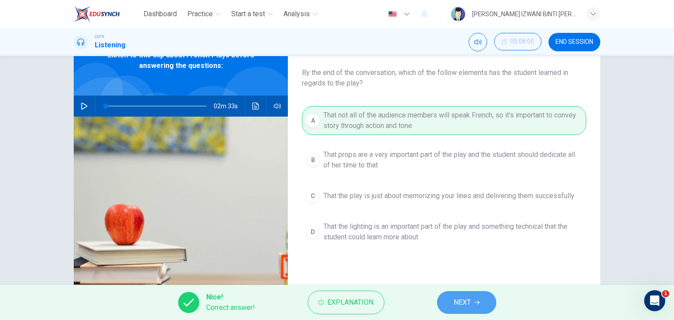
click at [459, 305] on span "NEXT" at bounding box center [462, 303] width 17 height 12
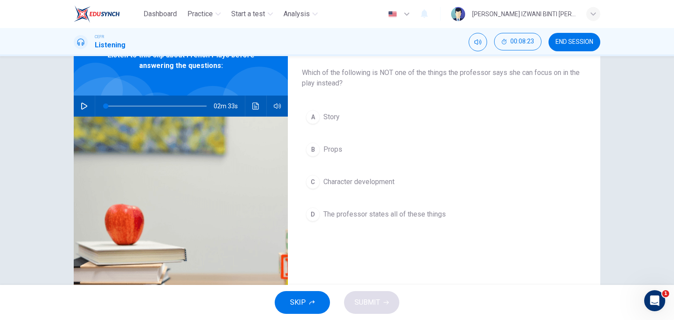
click at [437, 209] on span "The professor states all of these things" at bounding box center [384, 214] width 122 height 11
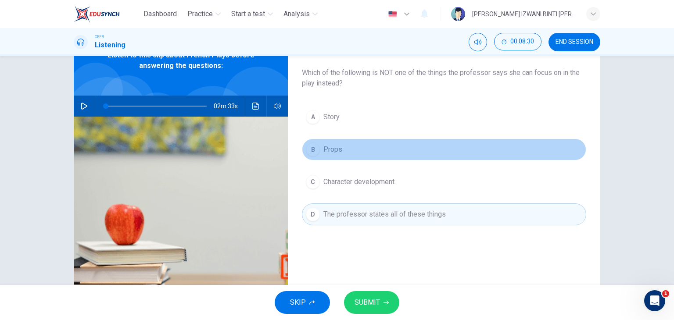
click at [394, 154] on button "B Props" at bounding box center [444, 150] width 284 height 22
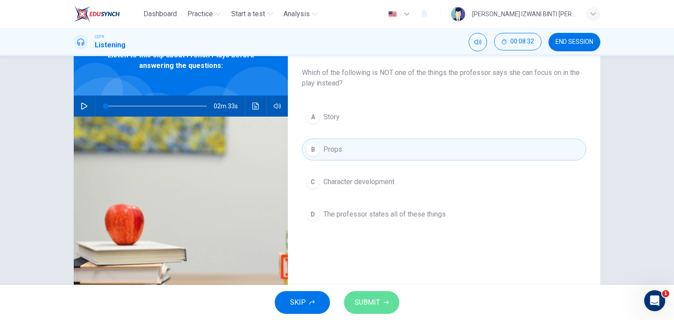
click at [383, 296] on button "SUBMIT" at bounding box center [371, 302] width 55 height 23
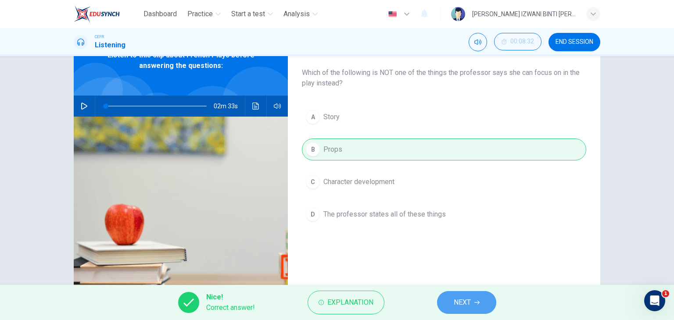
click at [452, 304] on button "NEXT" at bounding box center [466, 302] width 59 height 23
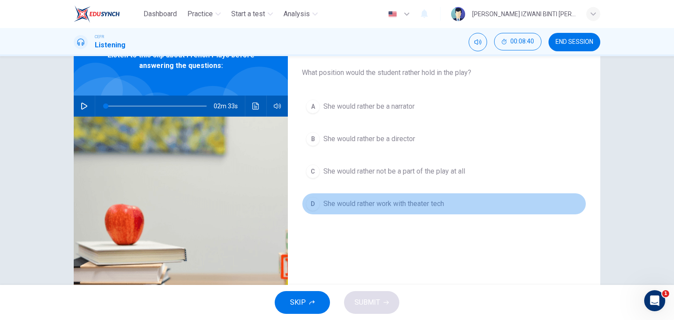
click at [399, 211] on button "D She would rather work with theater tech" at bounding box center [444, 204] width 284 height 22
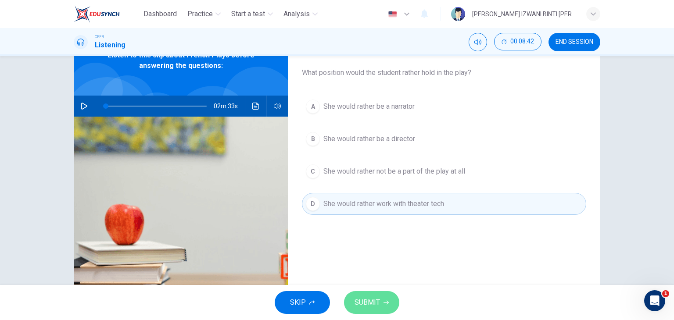
click at [374, 308] on span "SUBMIT" at bounding box center [366, 303] width 25 height 12
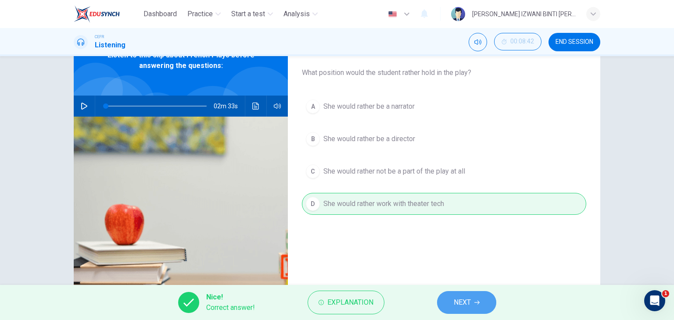
click at [447, 307] on button "NEXT" at bounding box center [466, 302] width 59 height 23
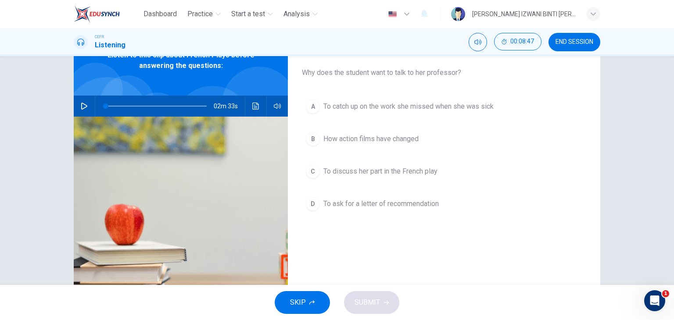
drag, startPoint x: 326, startPoint y: 72, endPoint x: 395, endPoint y: 174, distance: 123.8
click at [395, 174] on div "Question 14 Why does the student want to talk to her professor? A To catch up o…" at bounding box center [444, 177] width 312 height 305
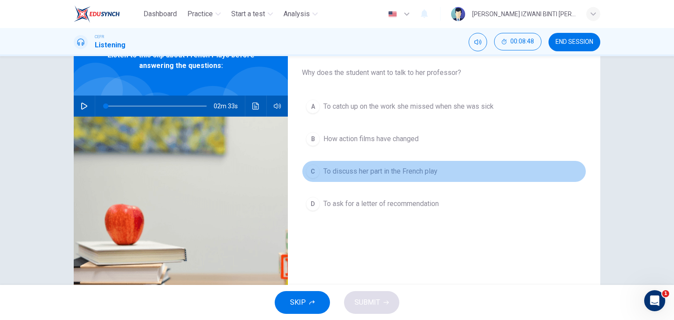
click at [395, 174] on span "To discuss her part in the French play" at bounding box center [380, 171] width 114 height 11
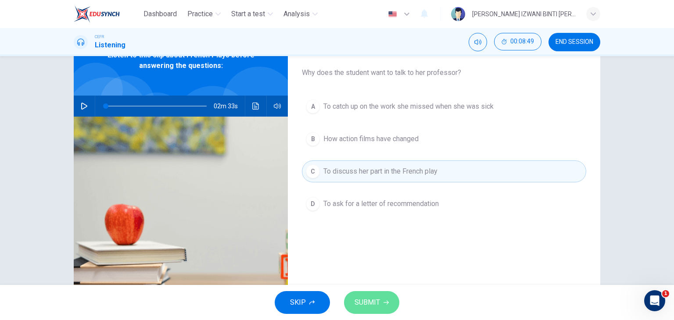
click at [386, 295] on button "SUBMIT" at bounding box center [371, 302] width 55 height 23
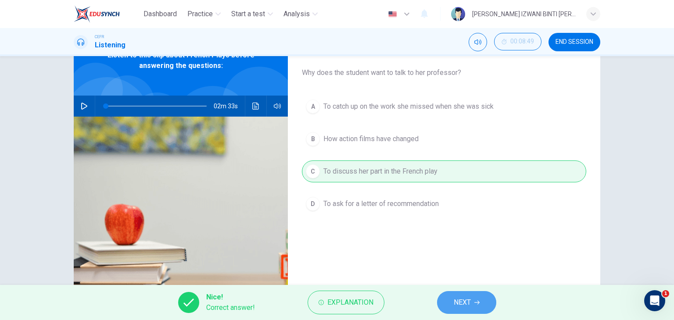
click at [476, 302] on icon "button" at bounding box center [476, 303] width 5 height 4
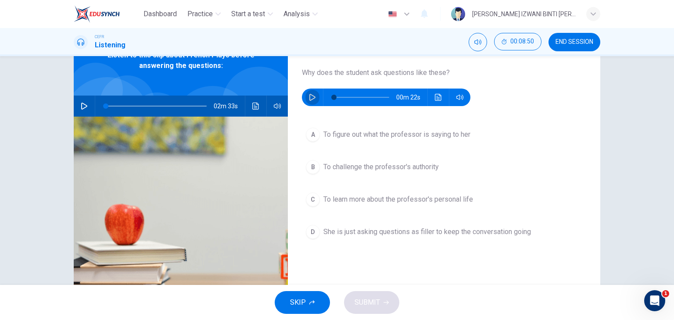
click at [314, 97] on button "button" at bounding box center [312, 98] width 14 height 18
type input "9"
click at [344, 236] on span "She is just asking questions as filler to keep the conversation going" at bounding box center [427, 232] width 208 height 11
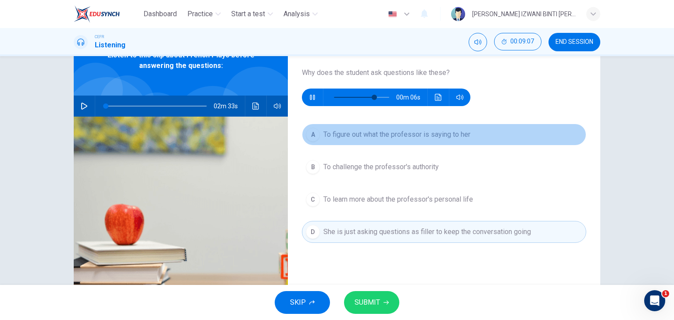
click at [371, 132] on span "To figure out what the professor is saying to her" at bounding box center [396, 134] width 147 height 11
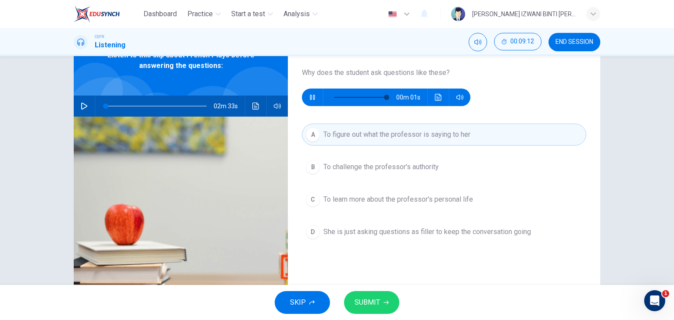
type input "0"
click at [383, 301] on icon "button" at bounding box center [385, 302] width 5 height 5
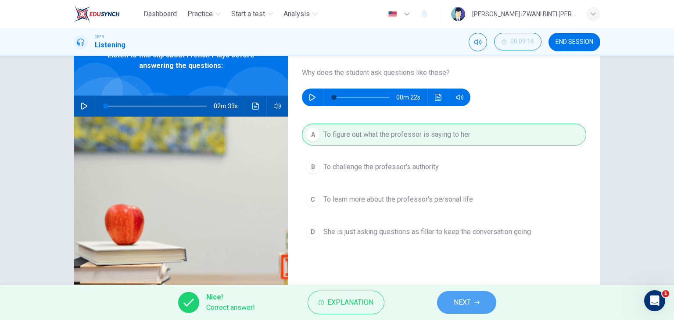
click at [470, 294] on button "NEXT" at bounding box center [466, 302] width 59 height 23
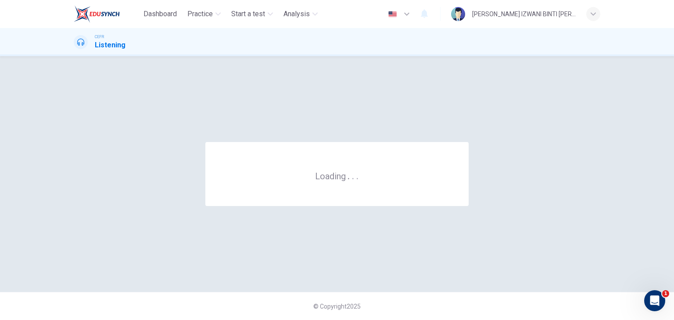
scroll to position [0, 0]
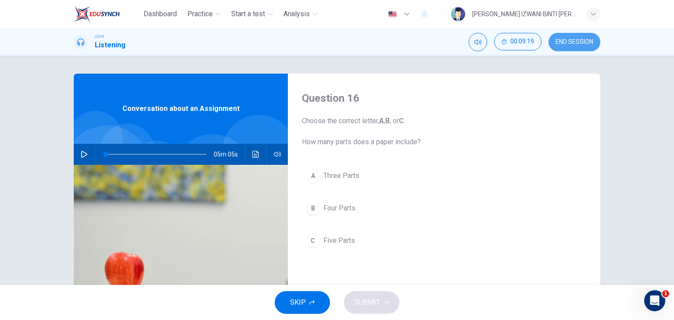
click at [575, 44] on span "END SESSION" at bounding box center [574, 42] width 38 height 7
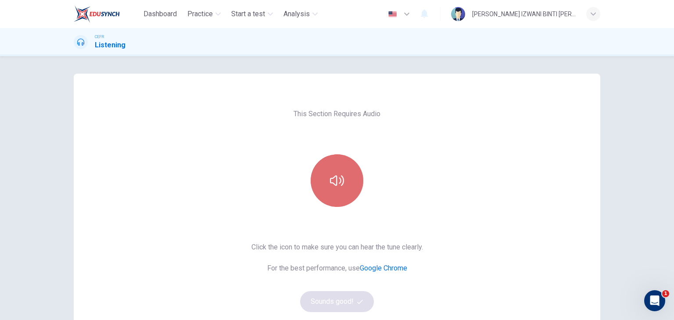
click at [318, 176] on button "button" at bounding box center [337, 180] width 53 height 53
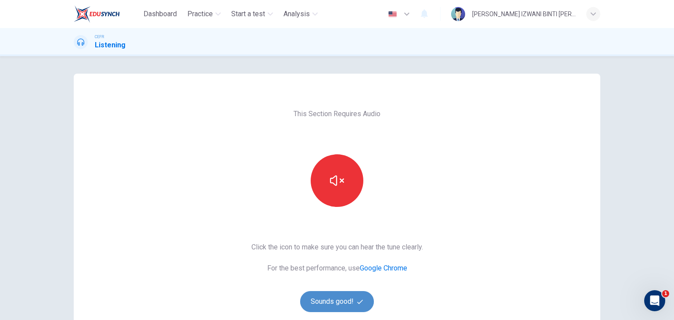
click at [340, 297] on button "Sounds good!" at bounding box center [337, 301] width 74 height 21
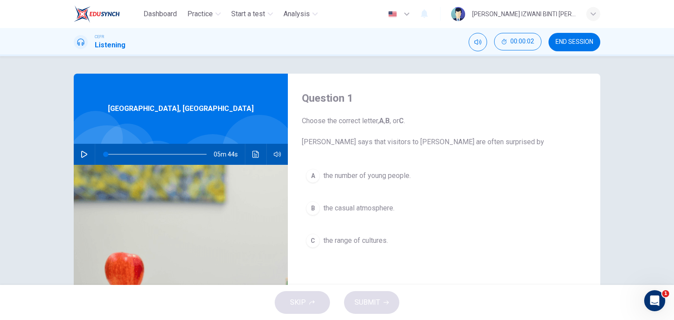
click at [557, 45] on span "END SESSION" at bounding box center [574, 42] width 38 height 7
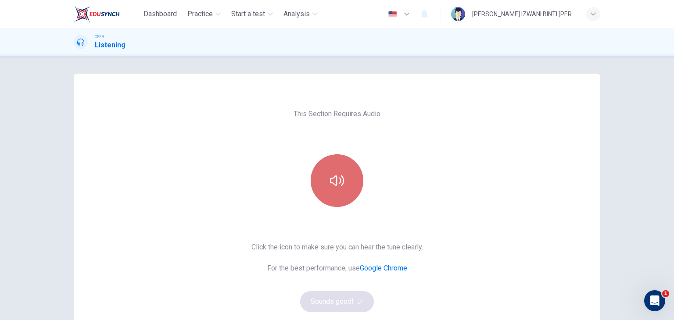
click at [332, 180] on icon "button" at bounding box center [337, 181] width 14 height 14
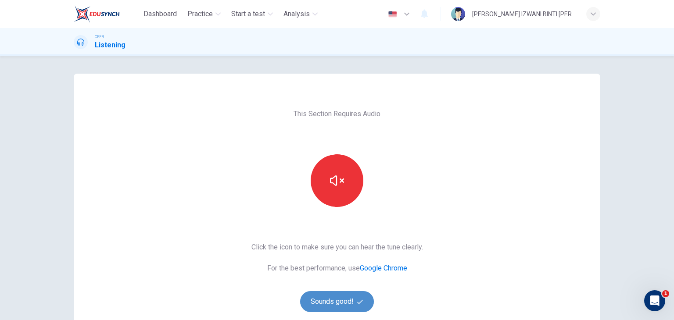
click at [329, 302] on button "Sounds good!" at bounding box center [337, 301] width 74 height 21
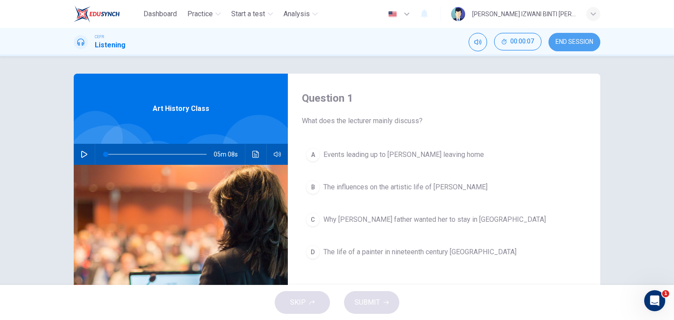
click at [567, 37] on button "END SESSION" at bounding box center [574, 42] width 52 height 18
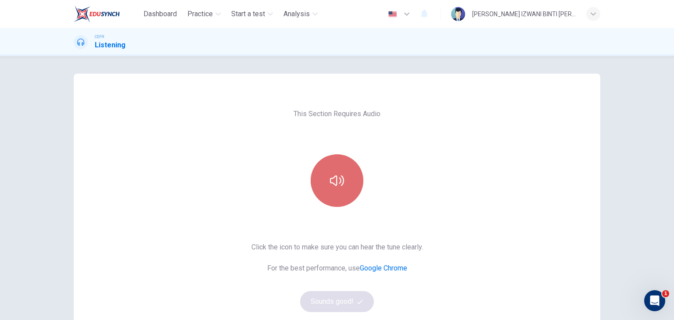
click at [338, 170] on button "button" at bounding box center [337, 180] width 53 height 53
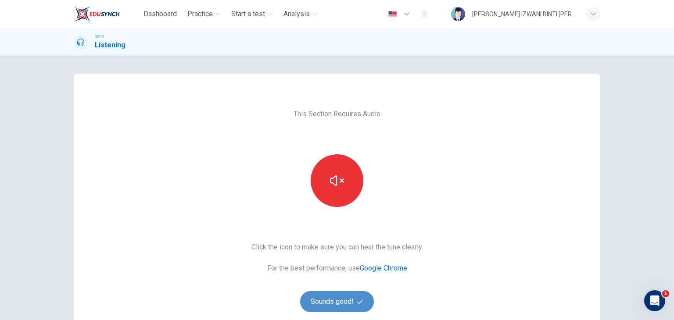
click at [330, 293] on button "Sounds good!" at bounding box center [337, 301] width 74 height 21
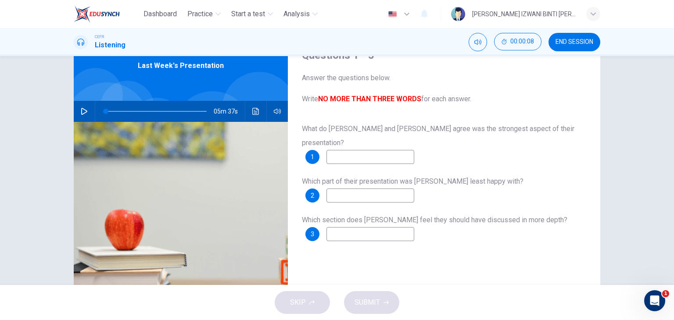
scroll to position [39, 0]
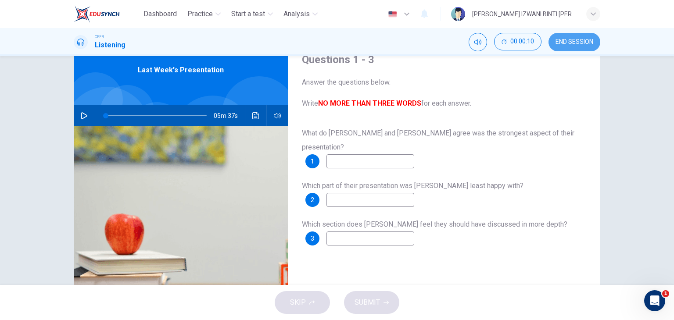
click at [565, 44] on span "END SESSION" at bounding box center [574, 42] width 38 height 7
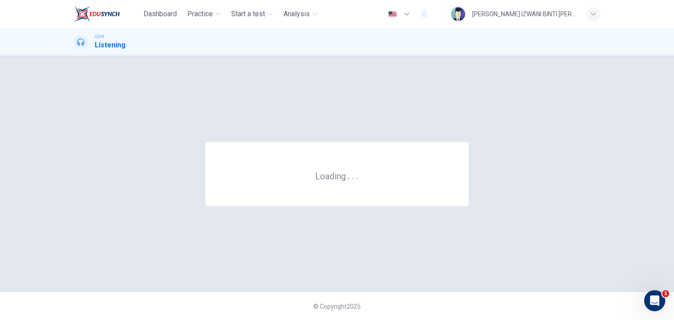
scroll to position [0, 0]
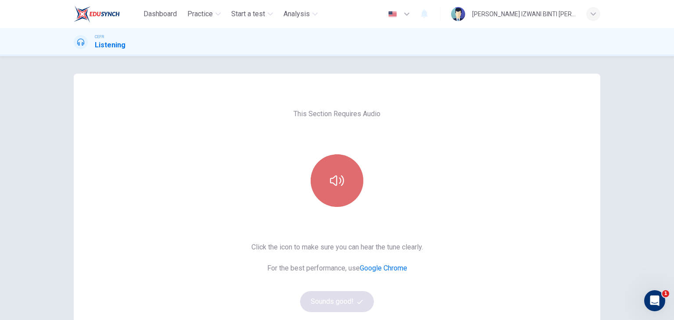
click at [333, 176] on icon "button" at bounding box center [337, 180] width 14 height 11
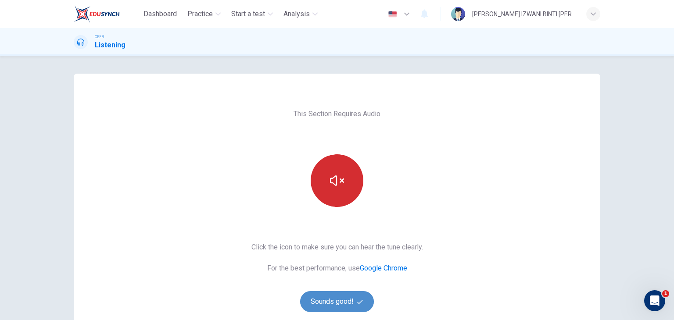
click at [337, 293] on button "Sounds good!" at bounding box center [337, 301] width 74 height 21
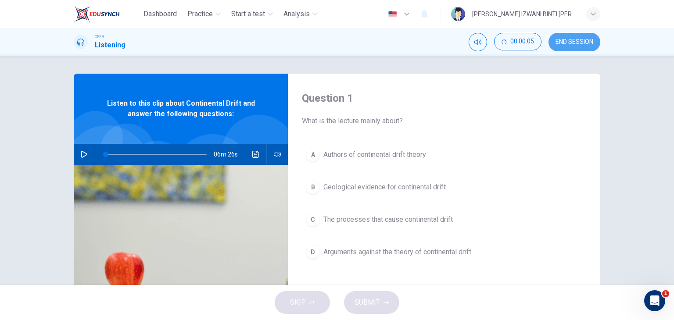
click at [576, 42] on span "END SESSION" at bounding box center [574, 42] width 38 height 7
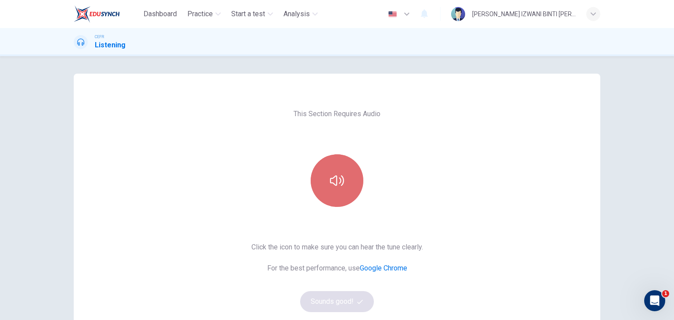
click at [342, 172] on button "button" at bounding box center [337, 180] width 53 height 53
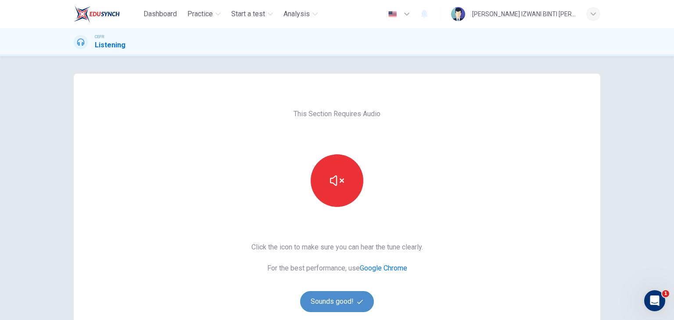
click at [338, 301] on button "Sounds good!" at bounding box center [337, 301] width 74 height 21
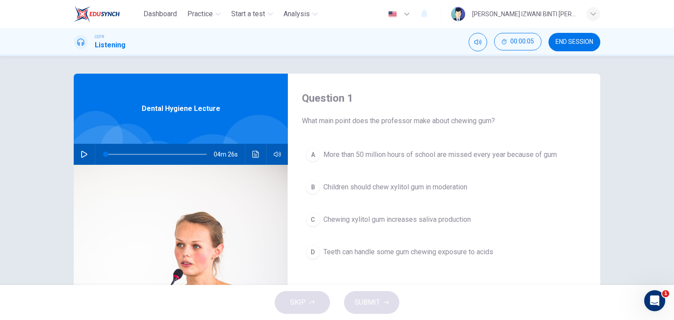
click at [82, 148] on button "button" at bounding box center [84, 154] width 14 height 21
type input "23"
